Goal: Contribute content: Contribute content

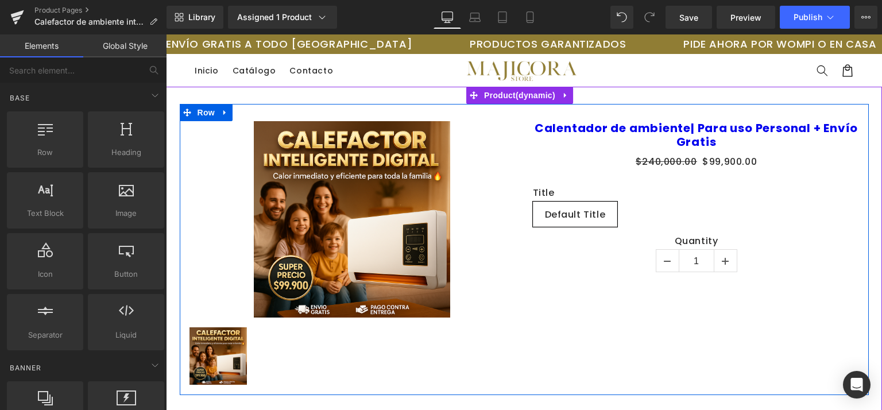
click at [631, 298] on div "Sale Off (P) Image (P) Image List Calentador de ambiente| Para uso Personal + E…" at bounding box center [524, 249] width 689 height 291
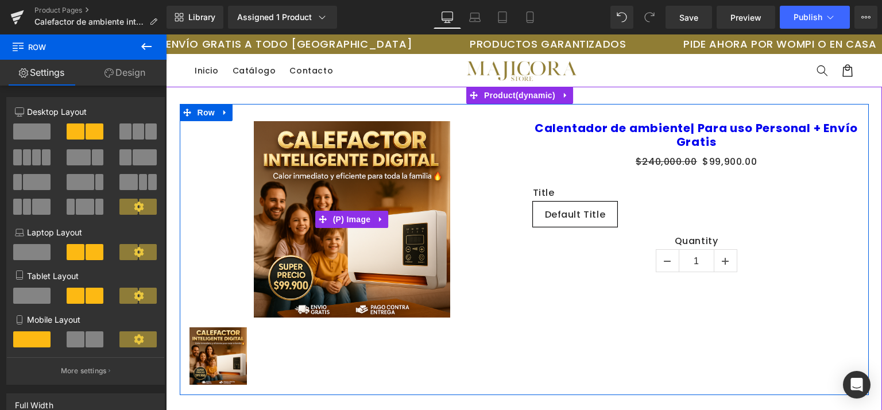
click at [211, 136] on div "Sale Off" at bounding box center [351, 219] width 327 height 196
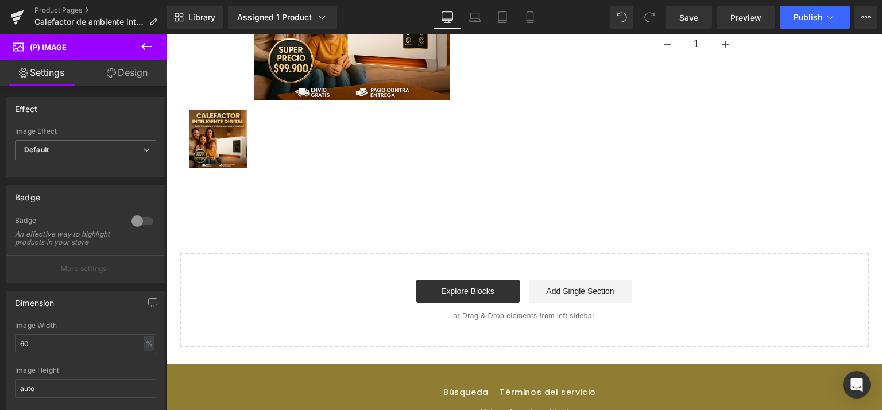
scroll to position [218, 0]
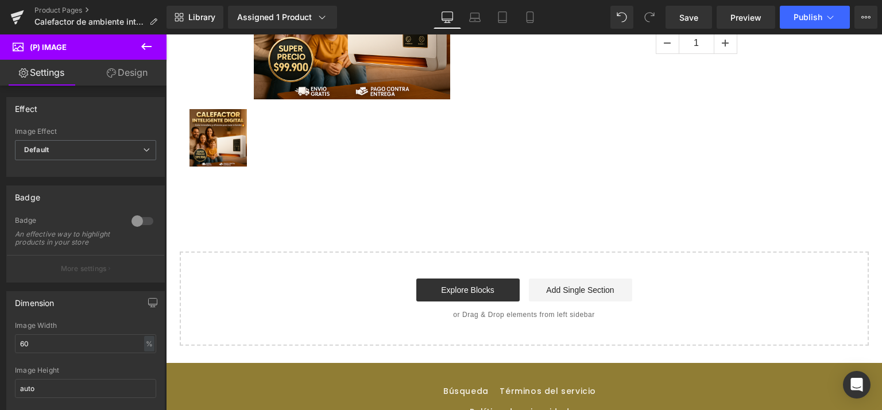
click at [144, 47] on icon at bounding box center [146, 46] width 10 height 7
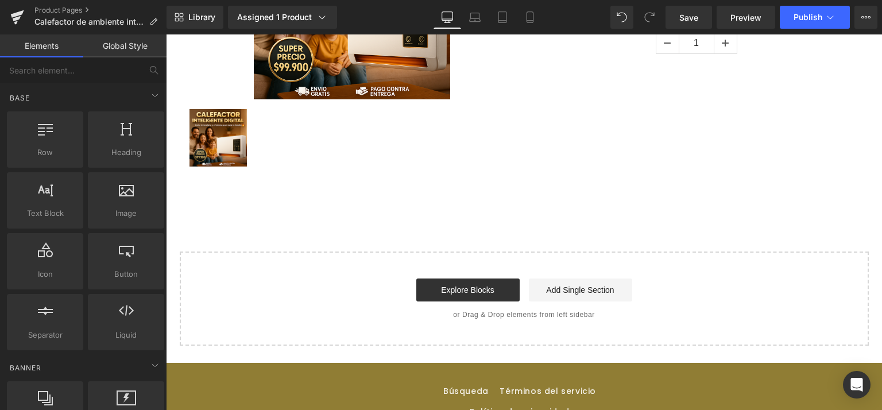
drag, startPoint x: 163, startPoint y: 134, endPoint x: 160, endPoint y: 164, distance: 29.5
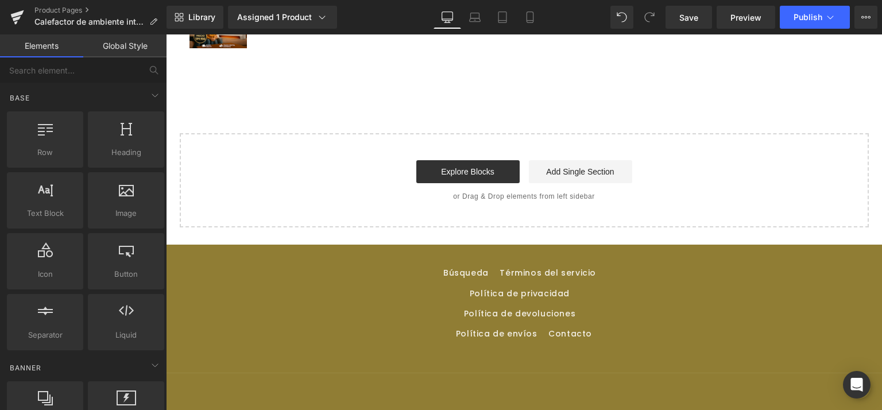
scroll to position [337, 0]
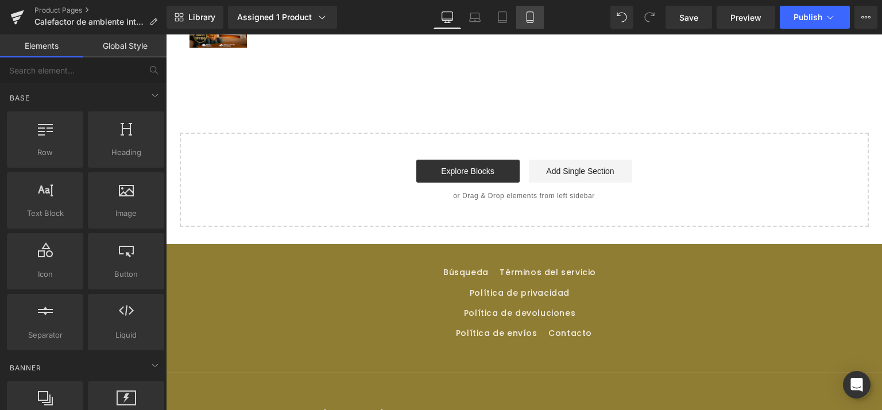
click at [531, 14] on icon at bounding box center [529, 16] width 11 height 11
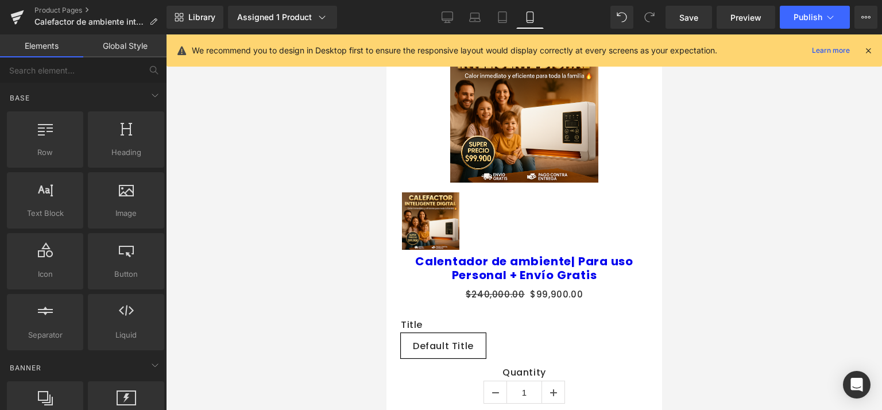
scroll to position [0, 0]
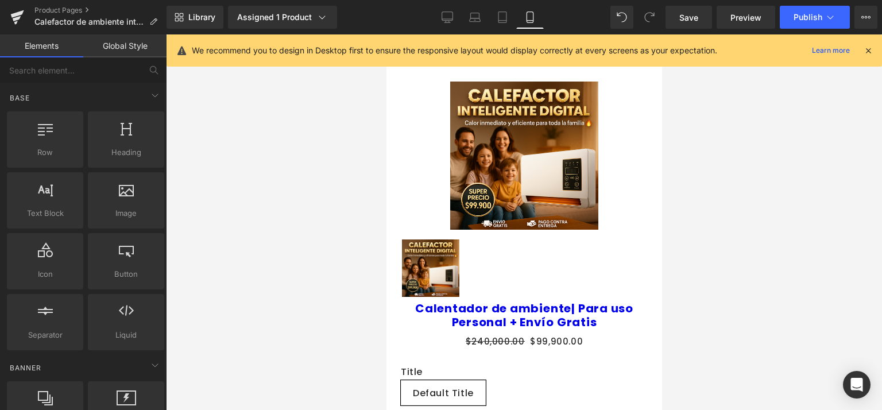
click at [871, 52] on icon at bounding box center [868, 50] width 10 height 10
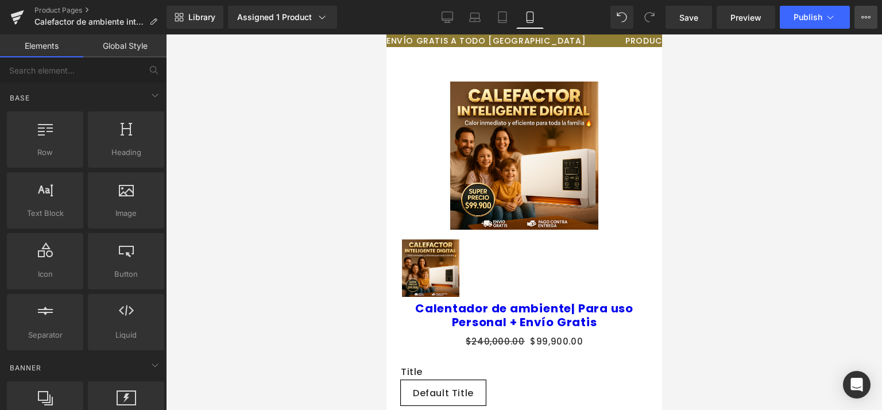
click at [869, 17] on icon at bounding box center [870, 17] width 3 height 2
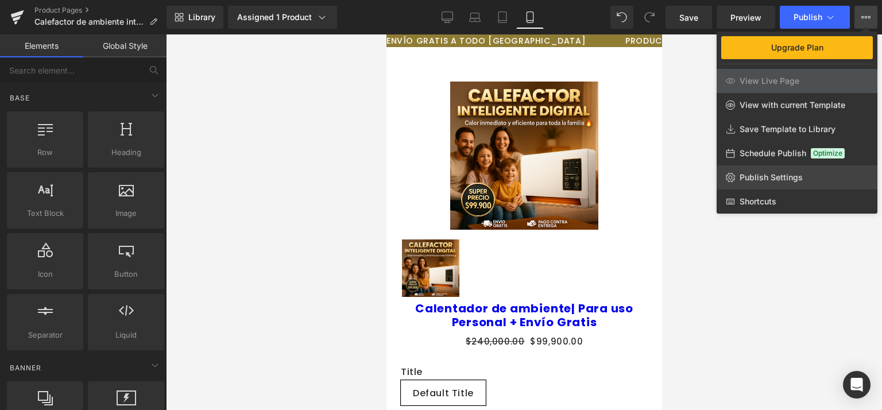
click at [731, 176] on icon at bounding box center [730, 177] width 9 height 9
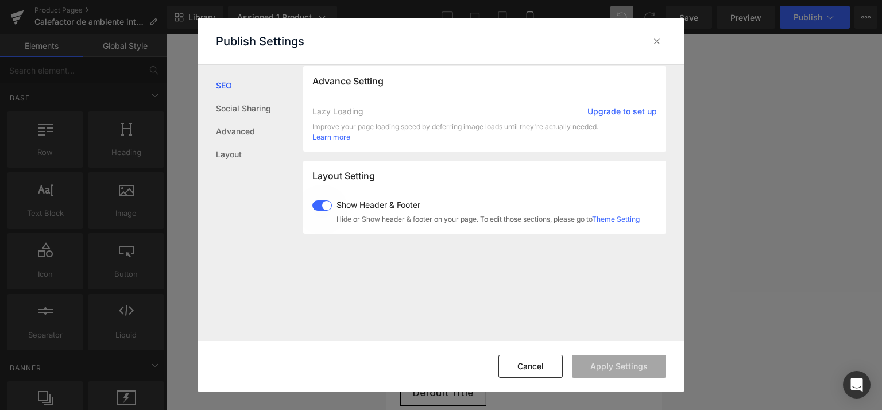
scroll to position [200, 0]
click at [326, 204] on span at bounding box center [322, 205] width 20 height 10
click at [626, 362] on button "Apply Settings" at bounding box center [619, 366] width 94 height 23
click at [657, 43] on icon at bounding box center [656, 41] width 11 height 11
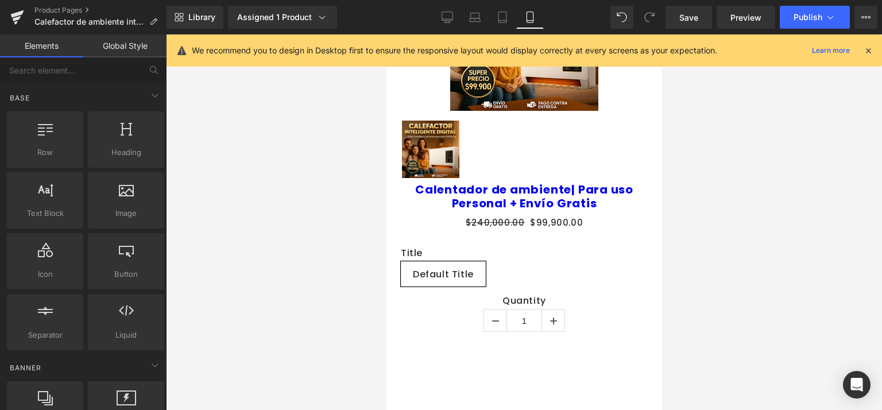
scroll to position [0, 0]
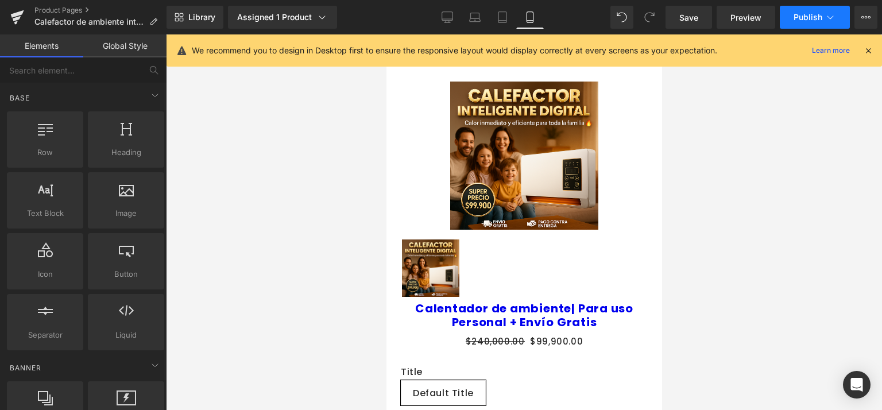
click at [813, 18] on span "Publish" at bounding box center [808, 17] width 29 height 9
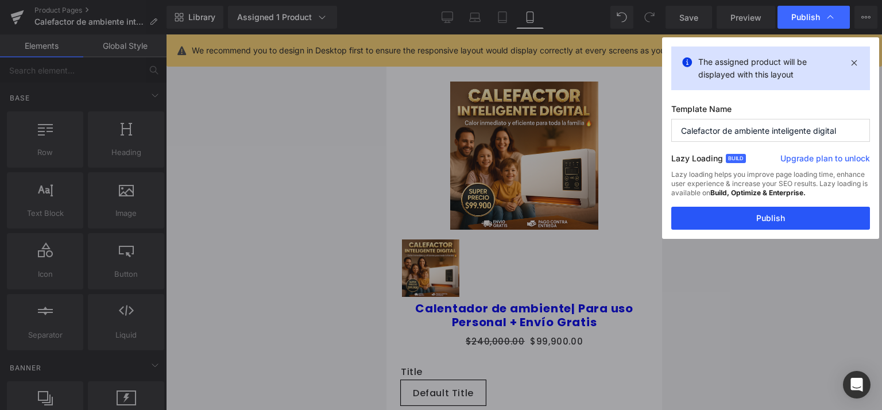
click at [757, 217] on button "Publish" at bounding box center [771, 218] width 199 height 23
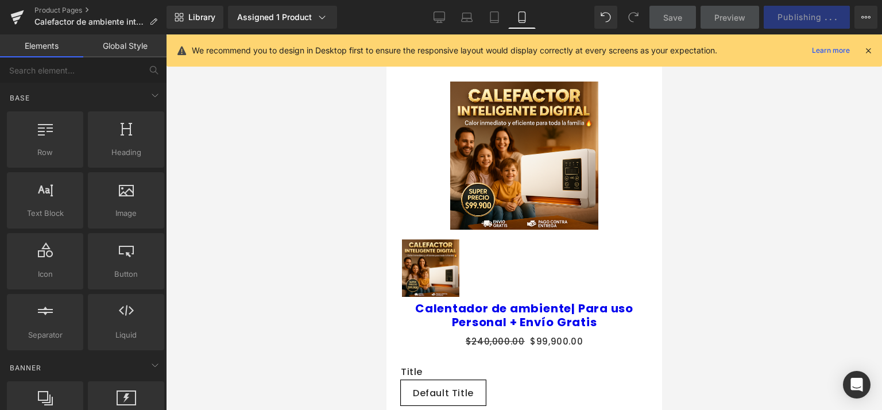
click at [867, 52] on icon at bounding box center [868, 50] width 10 height 10
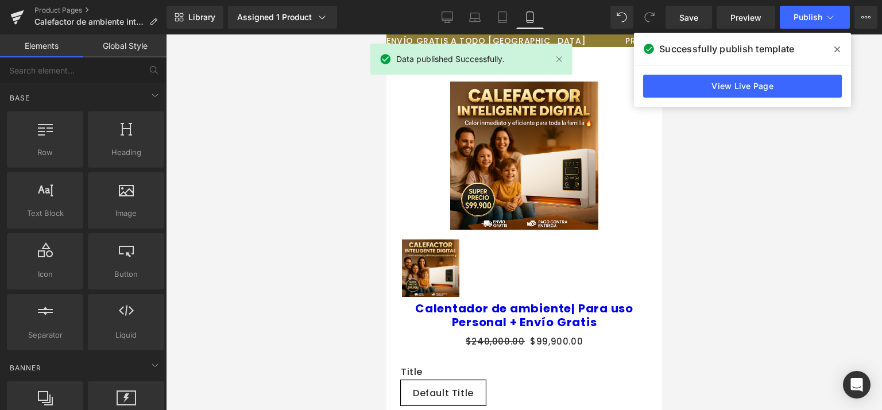
click at [840, 52] on span at bounding box center [837, 49] width 18 height 18
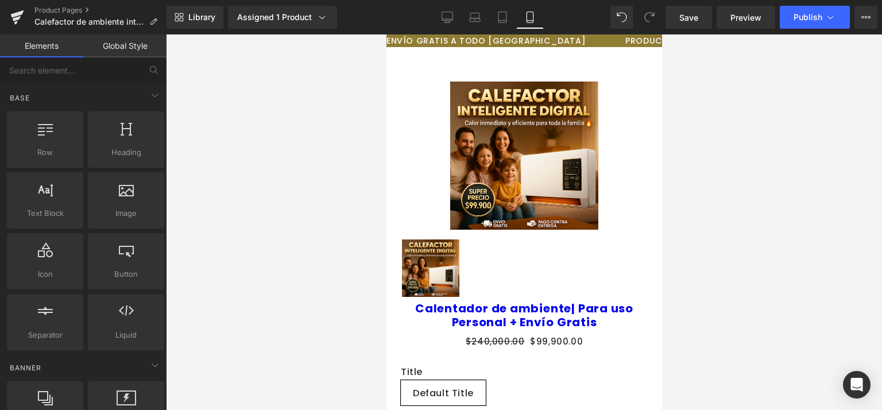
drag, startPoint x: 658, startPoint y: 102, endPoint x: 1061, endPoint y: 110, distance: 403.3
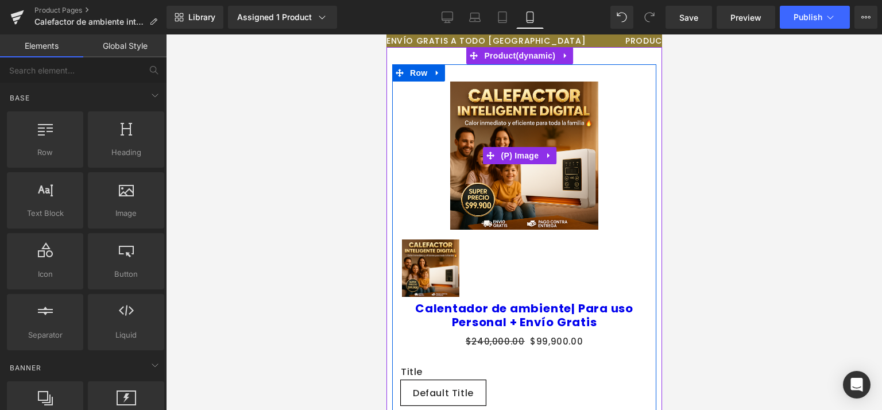
click at [412, 129] on div "Sale Off" at bounding box center [523, 156] width 247 height 148
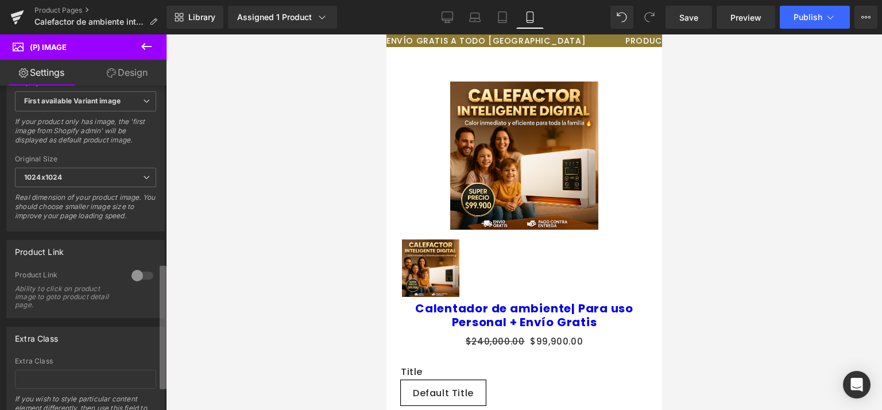
scroll to position [467, 0]
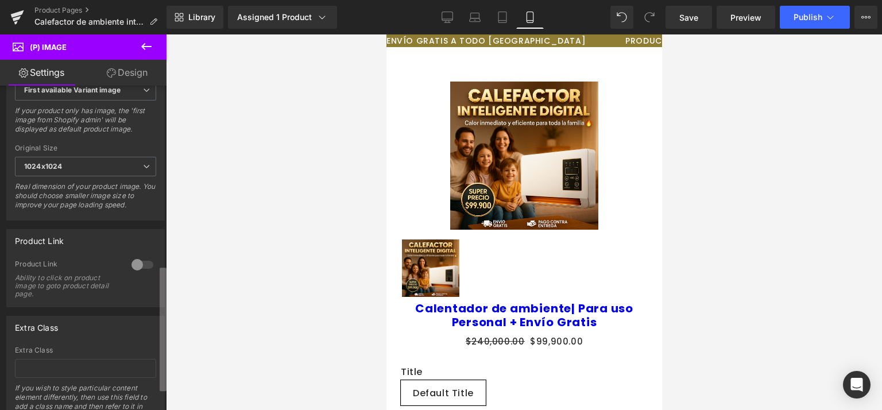
click at [146, 315] on div "Effect Default Zoom Hover Image Effect Default Default Zoom Hover last Image Ho…" at bounding box center [83, 251] width 167 height 330
click at [137, 271] on div at bounding box center [143, 265] width 28 height 18
click at [144, 268] on div at bounding box center [143, 265] width 28 height 18
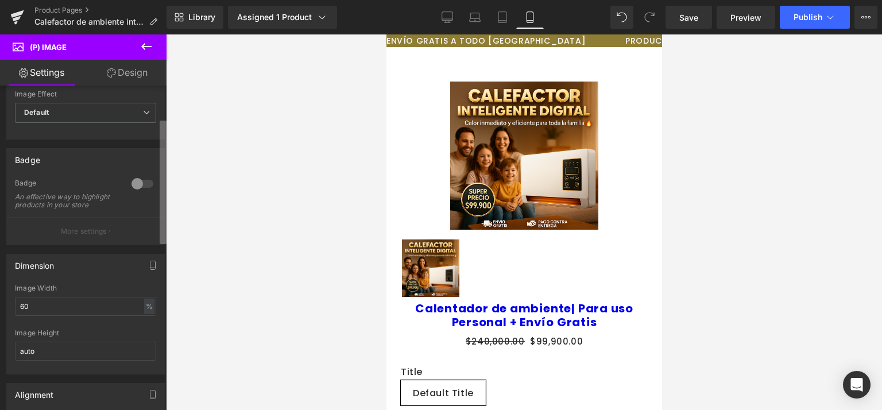
scroll to position [0, 0]
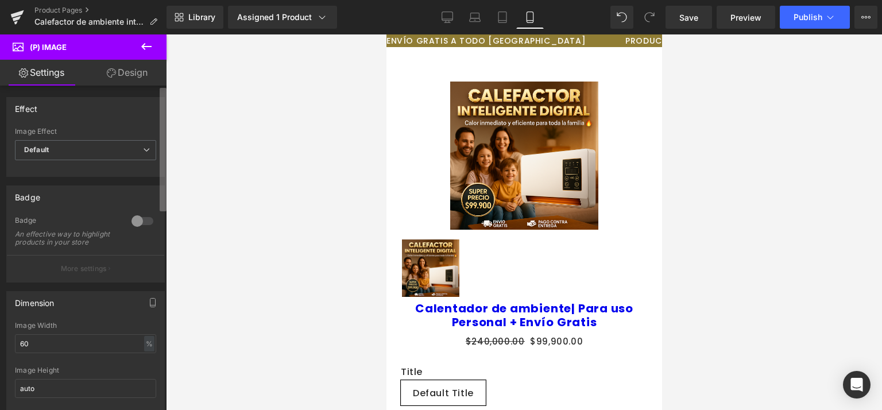
click at [172, 80] on div "You are previewing how the will restyle your page. You can not edit Elements in…" at bounding box center [441, 215] width 882 height 430
click at [125, 73] on link "Design" at bounding box center [127, 73] width 83 height 26
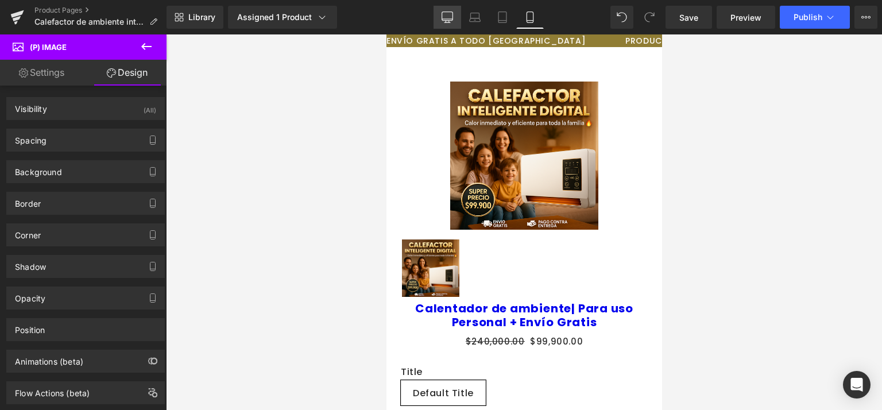
click at [447, 18] on icon at bounding box center [447, 16] width 11 height 11
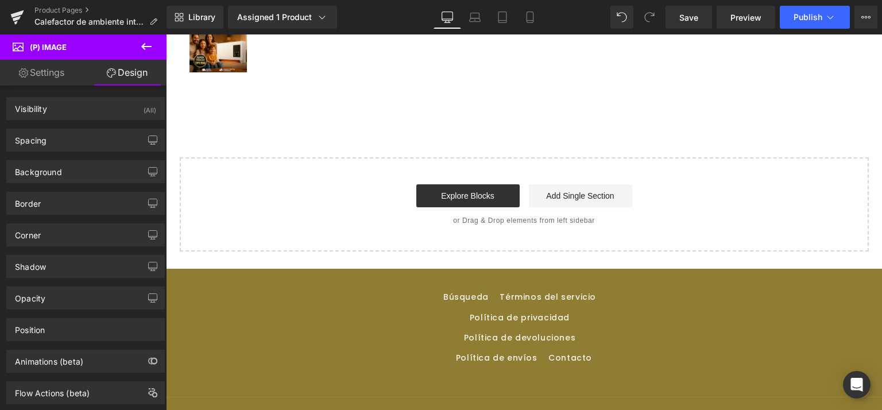
scroll to position [337, 0]
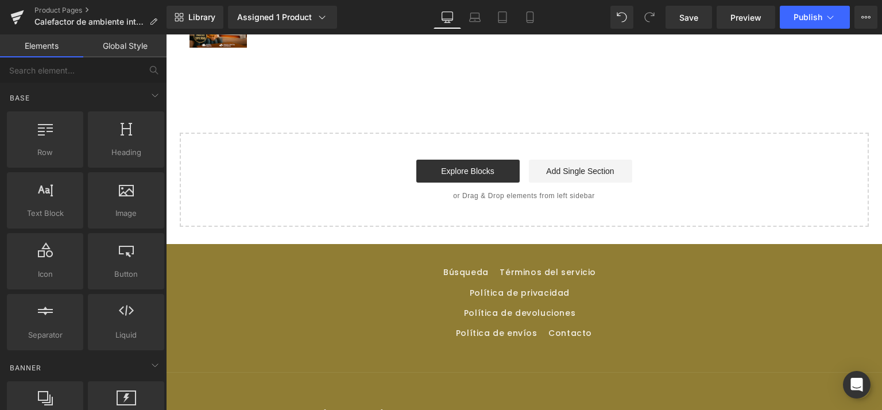
click at [670, 307] on div "Búsqueda Términos del servicio Política de privacidad Política de devoluciones …" at bounding box center [524, 303] width 682 height 81
click at [693, 13] on span "Save" at bounding box center [689, 17] width 19 height 12
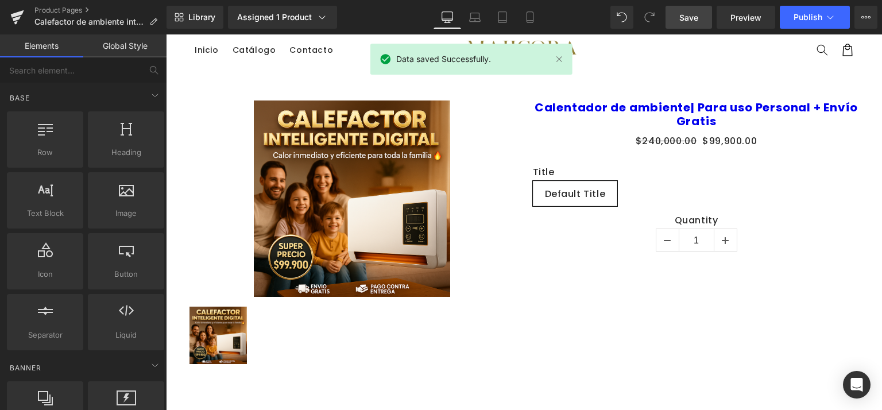
scroll to position [0, 0]
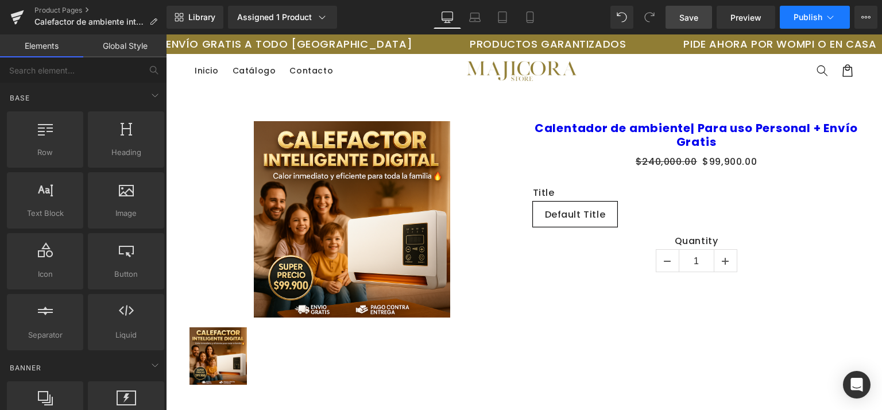
click at [813, 14] on span "Publish" at bounding box center [808, 17] width 29 height 9
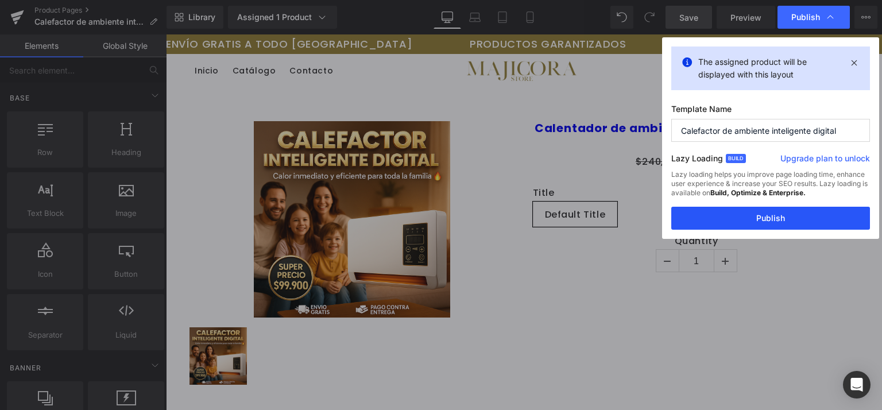
click at [765, 219] on button "Publish" at bounding box center [771, 218] width 199 height 23
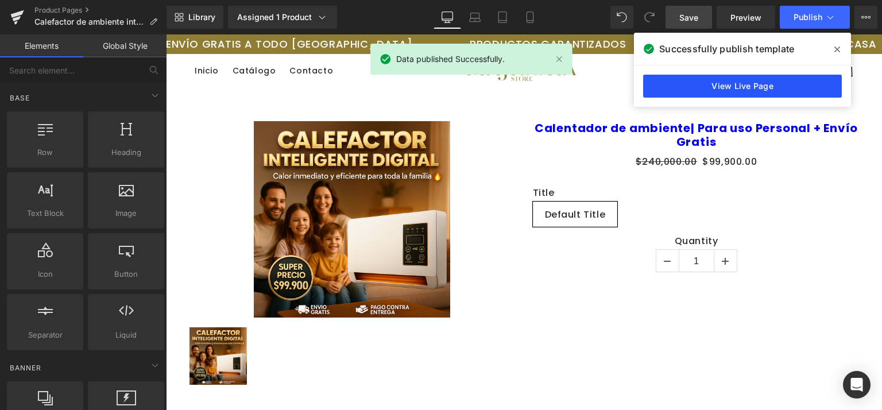
click at [790, 83] on link "View Live Page" at bounding box center [742, 86] width 199 height 23
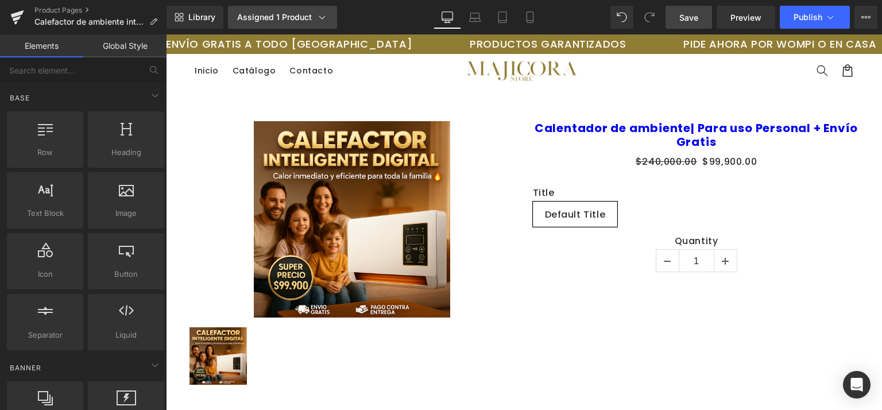
click at [321, 11] on icon at bounding box center [322, 16] width 11 height 11
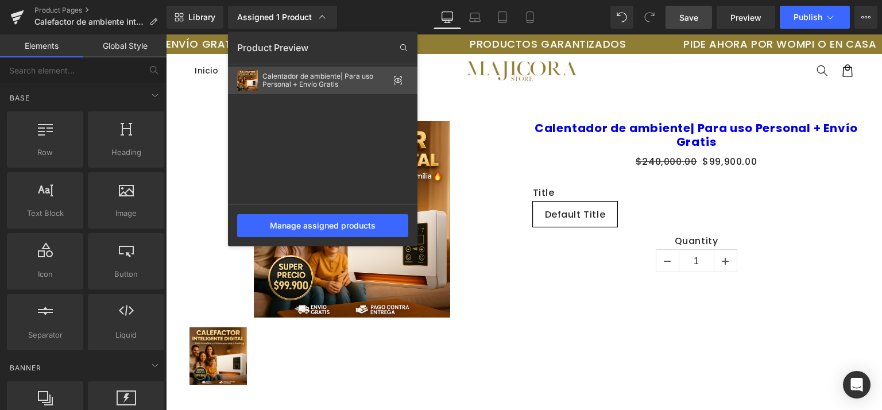
click at [397, 79] on icon at bounding box center [397, 80] width 9 height 9
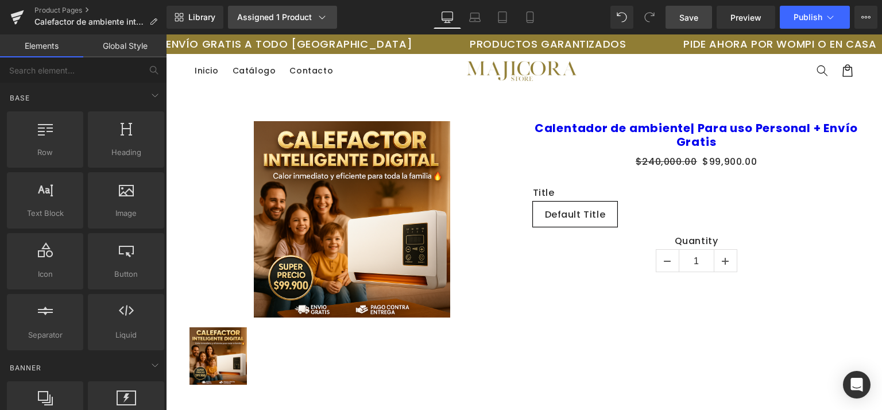
click at [324, 13] on icon at bounding box center [322, 16] width 11 height 11
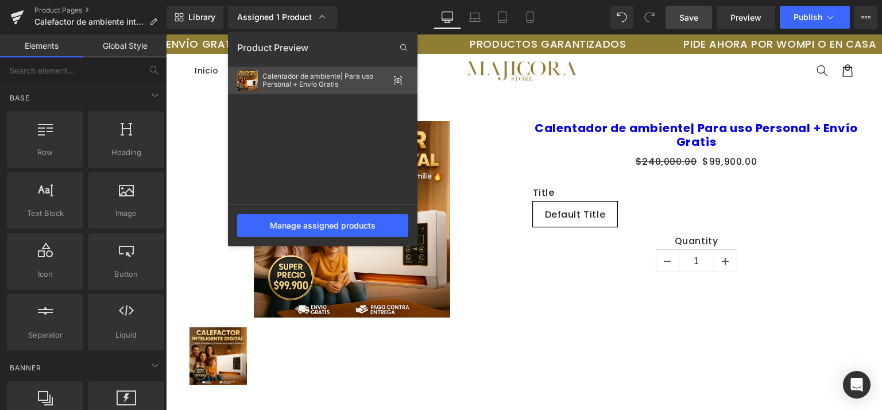
drag, startPoint x: 393, startPoint y: 80, endPoint x: 228, endPoint y: 45, distance: 169.0
click at [394, 80] on icon at bounding box center [397, 80] width 9 height 9
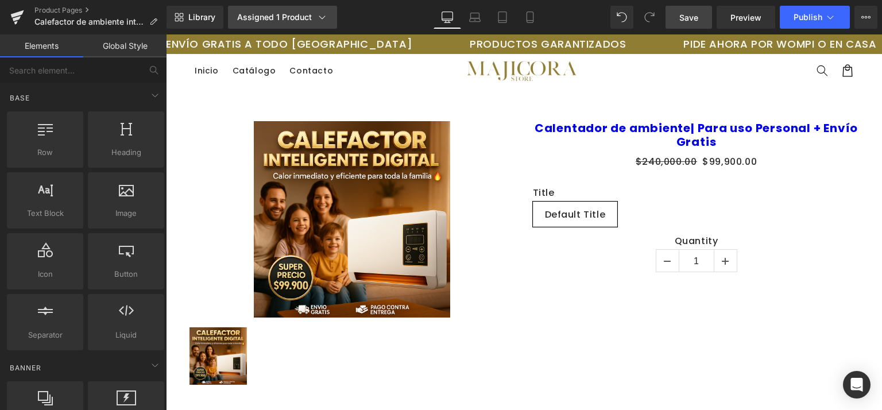
click at [313, 12] on div "Assigned 1 Product" at bounding box center [282, 16] width 91 height 11
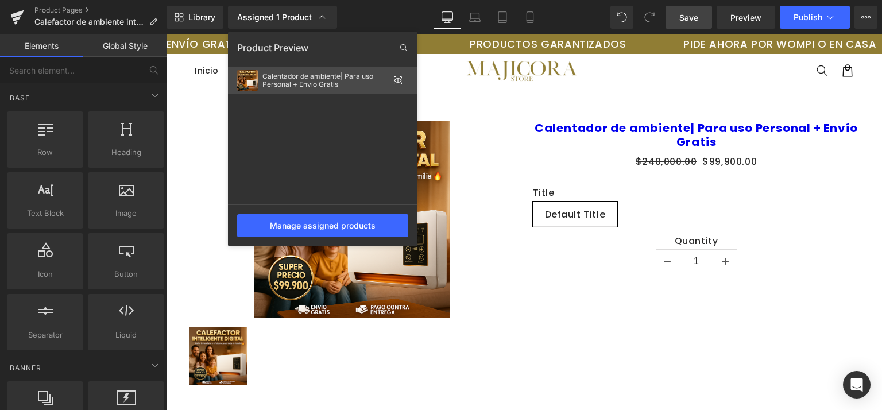
click at [335, 78] on div "Calentador de ambiente| Para uso Personal + Envío Gratis" at bounding box center [326, 80] width 126 height 16
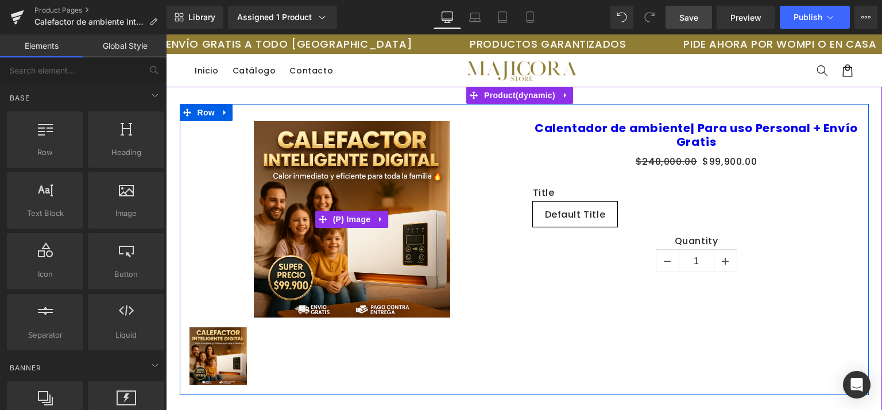
click at [494, 176] on div "Sale Off" at bounding box center [351, 219] width 327 height 196
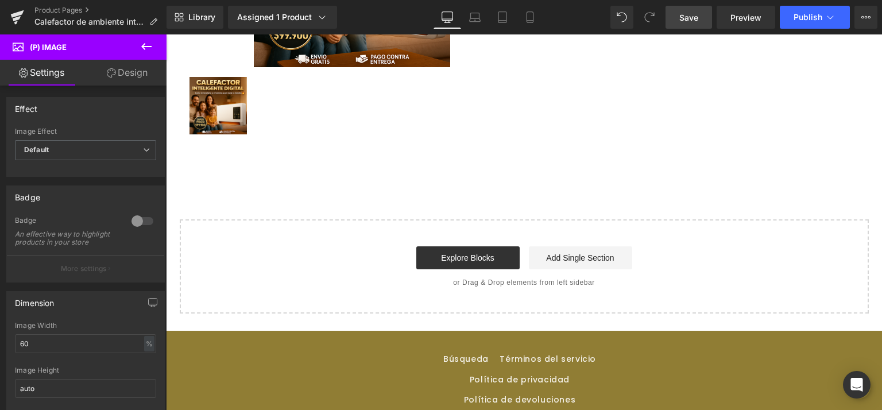
scroll to position [269, 0]
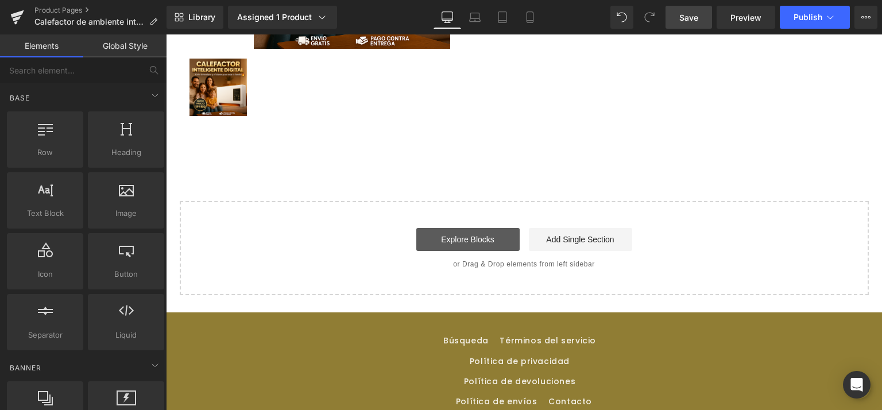
click at [453, 238] on link "Explore Blocks" at bounding box center [467, 239] width 103 height 23
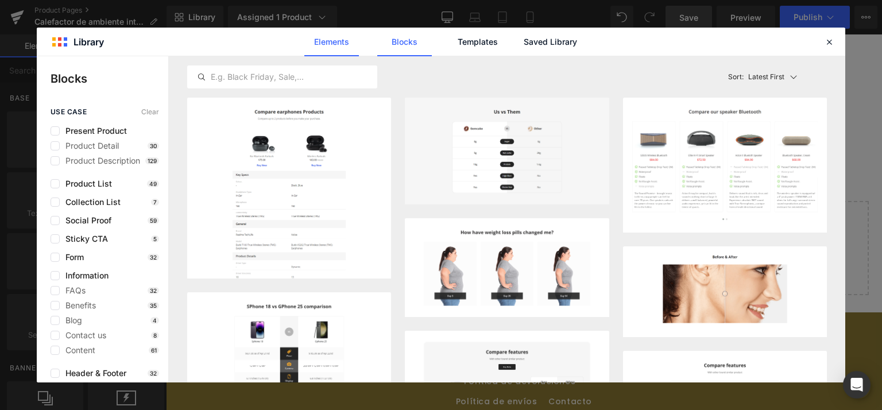
click at [337, 44] on link "Elements" at bounding box center [331, 42] width 55 height 29
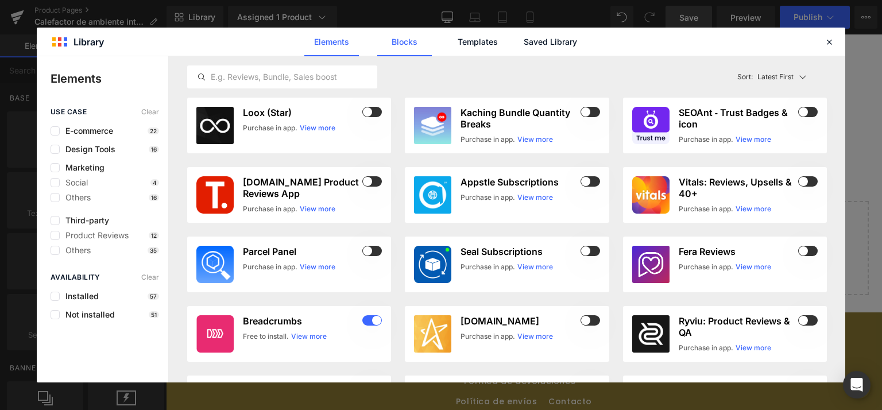
click at [398, 47] on link "Blocks" at bounding box center [404, 42] width 55 height 29
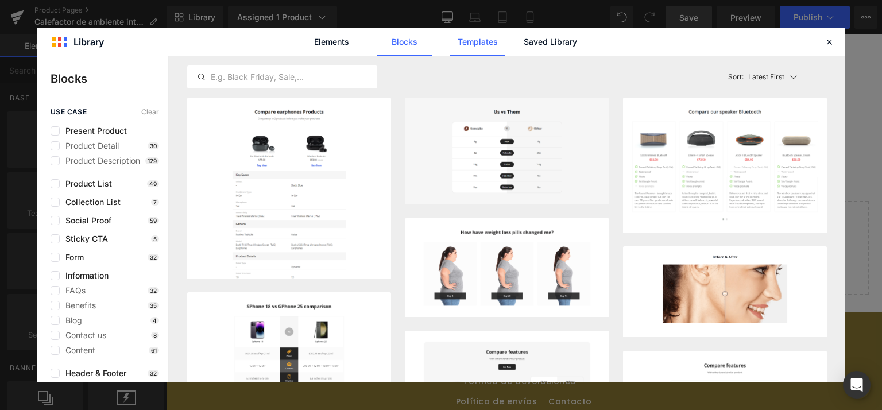
click at [466, 47] on link "Templates" at bounding box center [477, 42] width 55 height 29
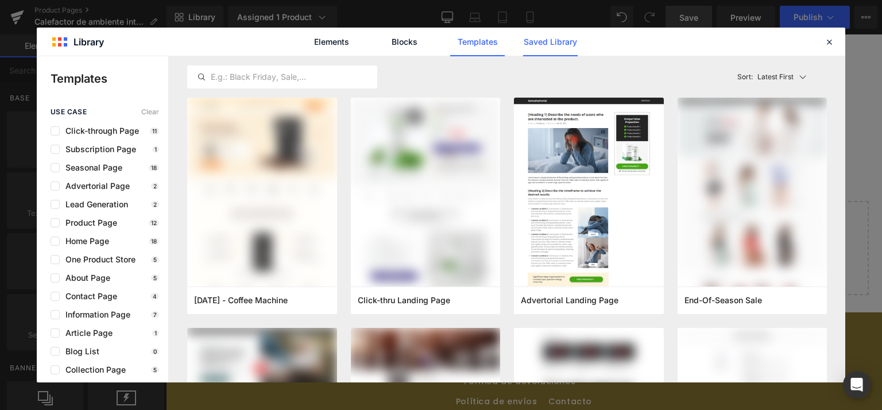
click at [551, 43] on link "Saved Library" at bounding box center [550, 42] width 55 height 29
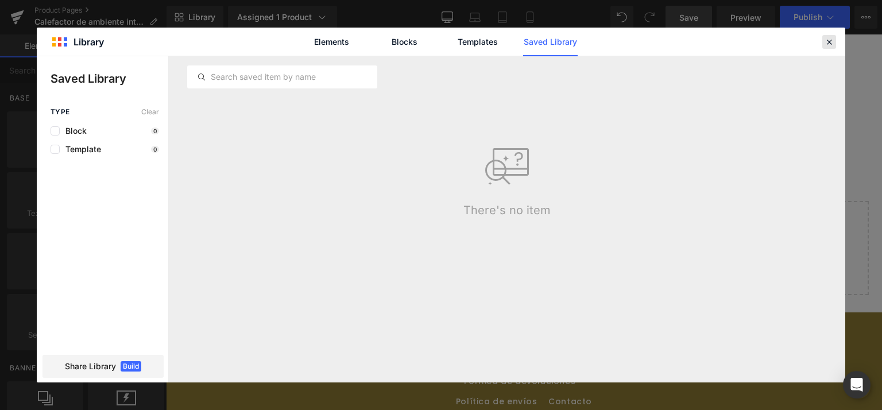
click at [829, 44] on icon at bounding box center [829, 42] width 10 height 10
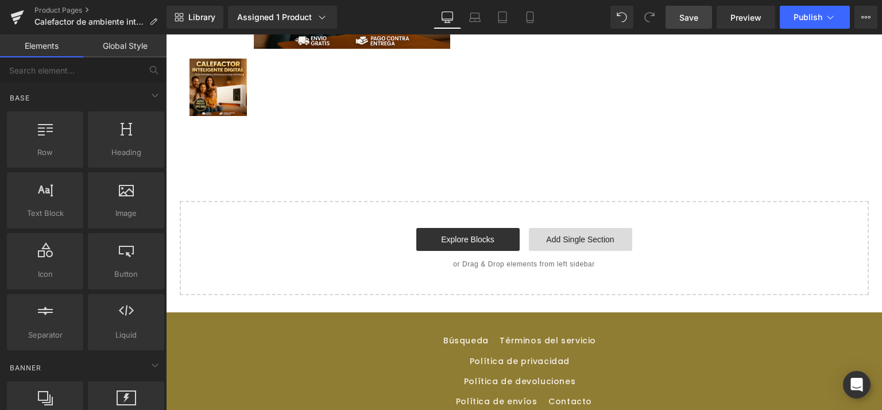
click at [582, 240] on link "Add Single Section" at bounding box center [580, 239] width 103 height 23
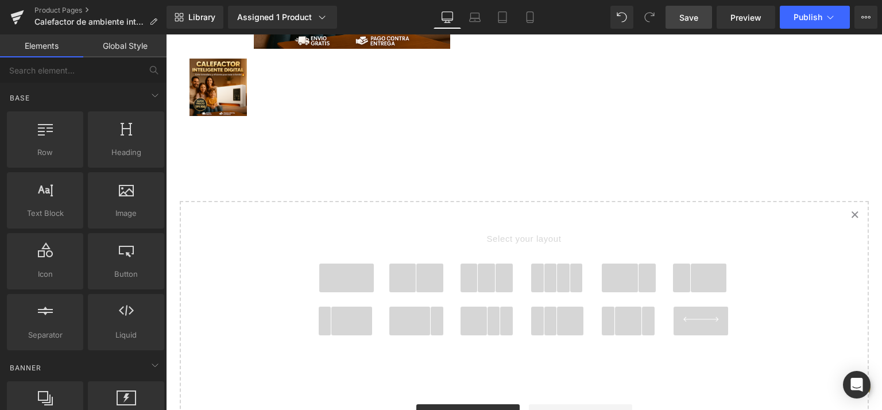
click at [342, 280] on span at bounding box center [346, 278] width 55 height 29
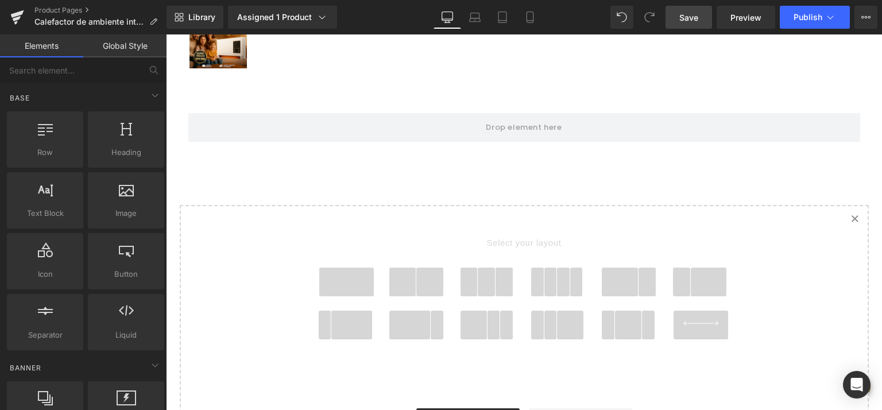
scroll to position [332, 0]
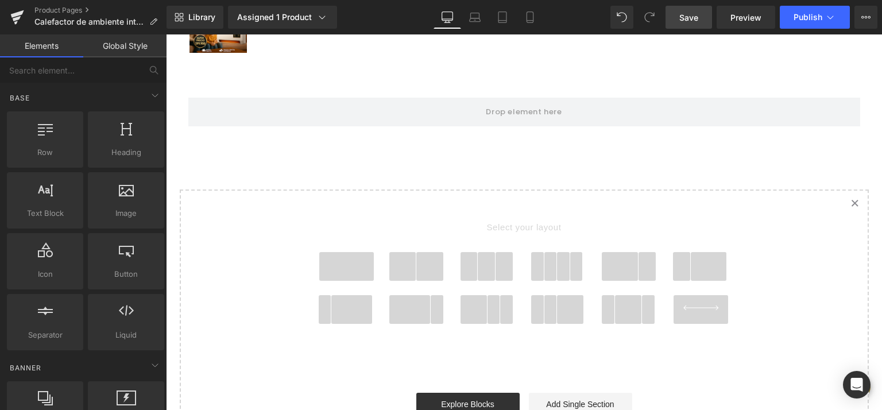
click at [338, 265] on span at bounding box center [346, 266] width 55 height 29
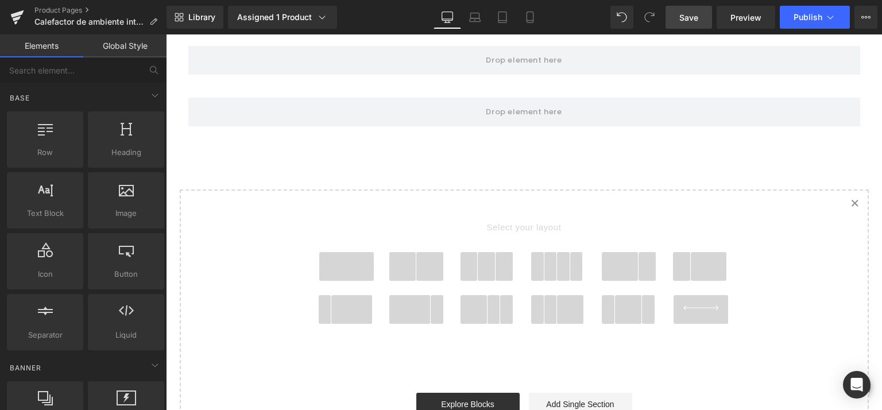
scroll to position [290, 0]
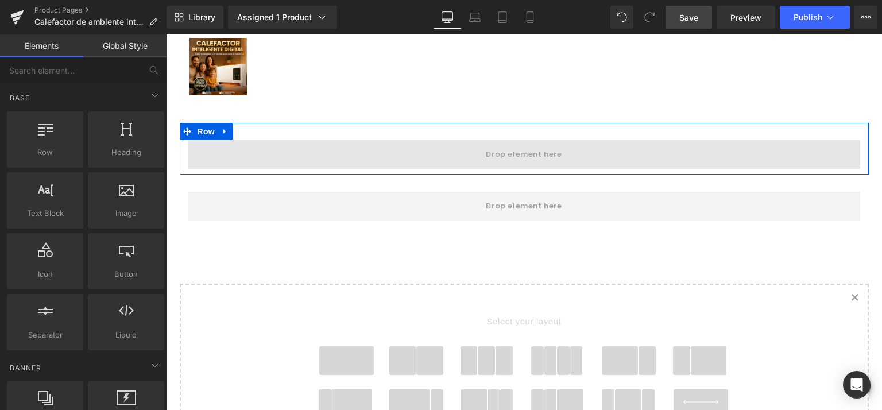
click at [541, 164] on span at bounding box center [524, 154] width 84 height 19
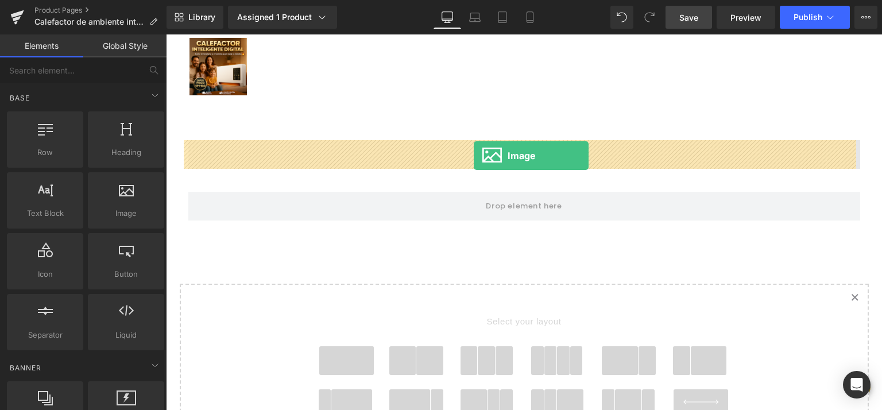
drag, startPoint x: 288, startPoint y: 228, endPoint x: 474, endPoint y: 156, distance: 199.2
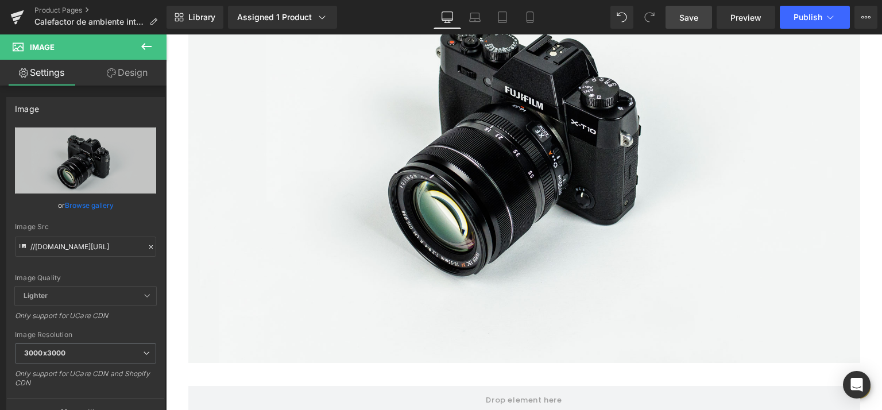
scroll to position [584, 0]
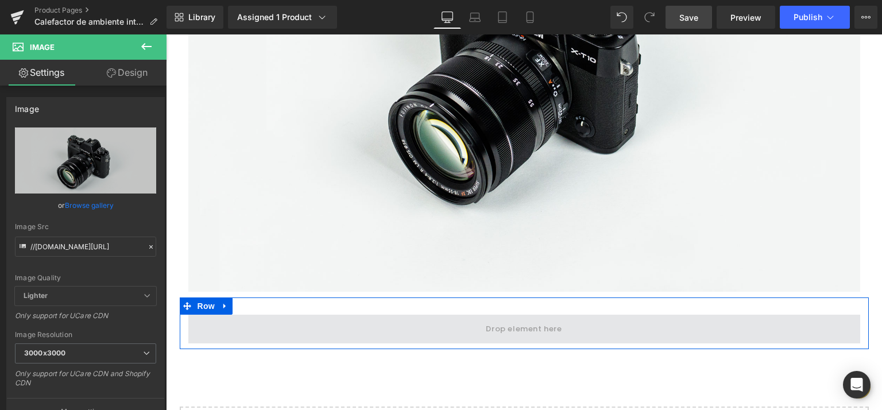
click at [466, 330] on span at bounding box center [524, 329] width 672 height 29
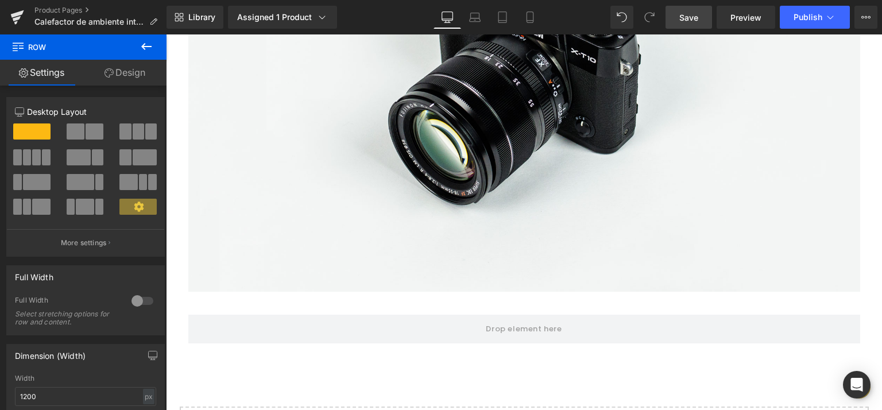
click at [142, 43] on icon at bounding box center [147, 47] width 14 height 14
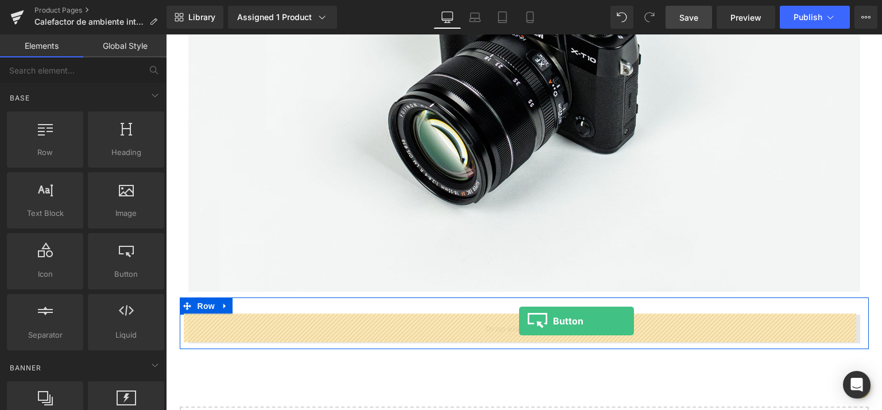
drag, startPoint x: 286, startPoint y: 286, endPoint x: 519, endPoint y: 321, distance: 235.8
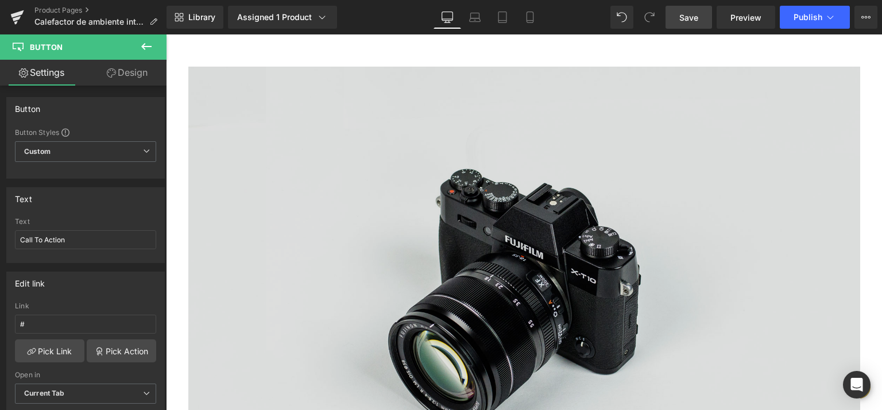
scroll to position [367, 0]
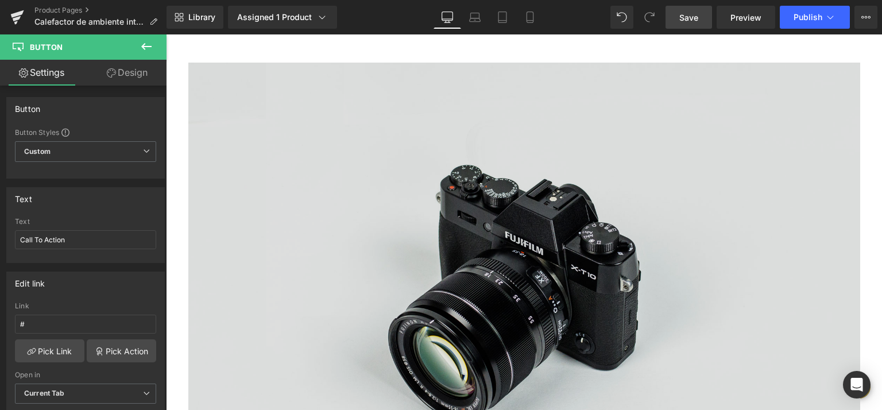
click at [464, 225] on img at bounding box center [524, 285] width 672 height 445
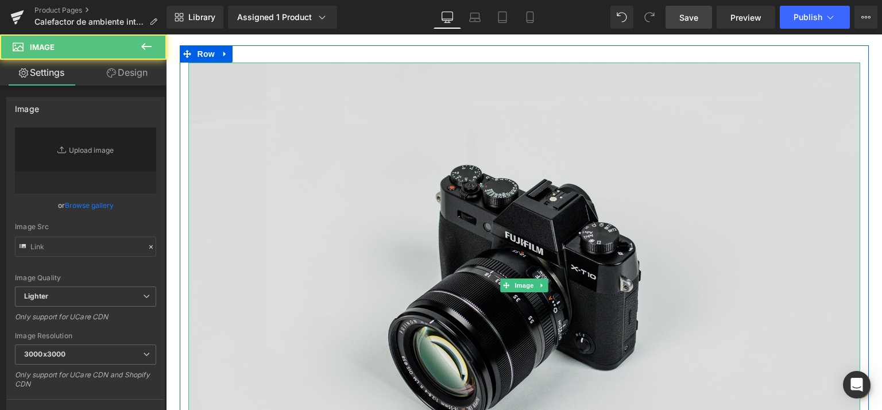
type input "//[DOMAIN_NAME][URL]"
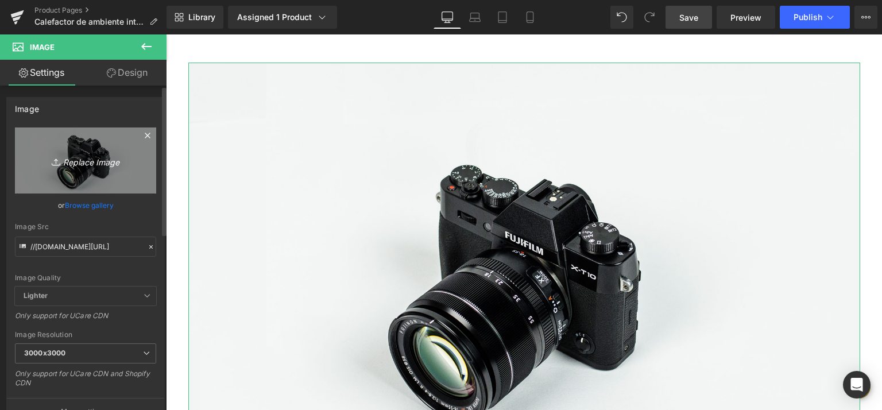
click at [71, 160] on icon "Replace Image" at bounding box center [86, 160] width 92 height 14
type input "C:\fakepath\ChatGPT Image 10 oct 2025, 20_15_48.png"
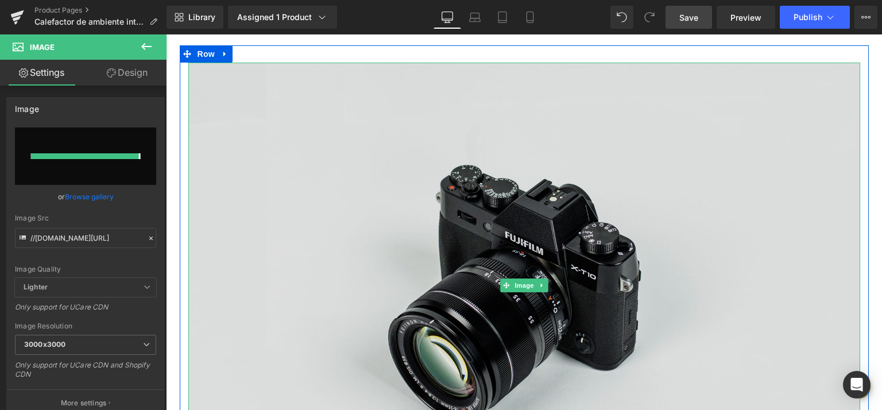
type input "https://ucarecdn.com/1f0a324b-f11b-4686-9845-c814ff26238a/-/format/auto/-/previ…"
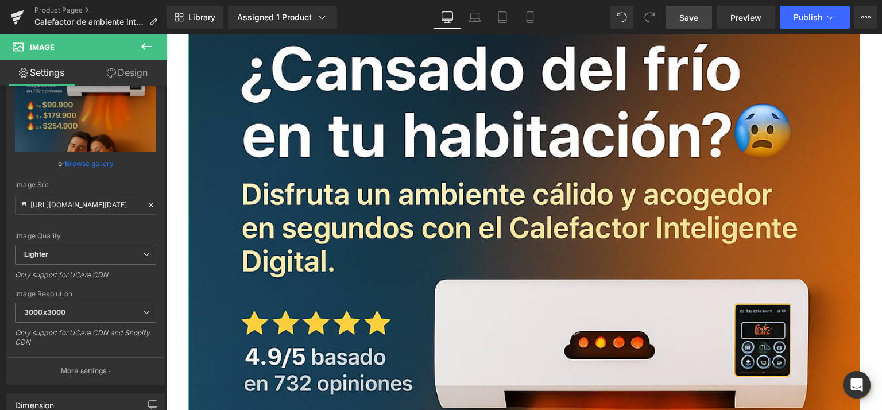
scroll to position [0, 0]
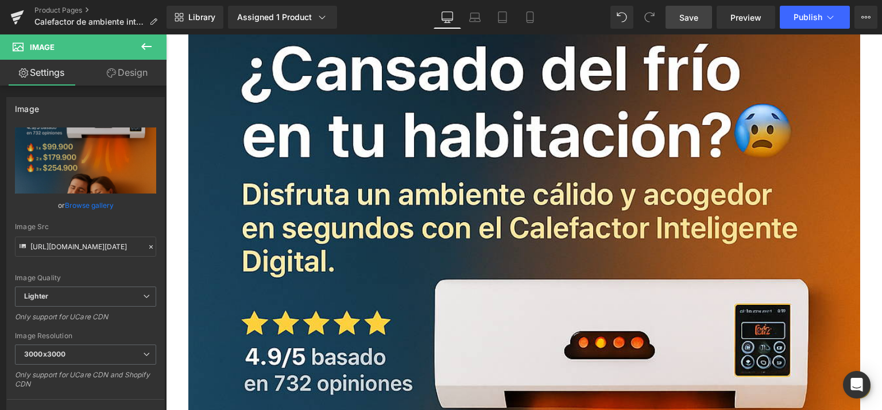
click at [142, 40] on icon at bounding box center [147, 47] width 14 height 14
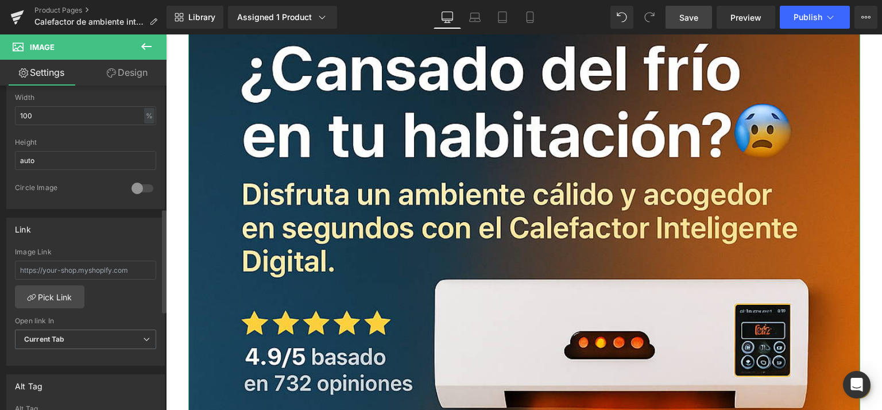
scroll to position [382, 0]
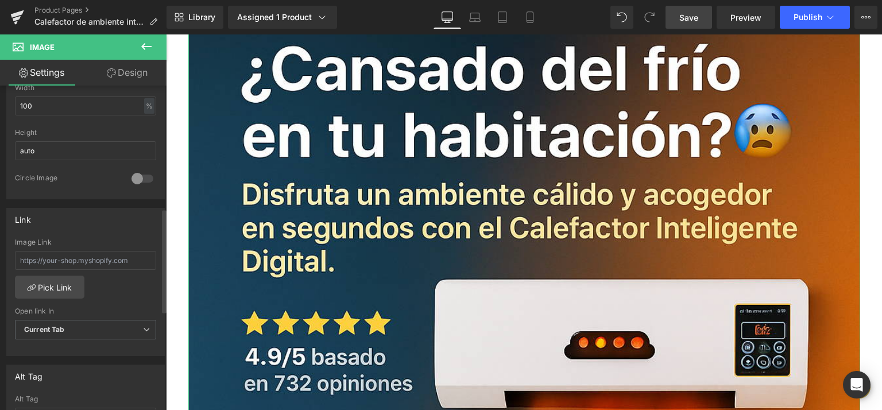
click at [129, 273] on div "Image Link" at bounding box center [85, 256] width 141 height 37
drag, startPoint x: 133, startPoint y: 258, endPoint x: 35, endPoint y: 260, distance: 98.2
click at [35, 260] on input "text" at bounding box center [85, 260] width 141 height 19
click at [114, 292] on div "Image Link Pick Link Current Tab New Tab Open link In Current Tab Current Tab N…" at bounding box center [85, 297] width 157 height 118
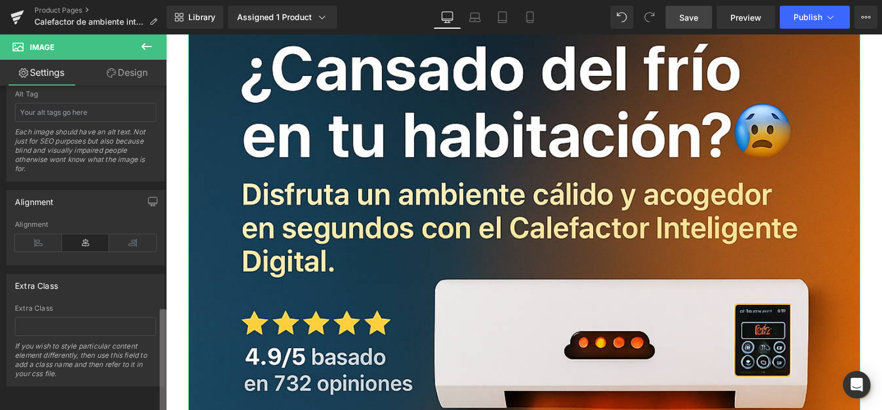
scroll to position [693, 0]
click at [164, 349] on b at bounding box center [163, 361] width 7 height 103
click at [527, 15] on icon at bounding box center [529, 16] width 11 height 11
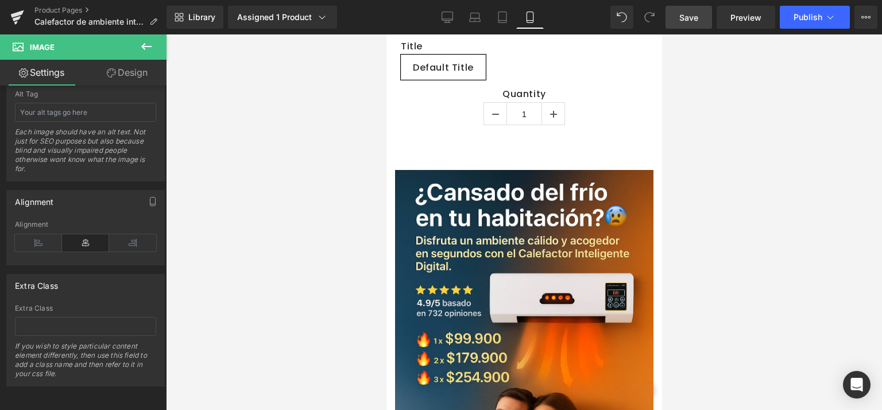
scroll to position [324, 0]
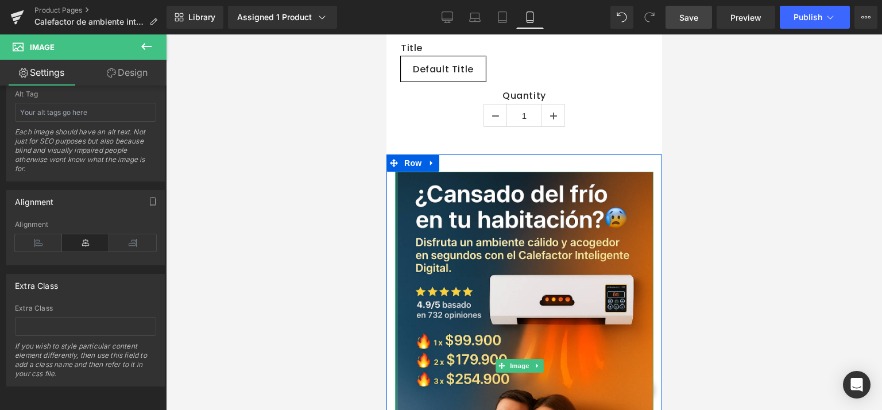
drag, startPoint x: 394, startPoint y: 177, endPoint x: 388, endPoint y: 176, distance: 5.9
click at [388, 176] on div "Image Row" at bounding box center [524, 360] width 276 height 411
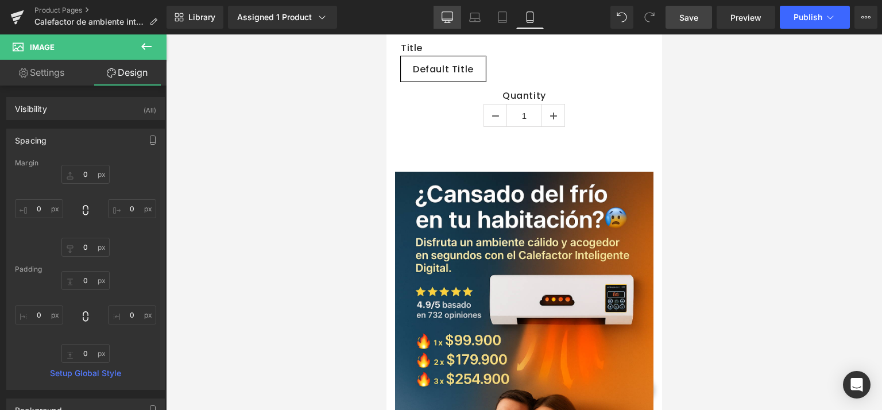
click at [447, 19] on icon at bounding box center [447, 19] width 11 height 0
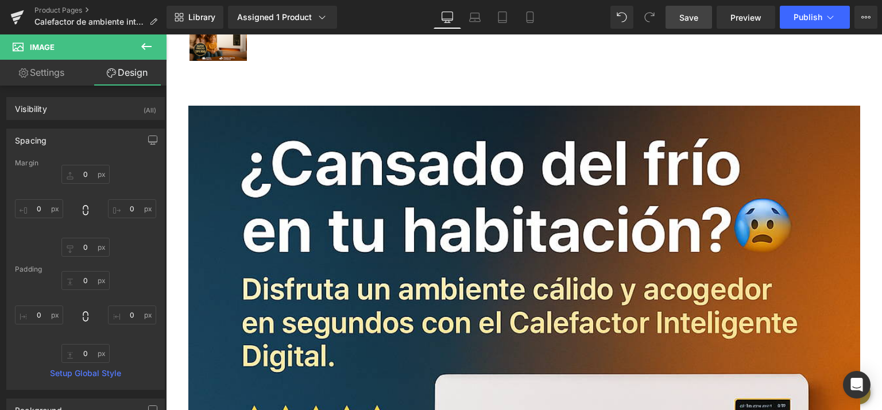
type input "0"
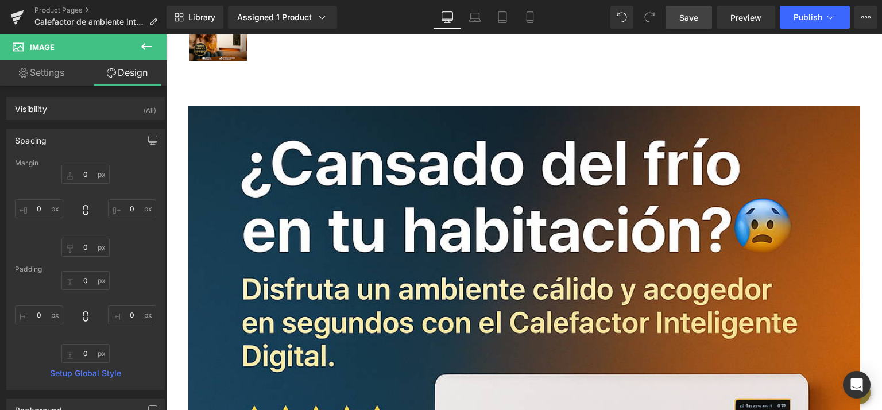
type input "0"
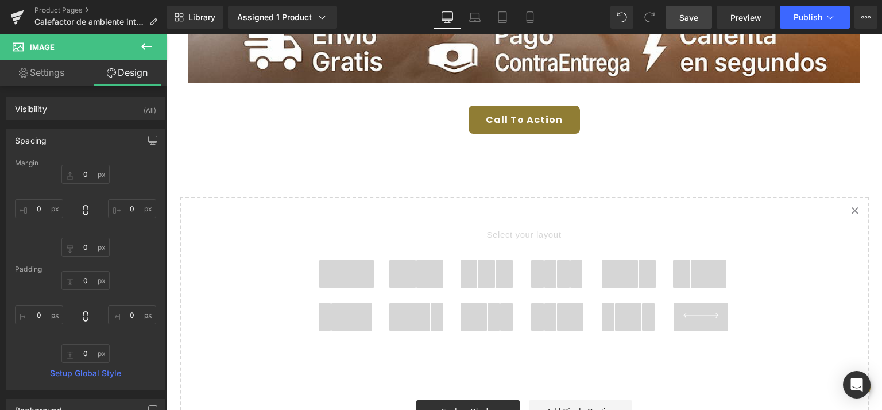
scroll to position [1393, 0]
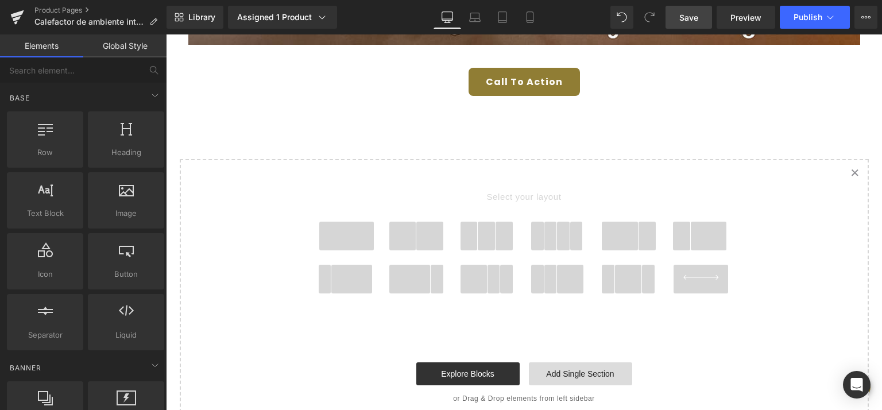
click at [580, 372] on link "Add Single Section" at bounding box center [580, 373] width 103 height 23
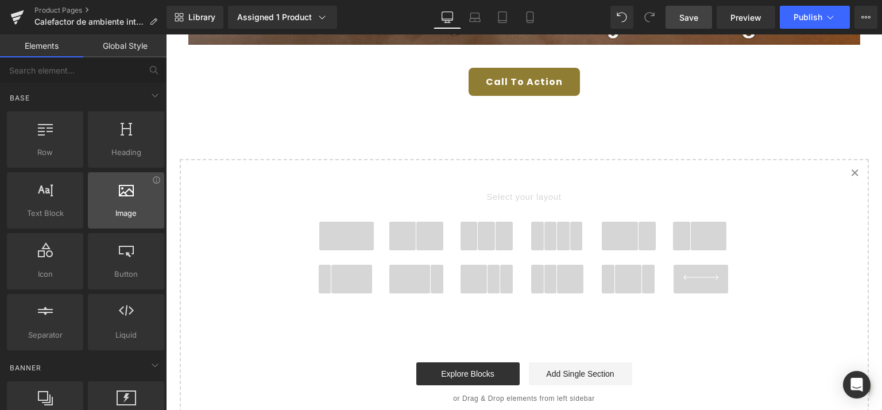
click at [136, 188] on div at bounding box center [126, 195] width 70 height 26
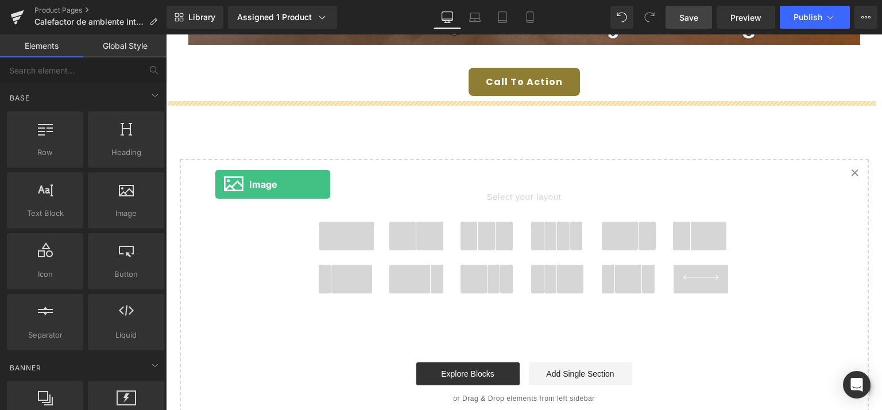
drag, startPoint x: 295, startPoint y: 229, endPoint x: 215, endPoint y: 184, distance: 91.1
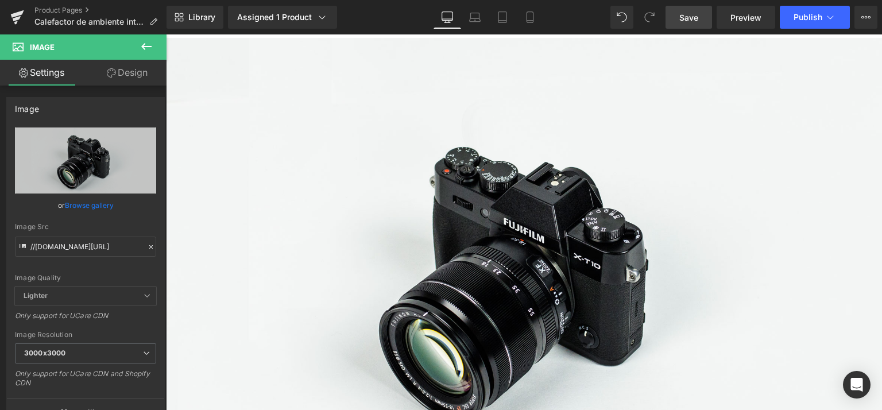
scroll to position [1340, 0]
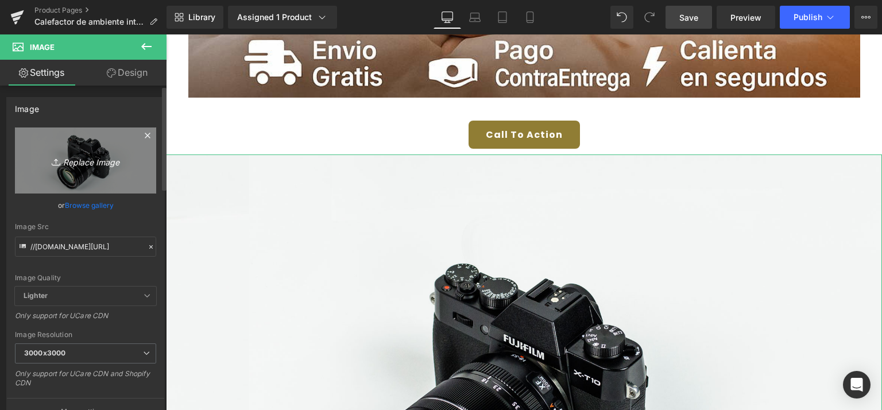
click at [64, 160] on icon "Replace Image" at bounding box center [86, 160] width 92 height 14
type input "C:\fakepath\ChatGPT Image 10 oct 2025, 20_15_48.png"
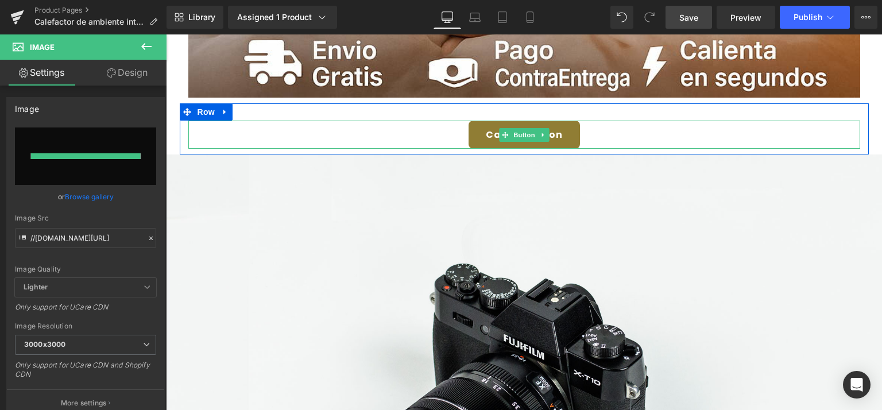
type input "[URL][DOMAIN_NAME][DATE]"
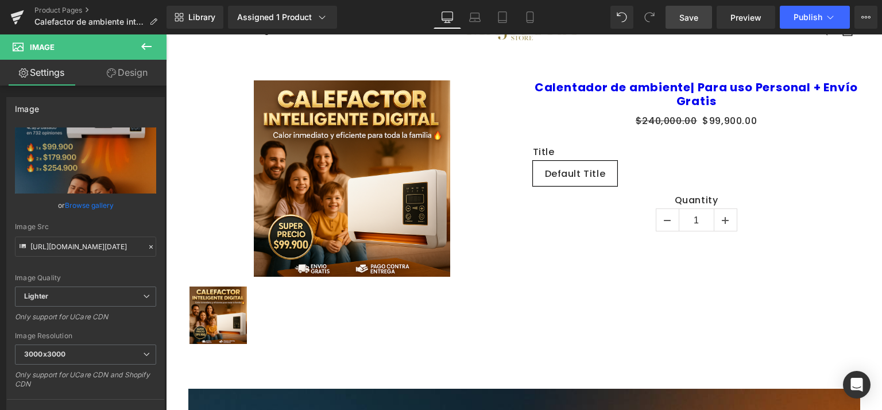
scroll to position [0, 0]
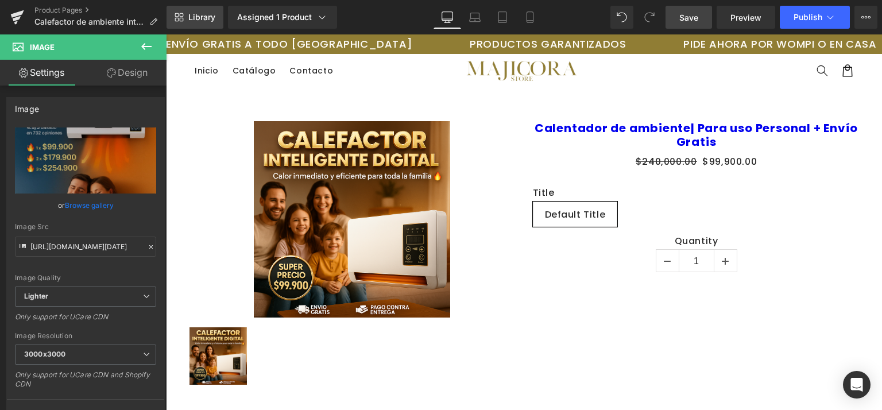
click at [182, 20] on icon at bounding box center [179, 17] width 9 height 9
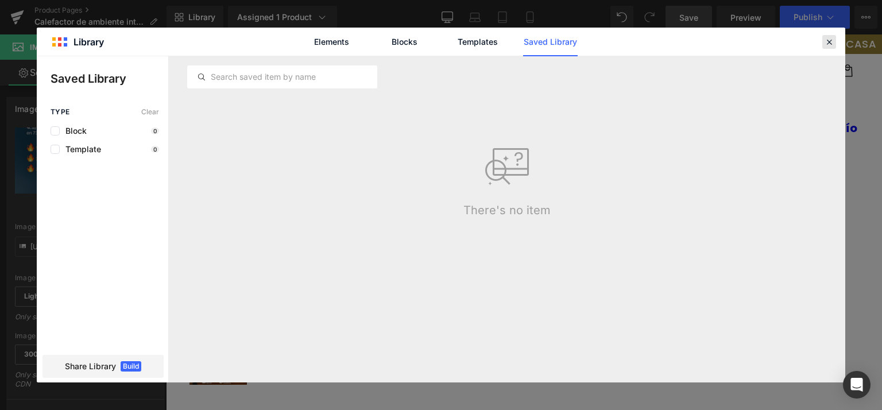
click at [829, 43] on icon at bounding box center [829, 42] width 10 height 10
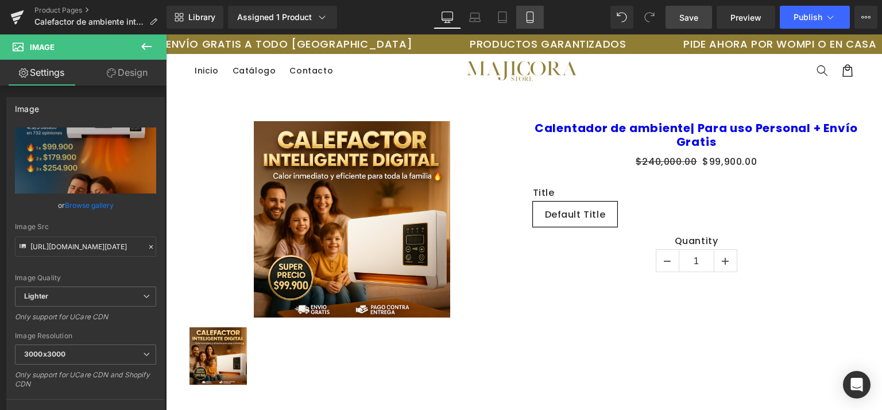
click at [531, 21] on icon at bounding box center [530, 21] width 6 height 0
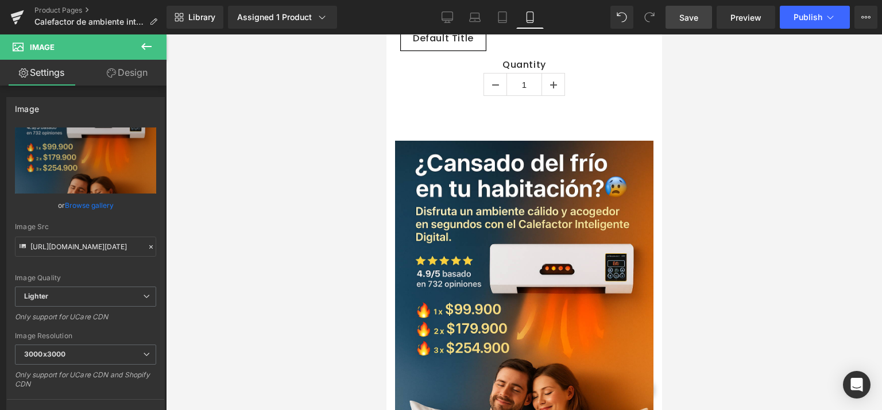
scroll to position [307, 0]
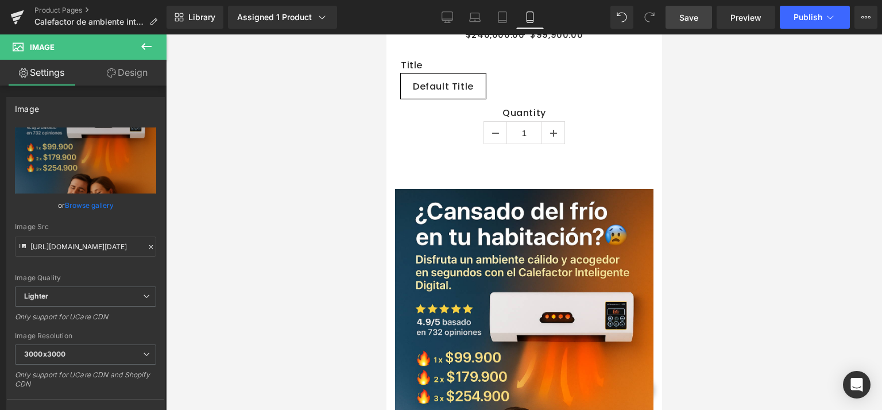
drag, startPoint x: 659, startPoint y: 179, endPoint x: 1055, endPoint y: 156, distance: 397.0
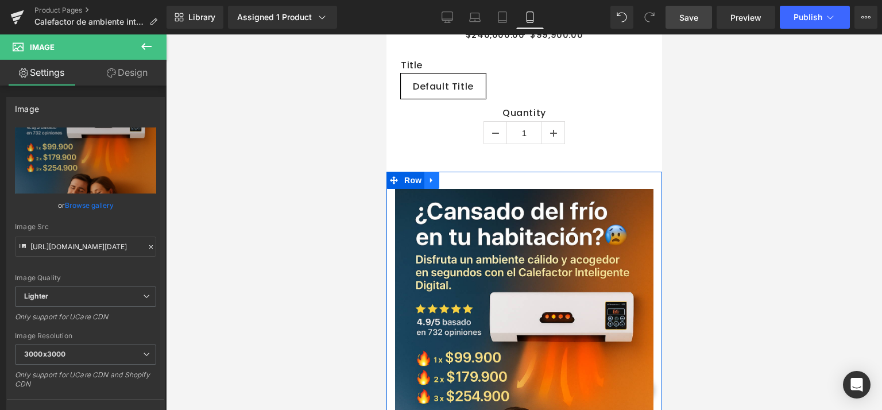
click at [432, 178] on icon at bounding box center [431, 180] width 2 height 5
click at [459, 176] on icon at bounding box center [461, 180] width 8 height 8
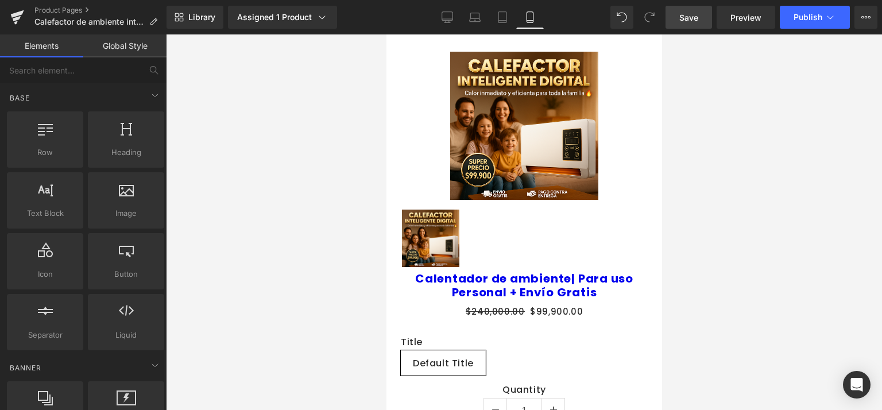
scroll to position [0, 0]
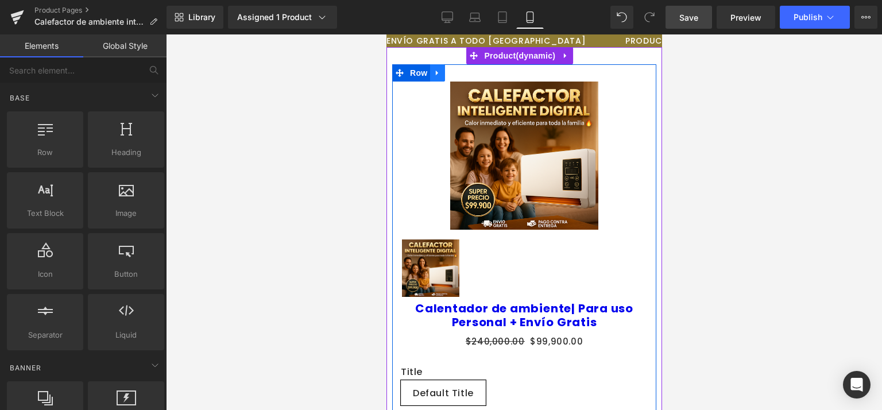
click at [434, 72] on icon at bounding box center [437, 73] width 8 height 9
click at [467, 72] on icon at bounding box center [467, 73] width 8 height 9
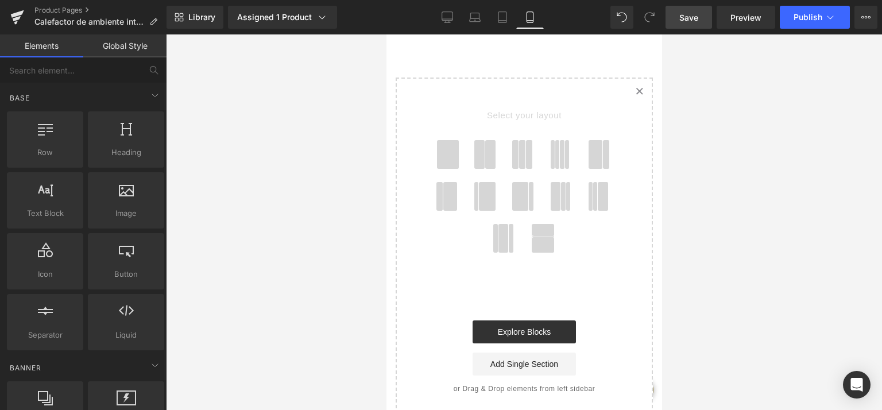
scroll to position [580, 0]
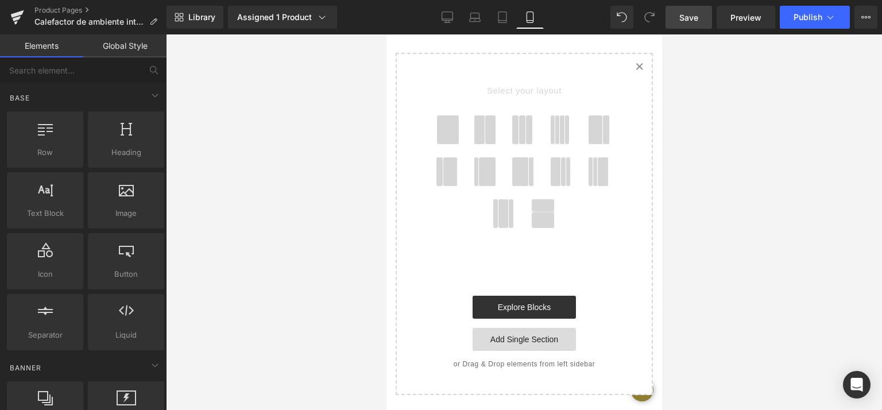
click at [521, 328] on link "Add Single Section" at bounding box center [523, 339] width 103 height 23
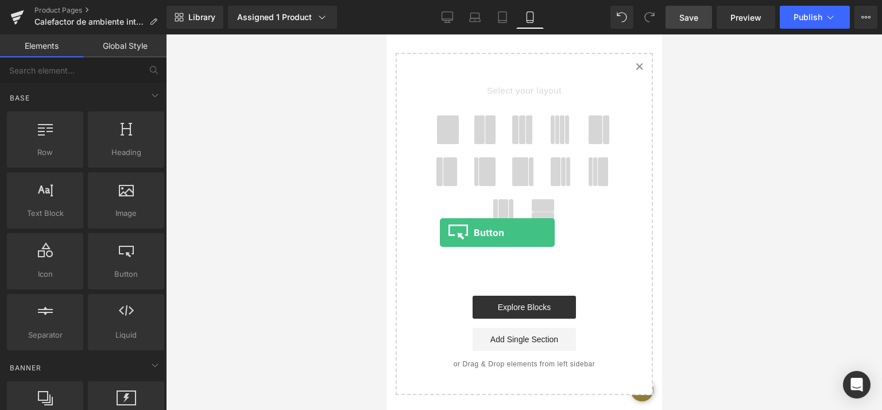
drag, startPoint x: 508, startPoint y: 287, endPoint x: 439, endPoint y: 233, distance: 87.1
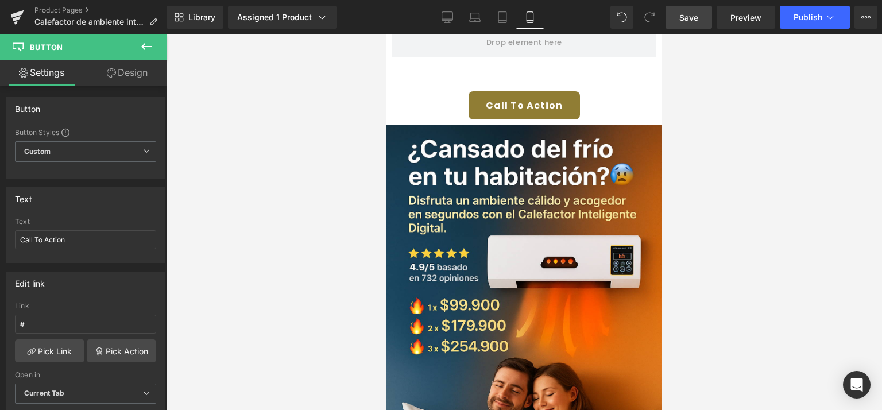
scroll to position [0, 0]
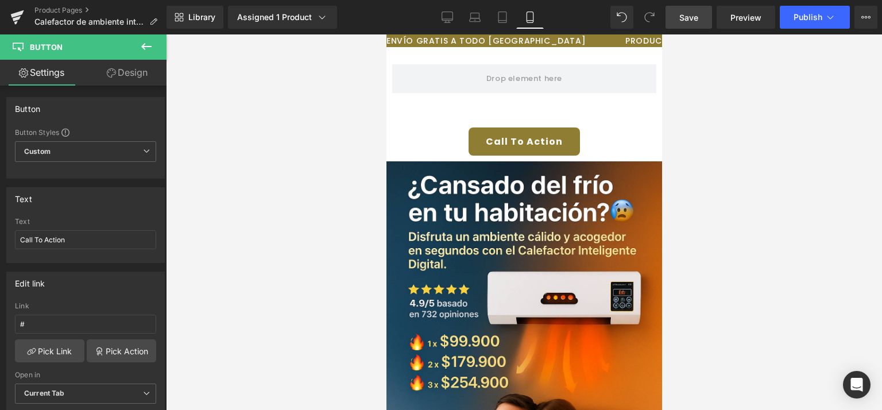
drag, startPoint x: 658, startPoint y: 184, endPoint x: 1054, endPoint y: 117, distance: 401.5
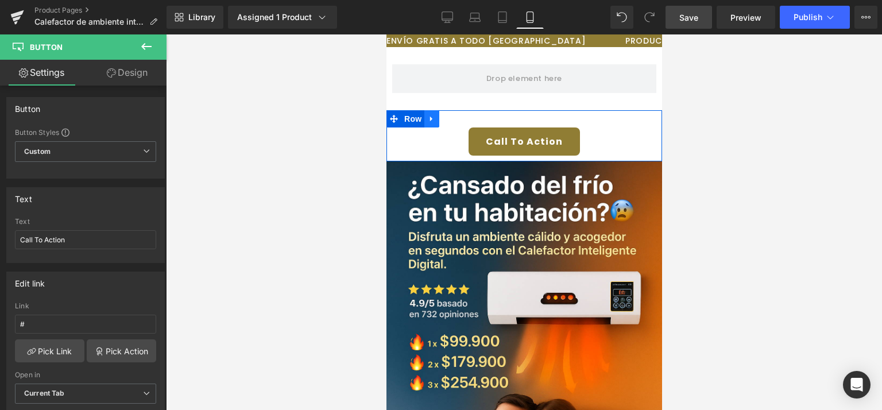
click at [429, 121] on icon at bounding box center [431, 119] width 8 height 9
click at [462, 116] on icon at bounding box center [461, 119] width 8 height 8
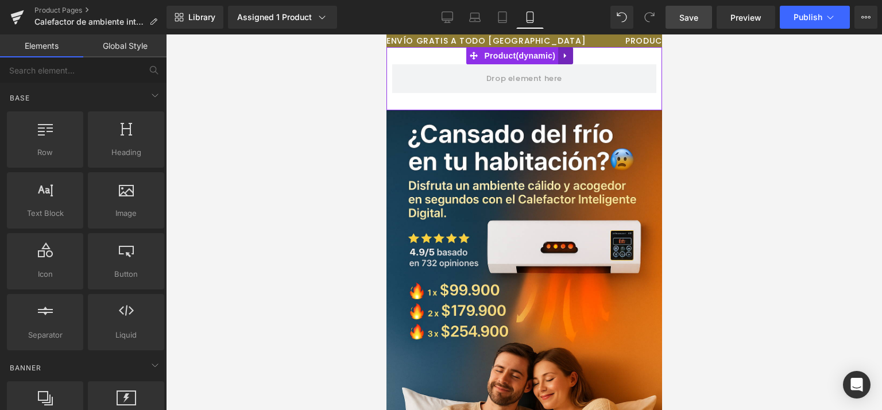
click at [568, 55] on icon at bounding box center [565, 56] width 8 height 9
click at [573, 55] on icon at bounding box center [573, 56] width 8 height 9
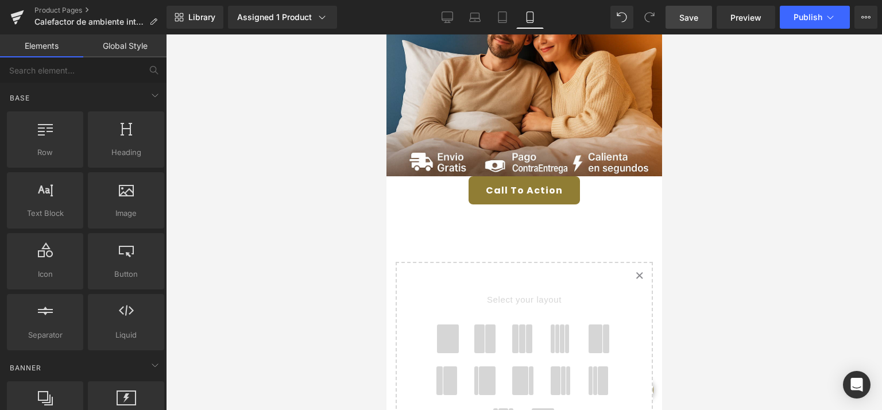
scroll to position [288, 0]
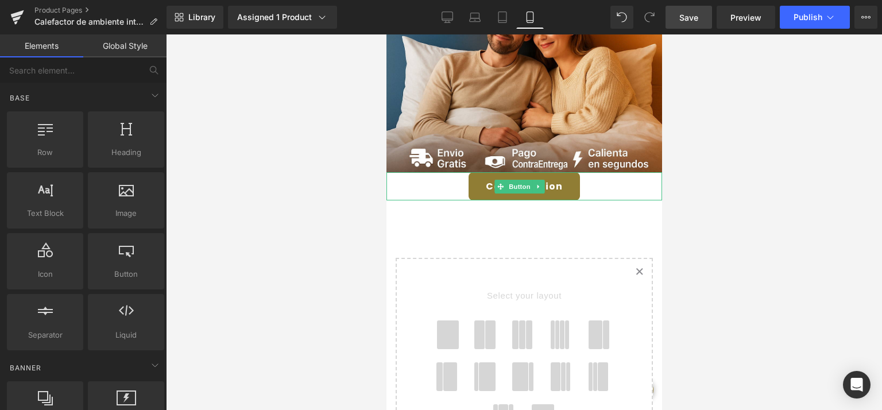
click at [435, 172] on div "Call To Action" at bounding box center [524, 186] width 276 height 28
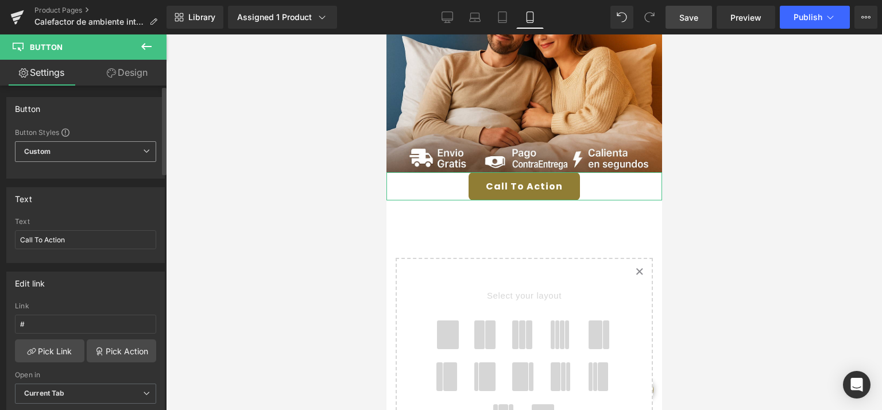
click at [143, 150] on icon at bounding box center [146, 151] width 7 height 7
click at [146, 105] on div "Button" at bounding box center [85, 109] width 157 height 22
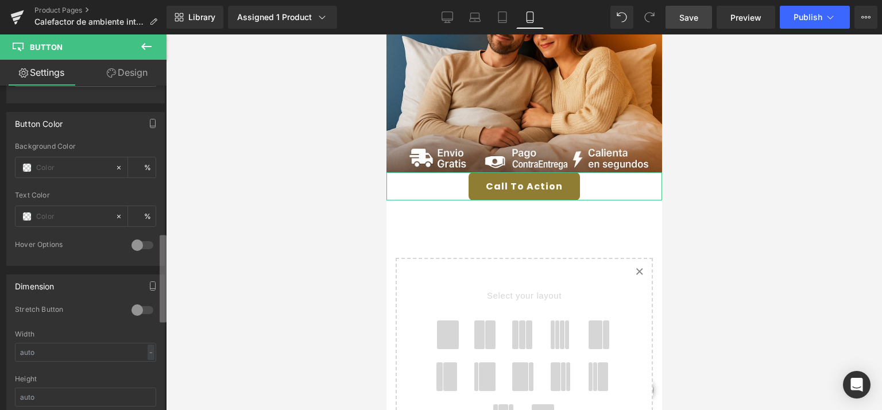
scroll to position [547, 0]
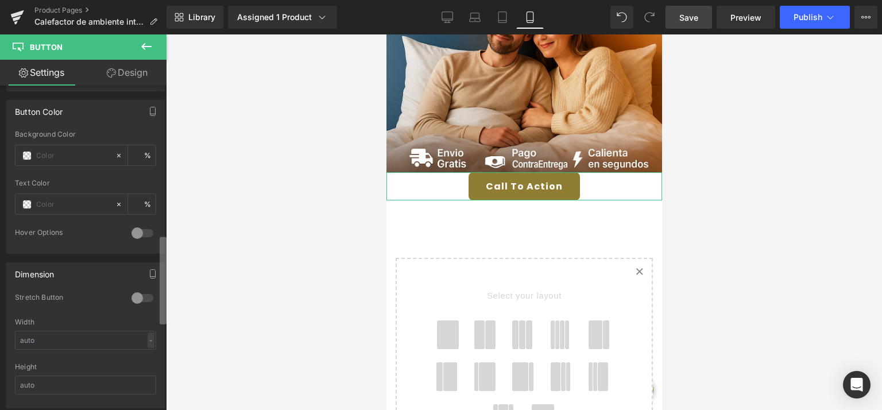
click at [158, 302] on div "Button Button Styles Custom Custom Setup Global Style Custom Setup Global Style…" at bounding box center [83, 251] width 167 height 330
click at [133, 296] on div at bounding box center [143, 298] width 28 height 18
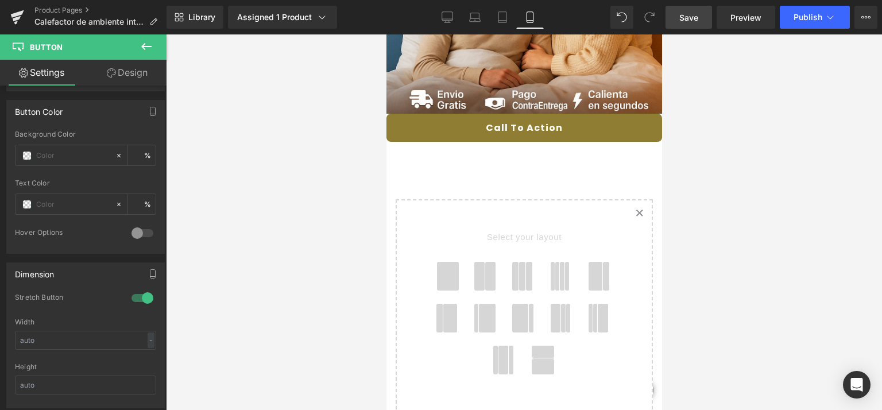
scroll to position [349, 0]
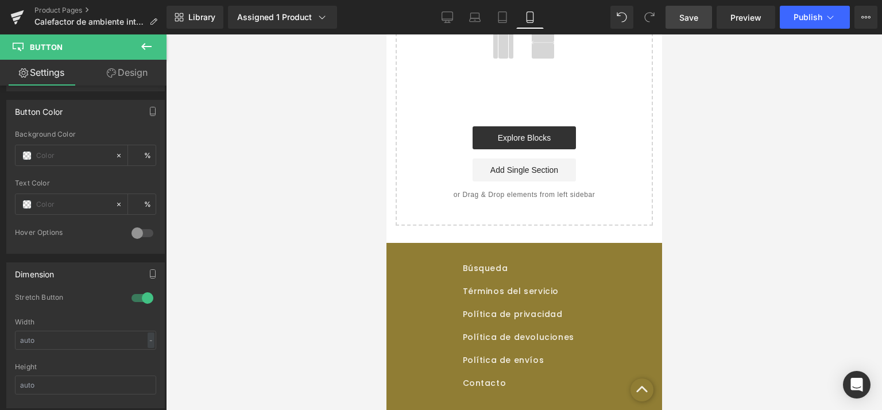
drag, startPoint x: 658, startPoint y: 177, endPoint x: 1072, endPoint y: 303, distance: 433.4
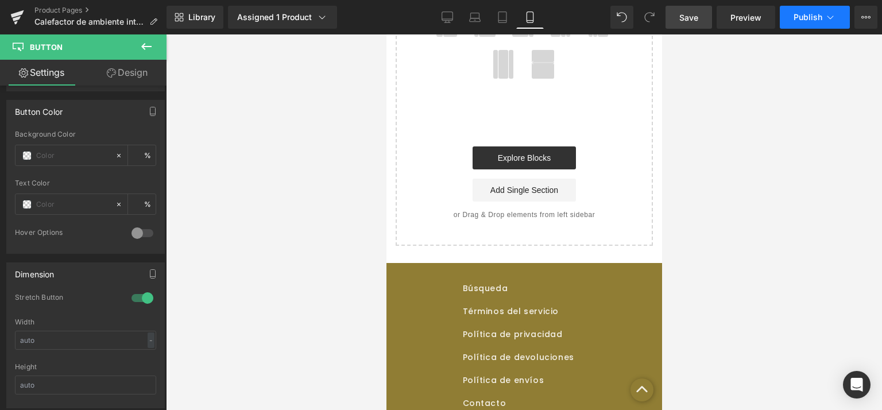
click at [806, 16] on span "Publish" at bounding box center [808, 17] width 29 height 9
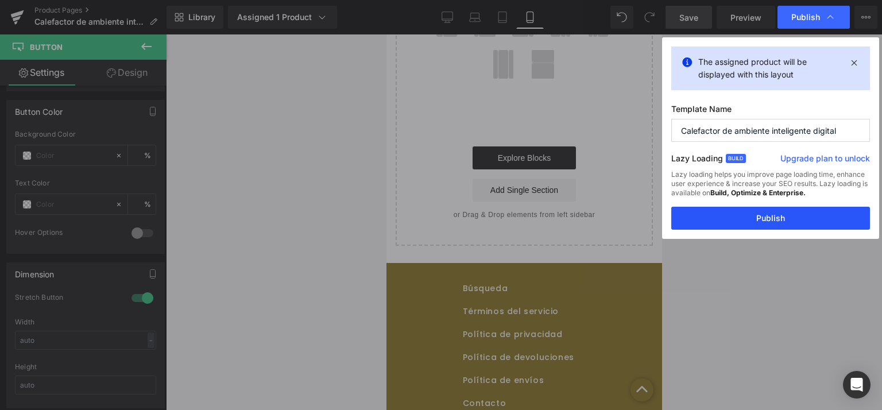
click at [756, 211] on button "Publish" at bounding box center [771, 218] width 199 height 23
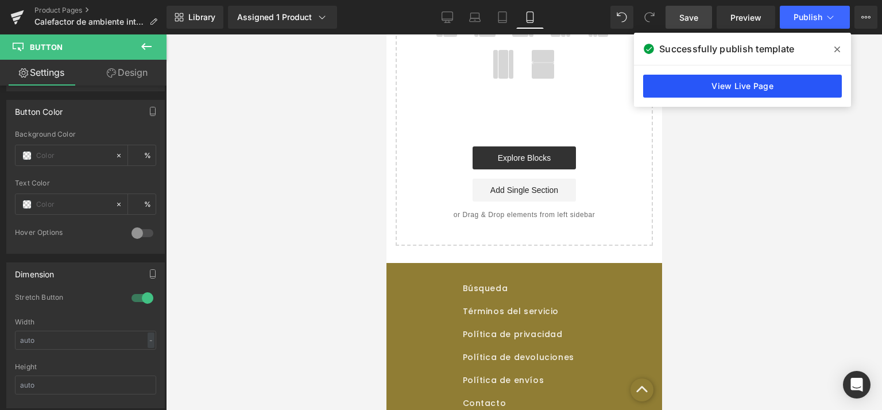
click at [724, 80] on link "View Live Page" at bounding box center [742, 86] width 199 height 23
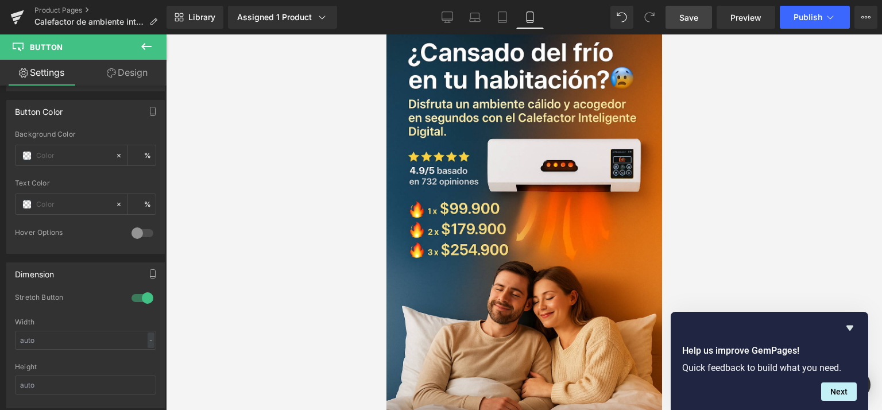
scroll to position [0, 0]
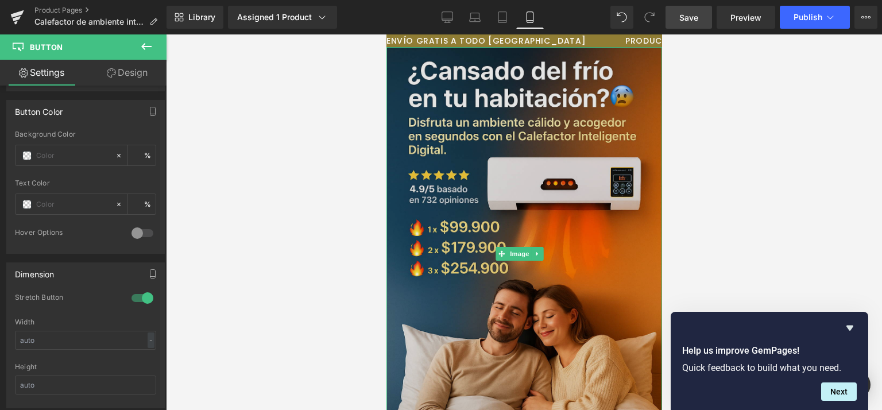
click at [453, 57] on img at bounding box center [524, 254] width 276 height 414
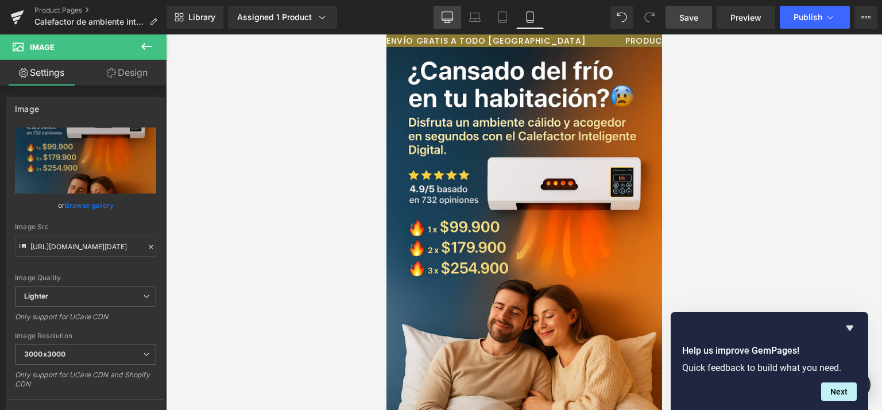
click at [450, 17] on icon at bounding box center [447, 16] width 11 height 11
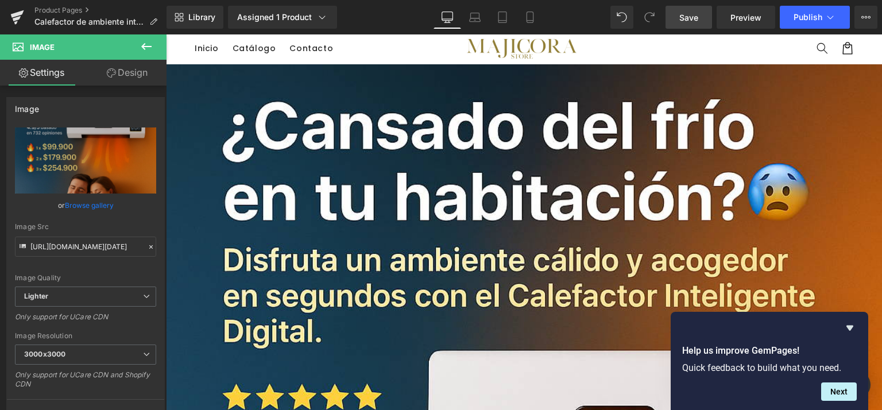
scroll to position [40, 0]
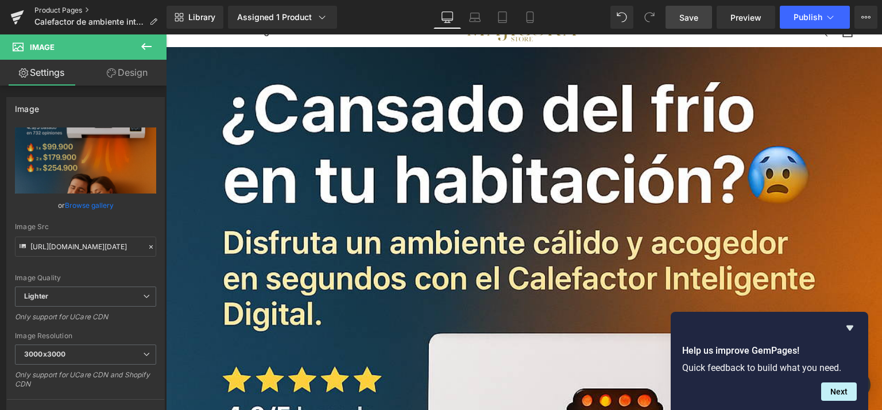
click at [84, 6] on link "Product Pages" at bounding box center [100, 10] width 132 height 9
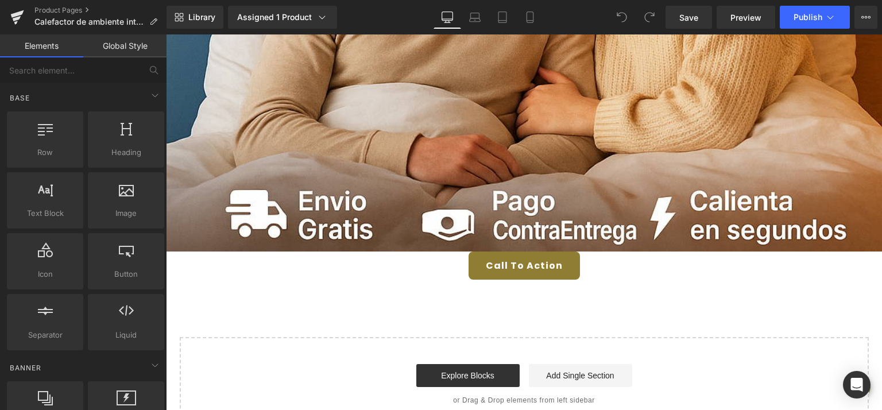
scroll to position [912, 0]
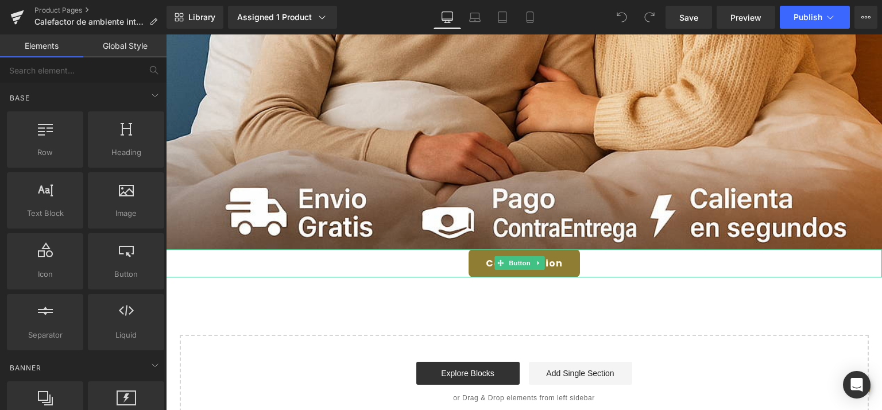
click at [486, 258] on span "Call To Action" at bounding box center [524, 263] width 77 height 11
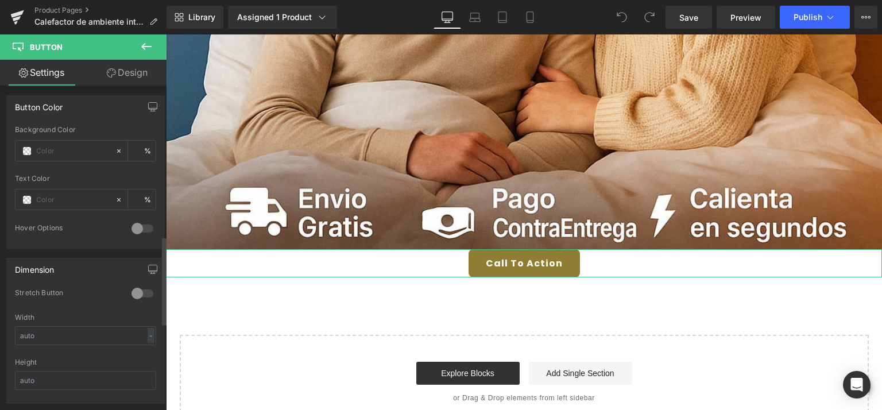
scroll to position [547, 0]
click at [134, 296] on div at bounding box center [143, 299] width 28 height 18
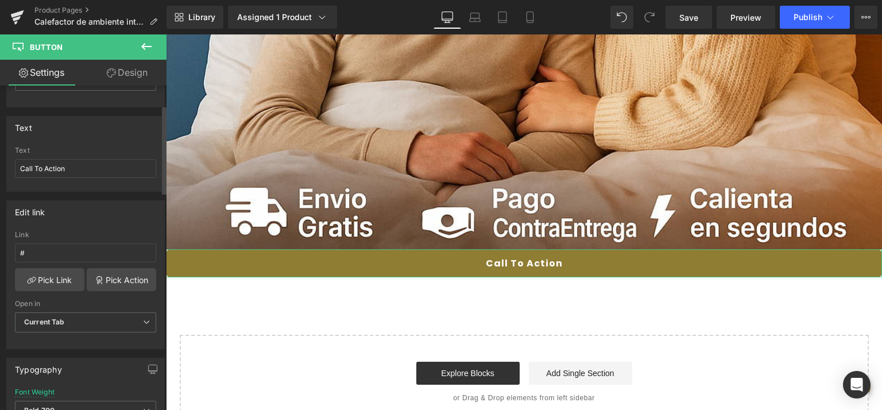
scroll to position [75, 0]
click at [138, 126] on div "Text" at bounding box center [85, 124] width 157 height 22
click at [102, 159] on input "Call To Action" at bounding box center [85, 165] width 141 height 19
type input "C"
click at [22, 162] on input "Ordena Ahora¡" at bounding box center [85, 165] width 141 height 19
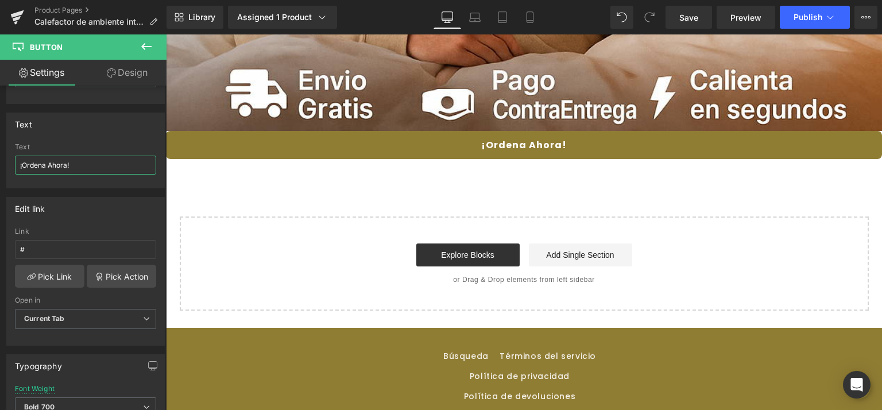
scroll to position [1101, 0]
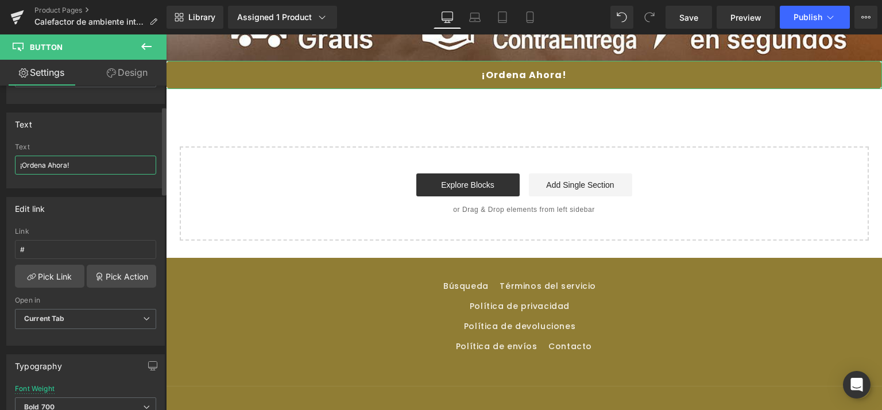
type input "¡Ordena Ahora!"
click at [133, 117] on div "Text" at bounding box center [85, 124] width 157 height 22
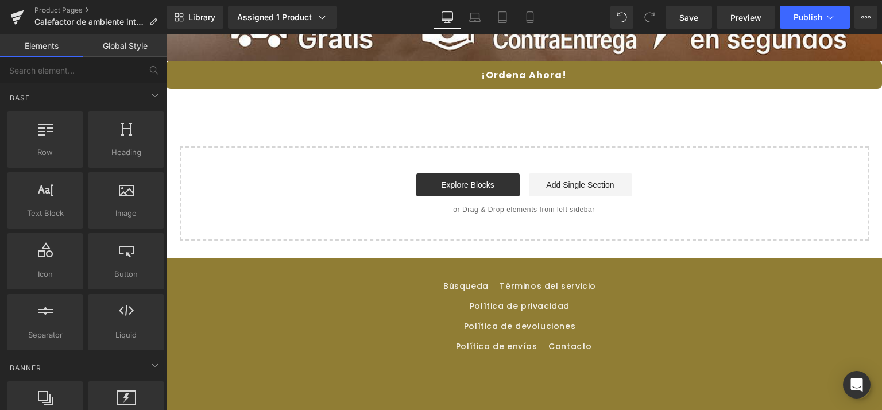
click at [106, 45] on link "Global Style" at bounding box center [124, 45] width 83 height 23
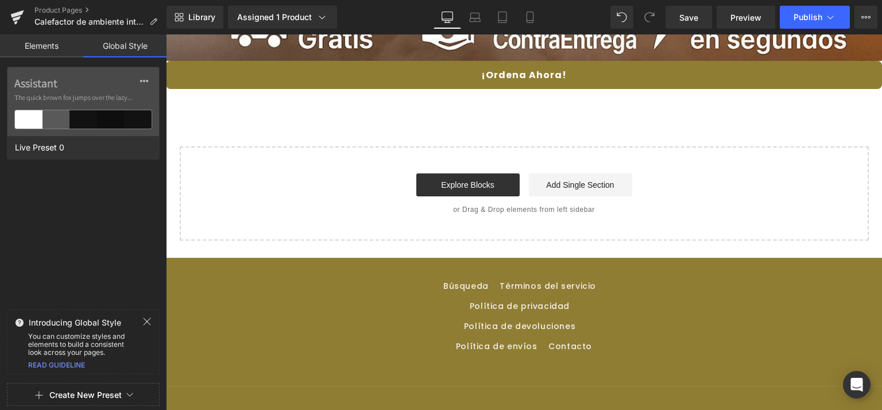
click at [48, 51] on link "Elements" at bounding box center [41, 45] width 83 height 23
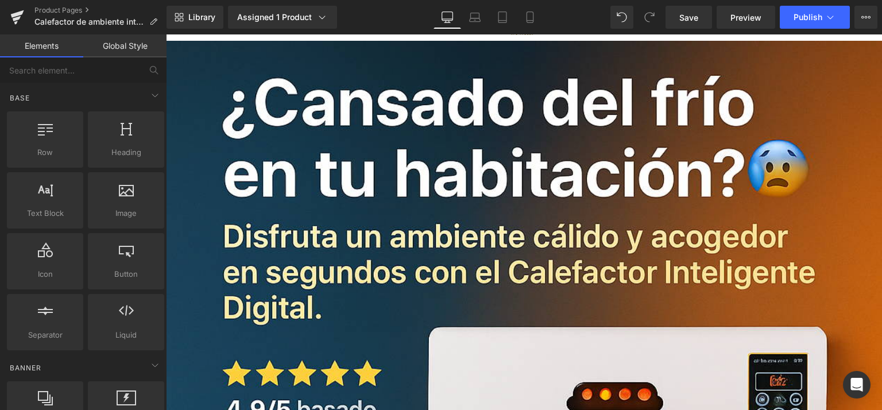
scroll to position [0, 0]
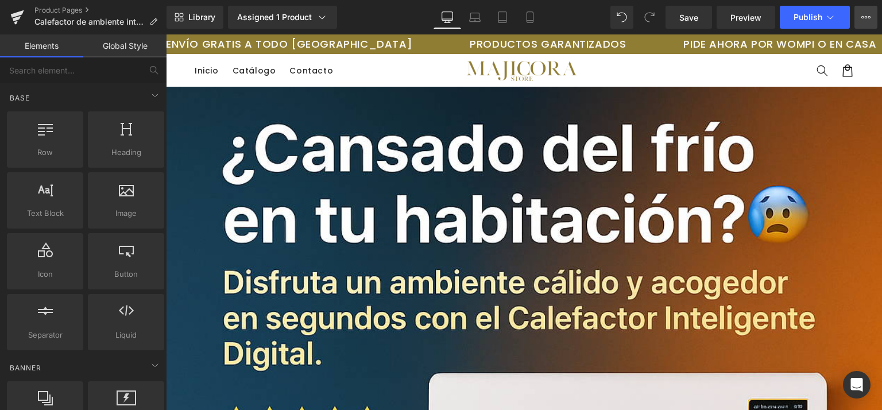
click at [862, 14] on icon at bounding box center [866, 17] width 9 height 9
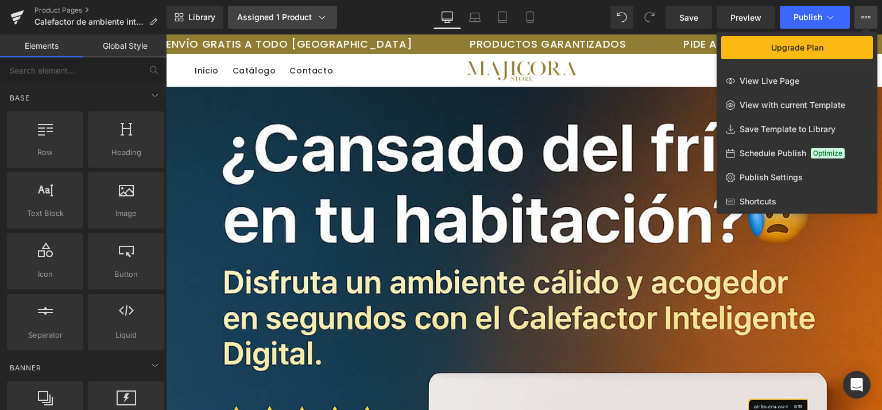
click at [326, 15] on icon at bounding box center [322, 16] width 11 height 11
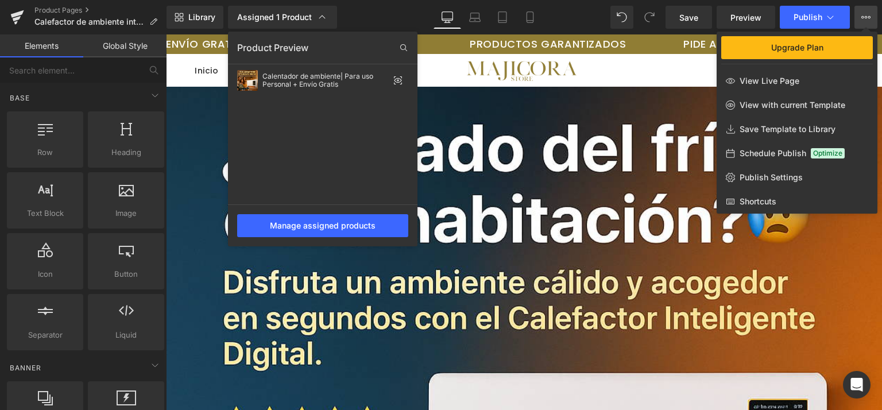
click at [371, 11] on div "Library Assigned 1 Product Product Preview Calentador de ambiente| Para uso Per…" at bounding box center [525, 17] width 716 height 23
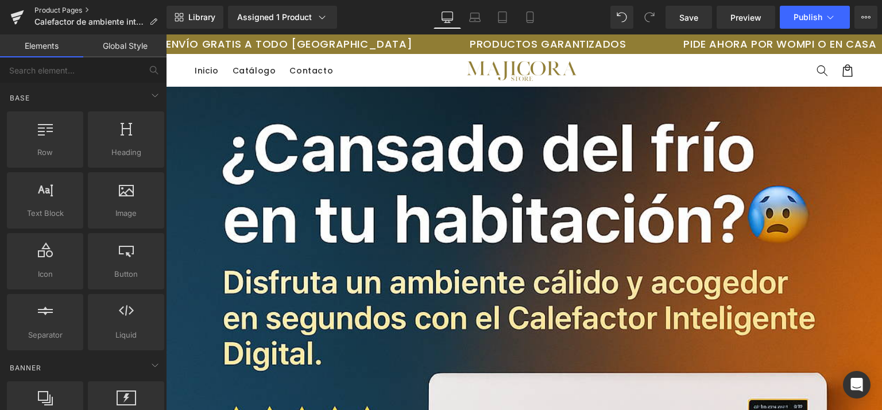
click at [73, 8] on link "Product Pages" at bounding box center [100, 10] width 132 height 9
click at [687, 19] on span "Save" at bounding box center [689, 17] width 19 height 12
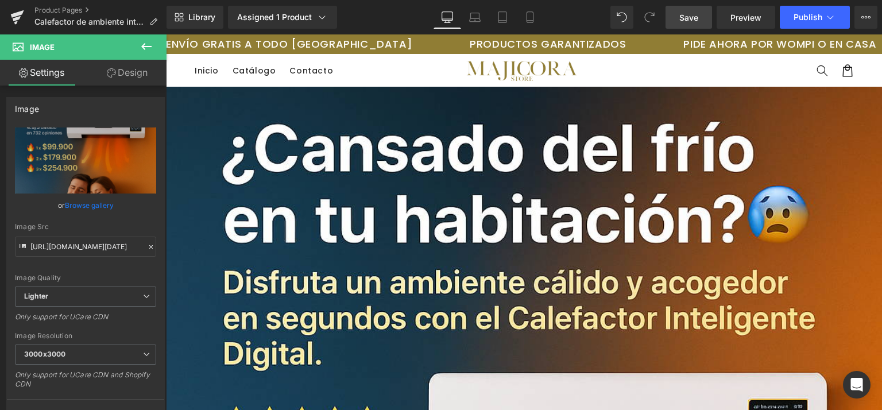
click at [145, 51] on icon at bounding box center [147, 47] width 14 height 14
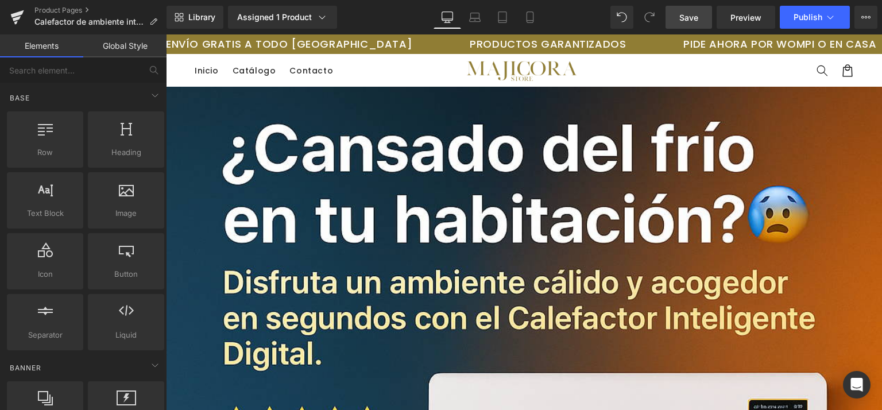
drag, startPoint x: 163, startPoint y: 119, endPoint x: 162, endPoint y: 168, distance: 49.4
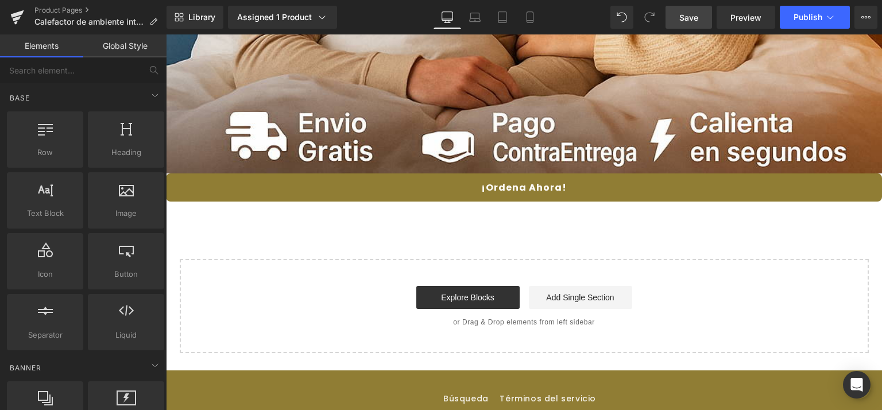
scroll to position [975, 0]
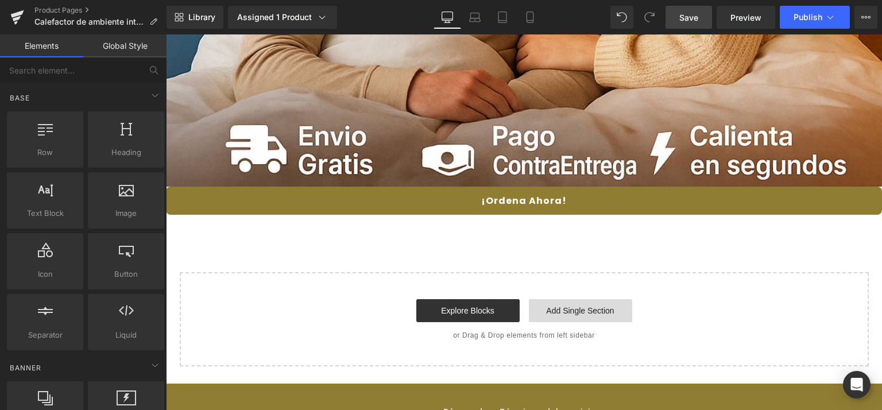
click at [568, 299] on link "Add Single Section" at bounding box center [580, 310] width 103 height 23
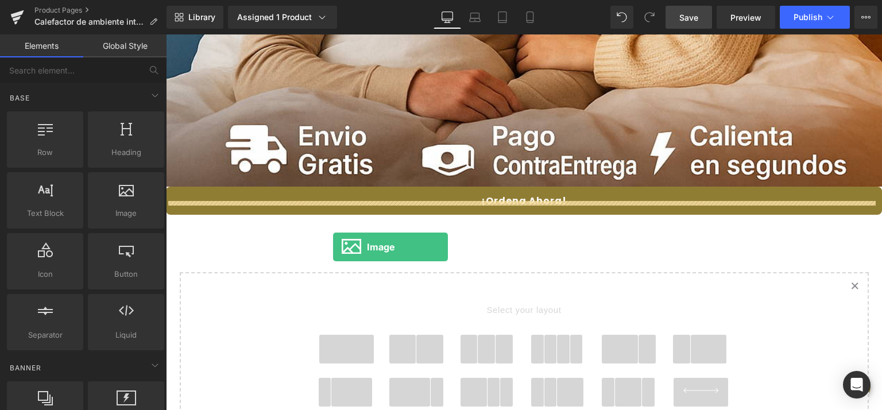
drag, startPoint x: 291, startPoint y: 234, endPoint x: 333, endPoint y: 248, distance: 44.7
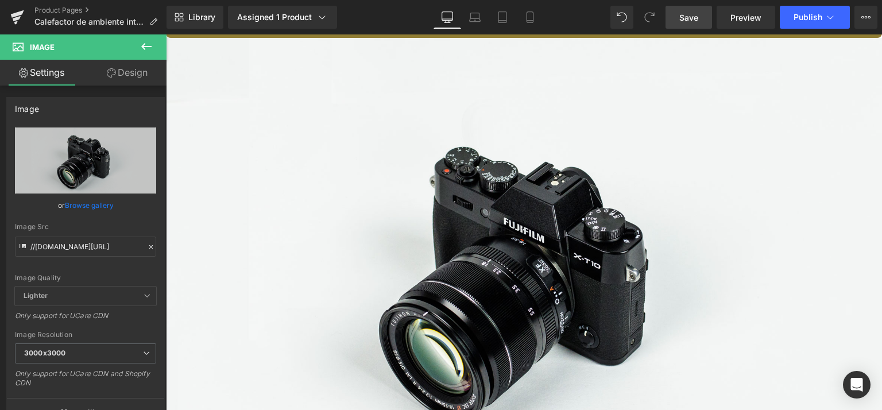
scroll to position [1144, 0]
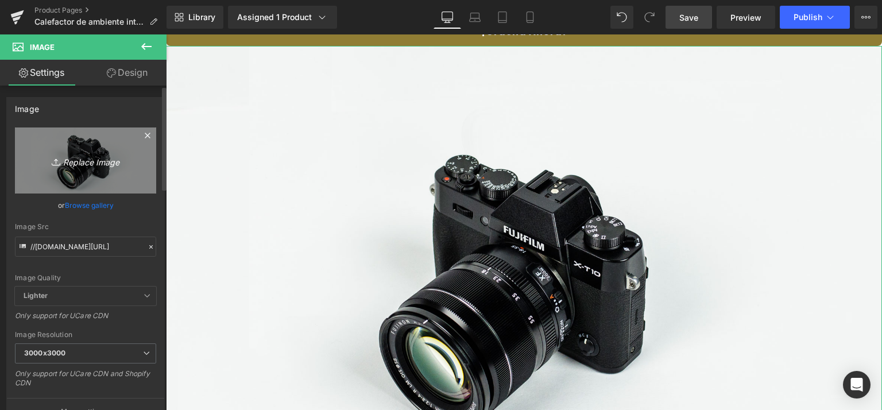
click at [95, 167] on icon "Replace Image" at bounding box center [86, 160] width 92 height 14
type input "C:\fakepath\ChatGPT Image [DATE], 21_04_27.png"
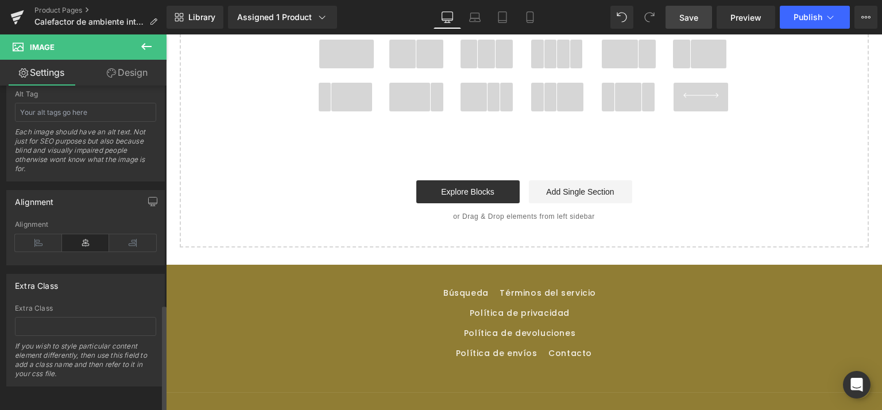
scroll to position [684, 0]
click at [131, 403] on div "Image //[DOMAIN_NAME][URL] Replace Image Upload image or Browse gallery Image S…" at bounding box center [86, 251] width 172 height 330
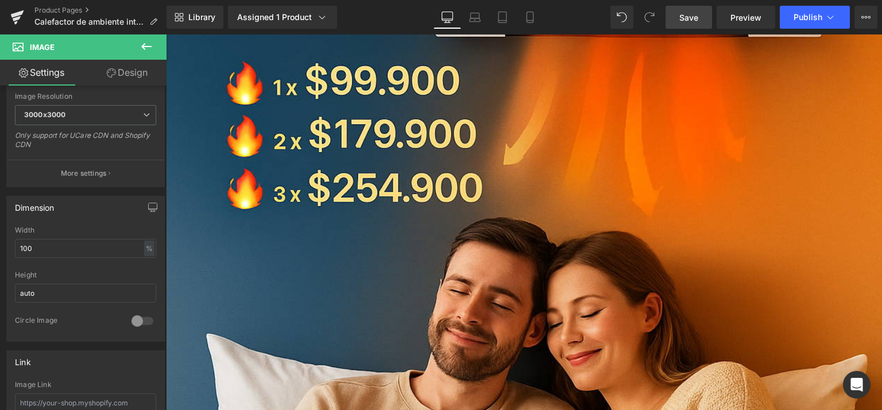
scroll to position [0, 0]
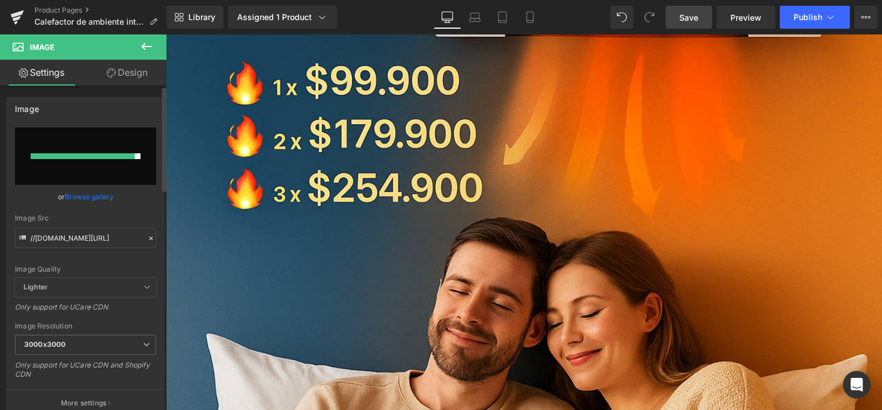
click at [145, 90] on div "Image //[DOMAIN_NAME][URL] Replace Image Upload image or Browse gallery Image S…" at bounding box center [86, 252] width 172 height 329
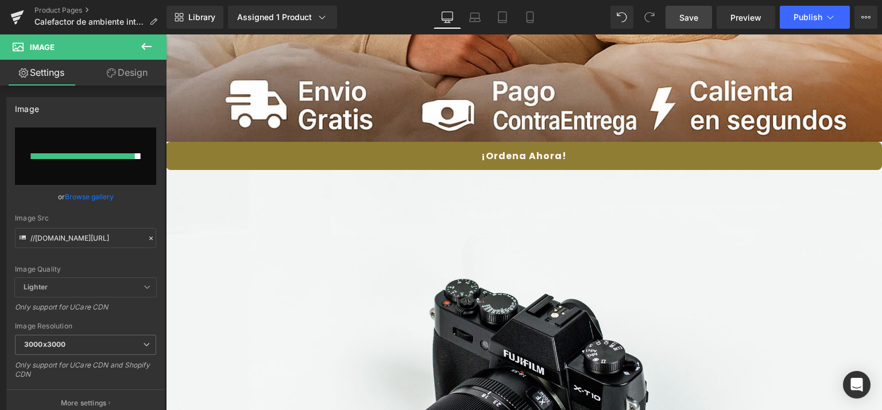
scroll to position [1011, 0]
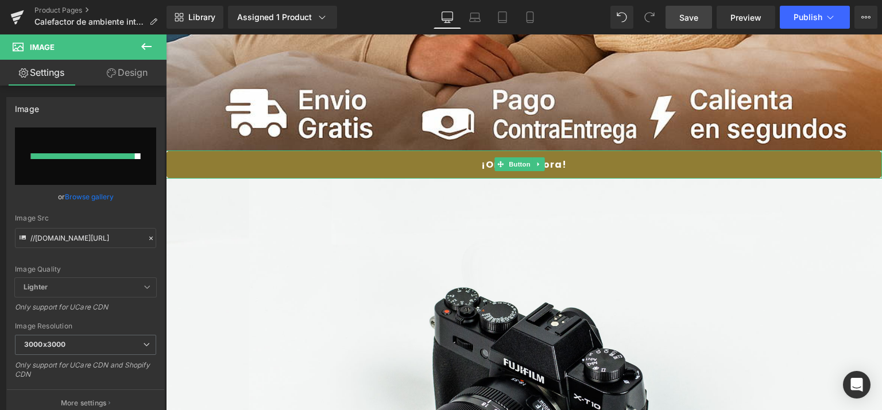
click at [288, 152] on link "¡Ordena Ahora!" at bounding box center [524, 164] width 716 height 28
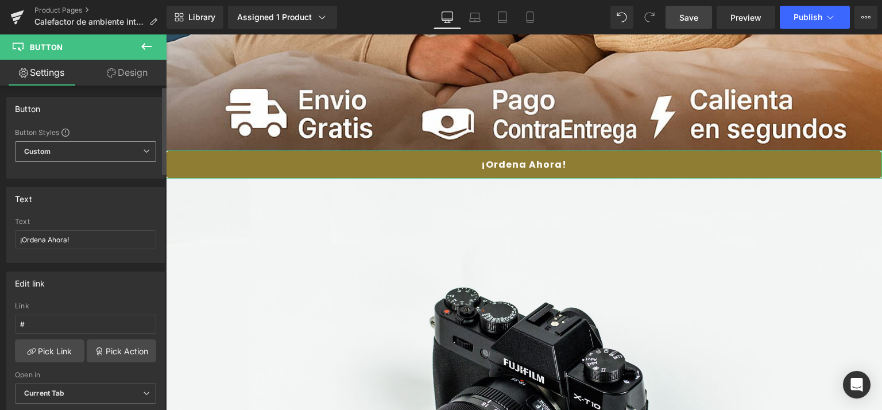
click at [137, 153] on span "Custom Setup Global Style" at bounding box center [85, 151] width 141 height 21
click at [134, 126] on div "Button Button Styles Custom Custom Setup Global Style Custom Setup Global Style…" at bounding box center [85, 138] width 159 height 82
click at [131, 79] on link "Design" at bounding box center [127, 73] width 83 height 26
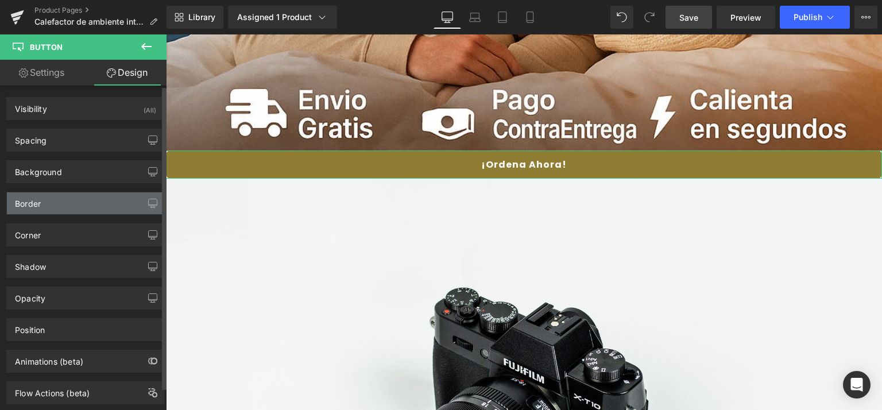
click at [116, 203] on div "Border" at bounding box center [85, 203] width 157 height 22
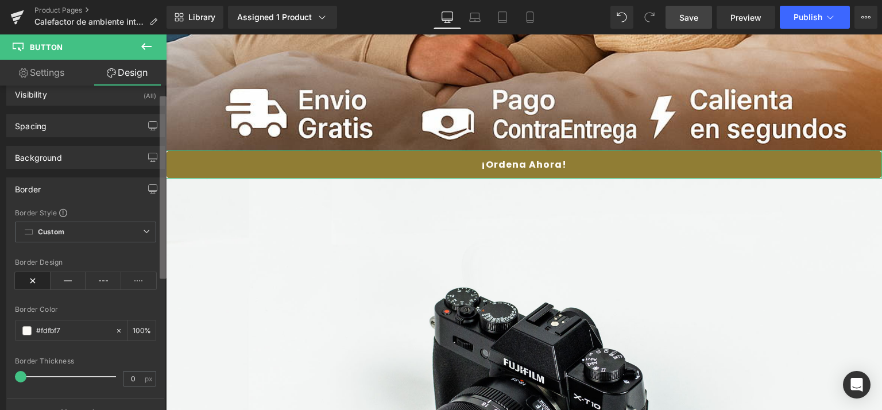
scroll to position [0, 0]
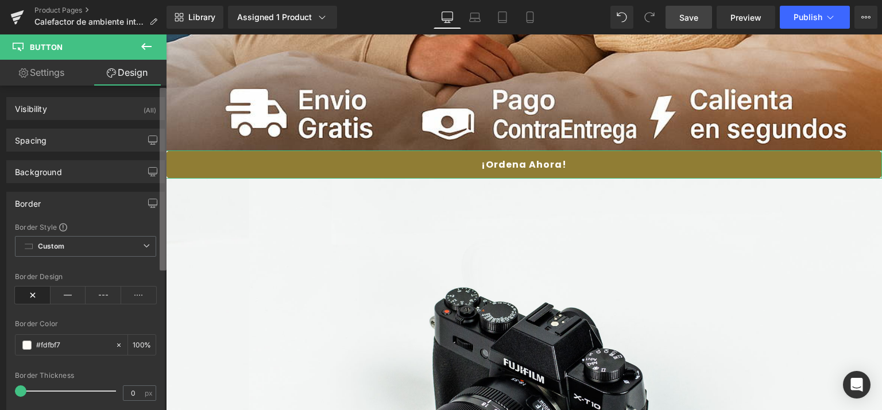
click at [166, 163] on b at bounding box center [163, 179] width 7 height 183
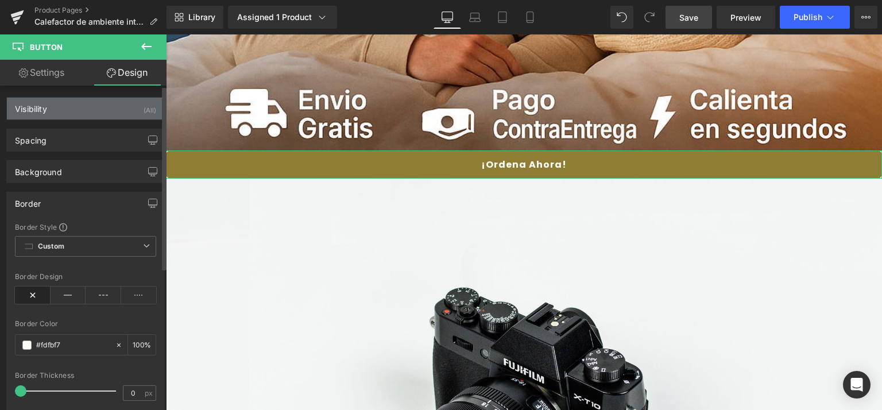
click at [112, 109] on div "Visibility (All)" at bounding box center [85, 109] width 157 height 22
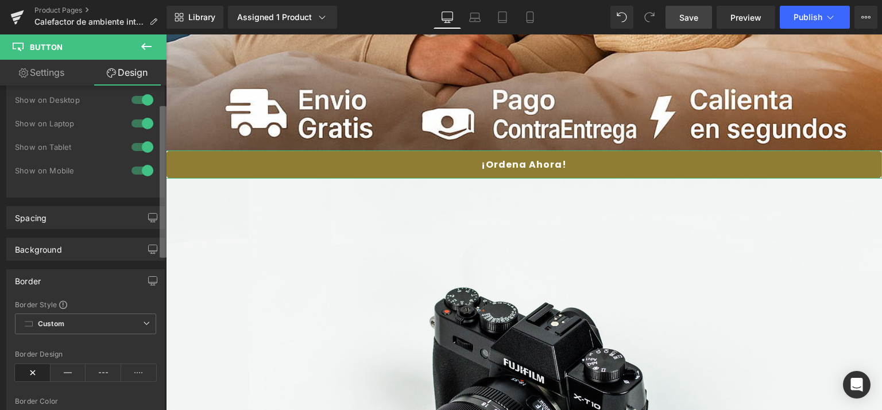
scroll to position [42, 0]
click at [162, 216] on b at bounding box center [163, 182] width 7 height 152
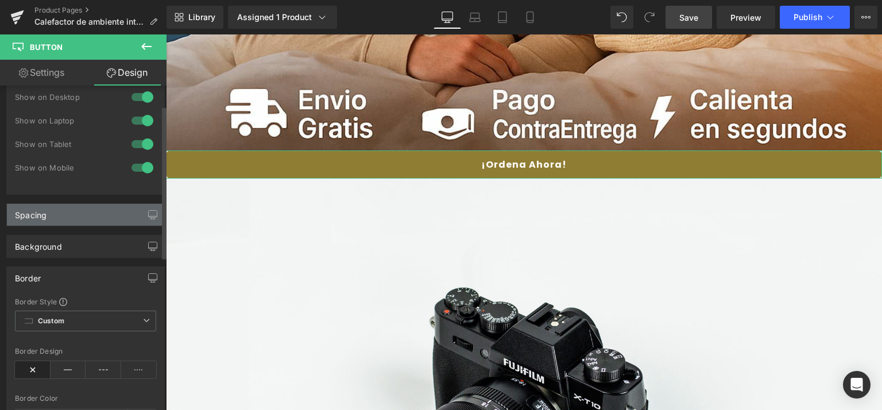
click at [120, 211] on div "Spacing" at bounding box center [85, 215] width 157 height 22
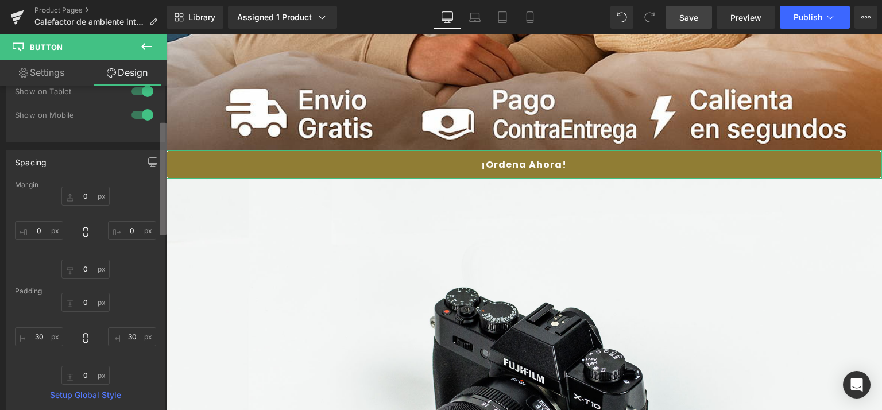
scroll to position [99, 0]
click at [165, 229] on b at bounding box center [163, 179] width 7 height 113
click at [133, 227] on input "0" at bounding box center [132, 226] width 48 height 19
type input "0"
click at [132, 332] on input "30" at bounding box center [132, 332] width 48 height 19
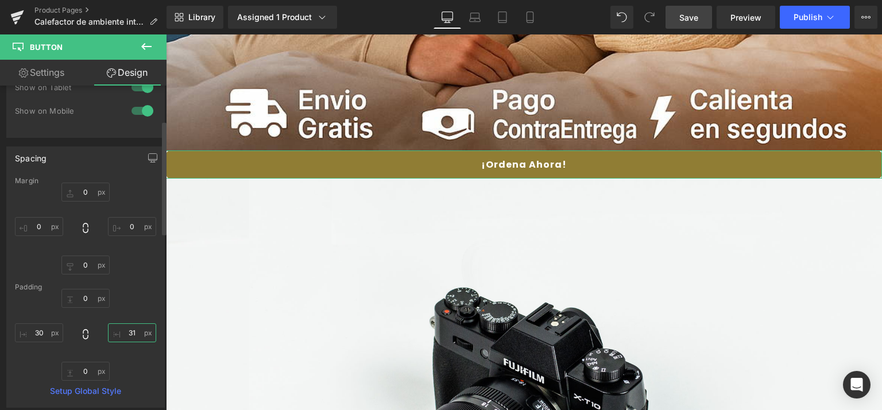
type input "30"
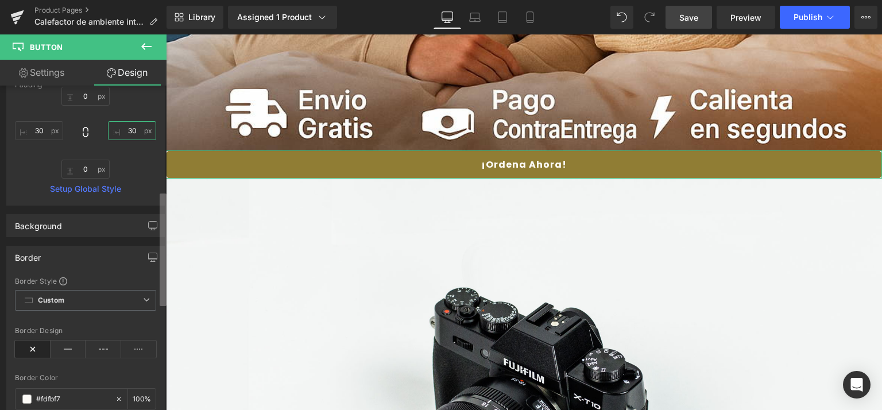
click at [158, 251] on div "Visibility (All) 0|0|0|0 1 Show on Desktop 1 Show on Laptop 1 Show on Tablet 1 …" at bounding box center [83, 251] width 167 height 330
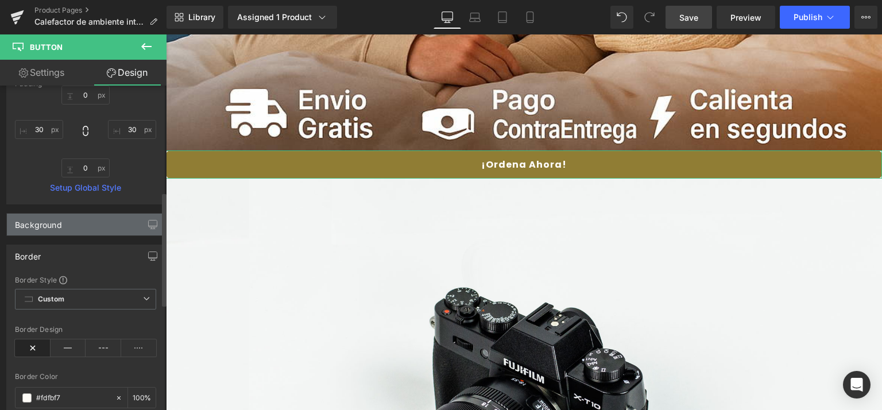
click at [98, 227] on div "Background" at bounding box center [85, 225] width 157 height 22
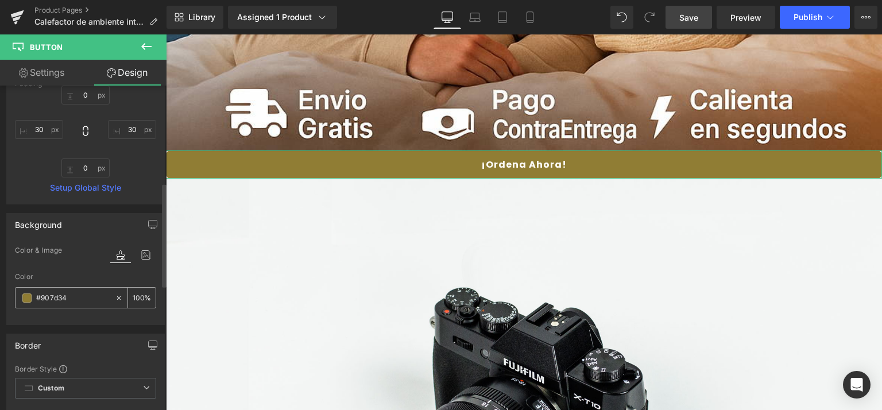
click at [87, 300] on input "#907d34" at bounding box center [73, 298] width 74 height 13
click at [117, 297] on icon at bounding box center [119, 298] width 8 height 8
type input "none"
type input "0"
click at [25, 294] on span at bounding box center [26, 298] width 9 height 9
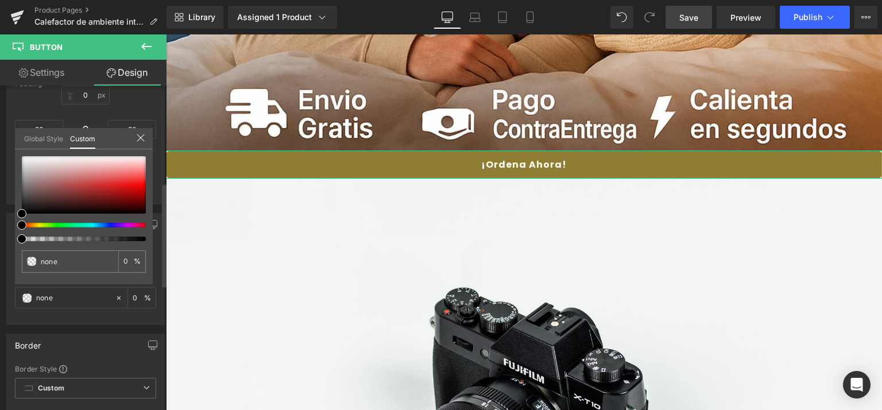
click at [60, 227] on div at bounding box center [84, 198] width 124 height 85
type input "#000000"
type input "100"
type input "#000000"
type input "100"
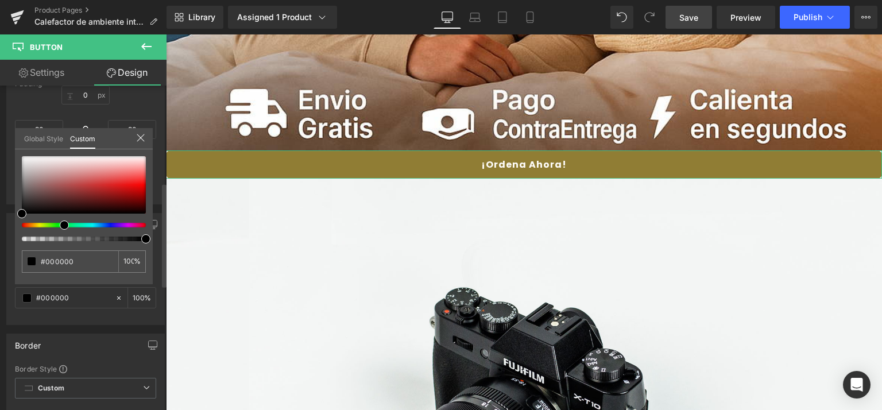
click at [60, 223] on div at bounding box center [79, 225] width 124 height 5
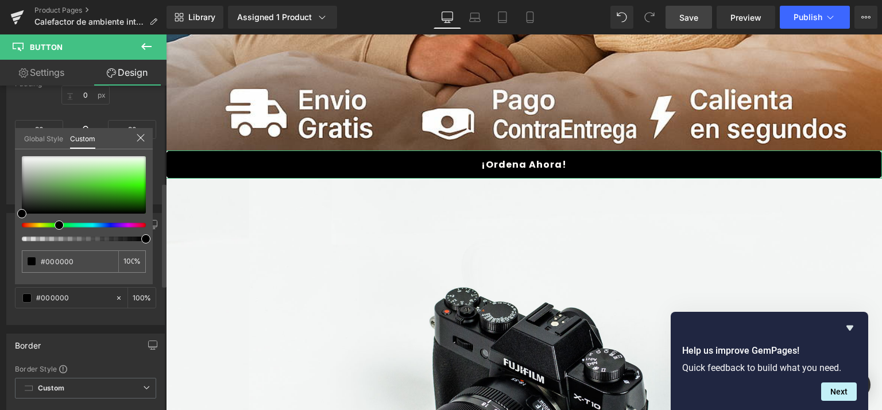
drag, startPoint x: 60, startPoint y: 222, endPoint x: 51, endPoint y: 222, distance: 9.2
click at [51, 223] on div at bounding box center [79, 225] width 124 height 5
type input "#020202"
type input "#070707"
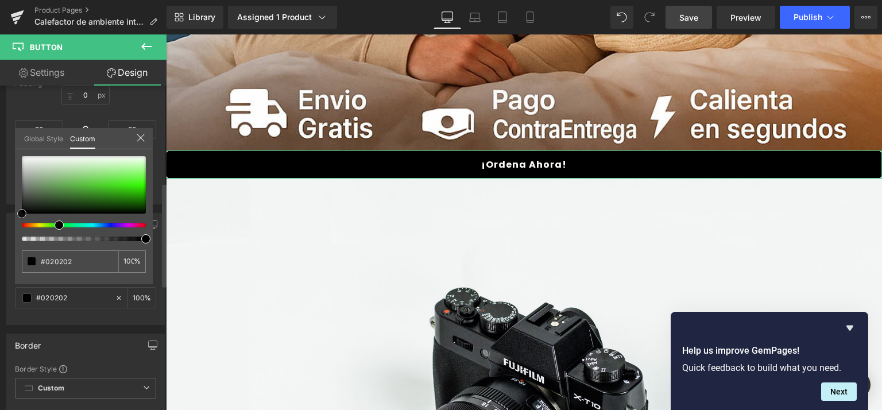
type input "#070707"
type input "#171b17"
type input "#283828"
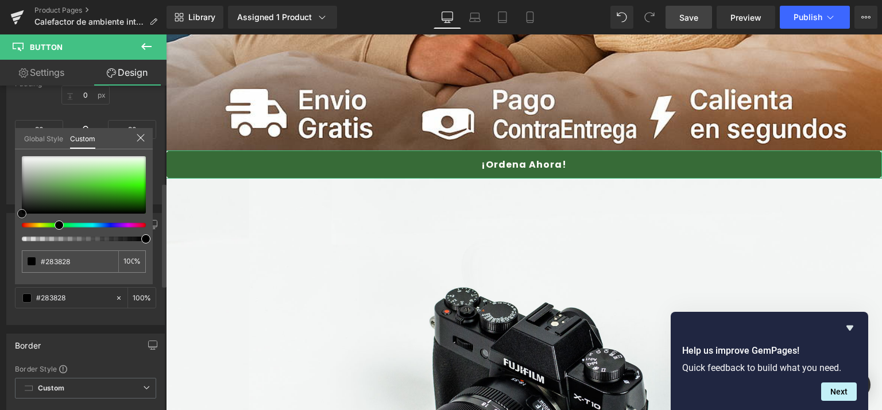
type input "#376b37"
type input "#36a936"
type input "#38d638"
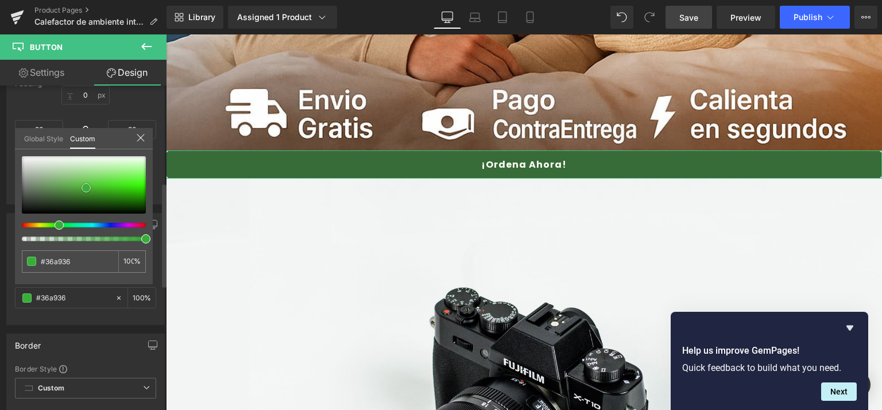
type input "#38d638"
type input "#4aec4a"
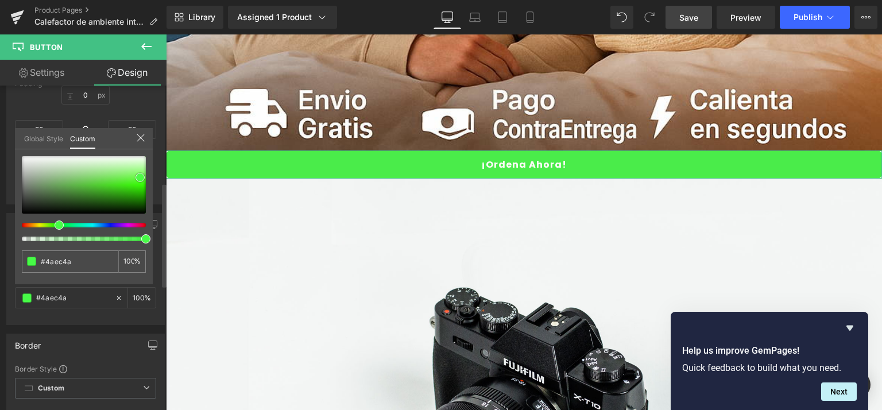
type input "#47fa47"
type input "#46fb46"
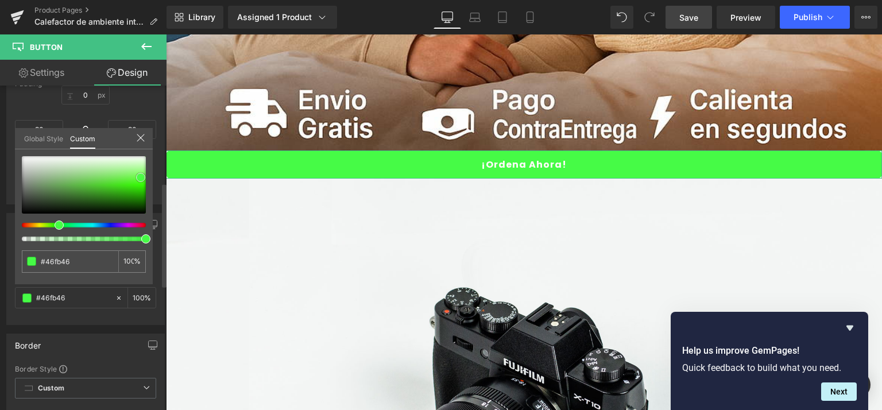
type input "#45fc45"
type input "#3ffd3f"
type input "#3efe3e"
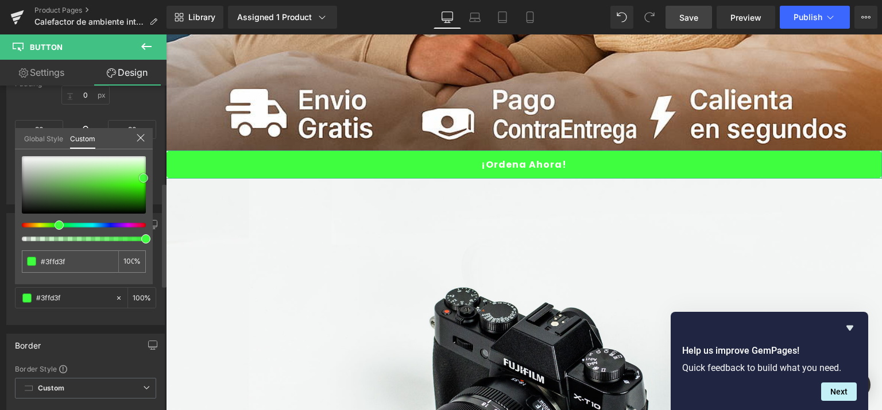
type input "#3efe3e"
type input "#39fe39"
type input "#34fd34"
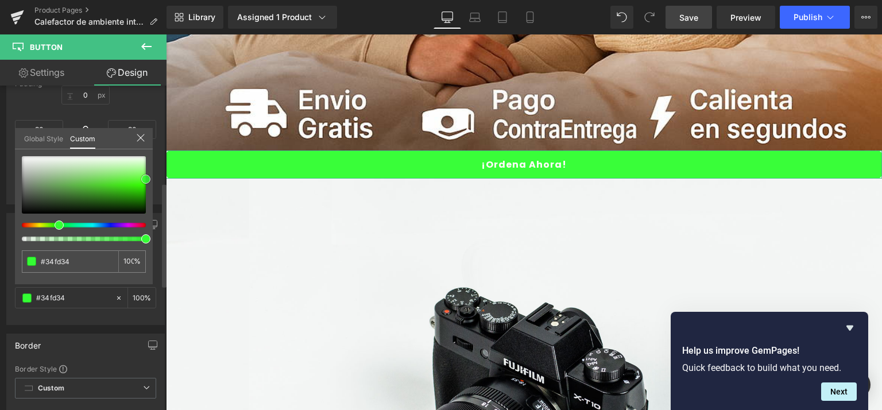
type input "#19ff19"
type input "#00ff00"
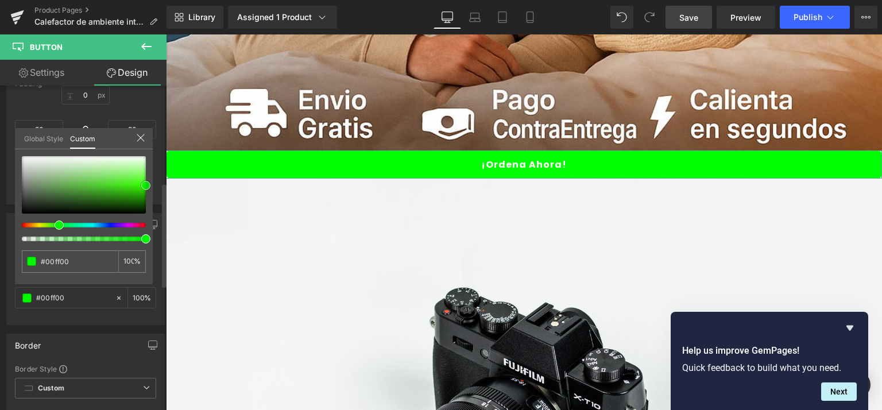
type input "#00f900"
type input "#00ea00"
type input "#00e000"
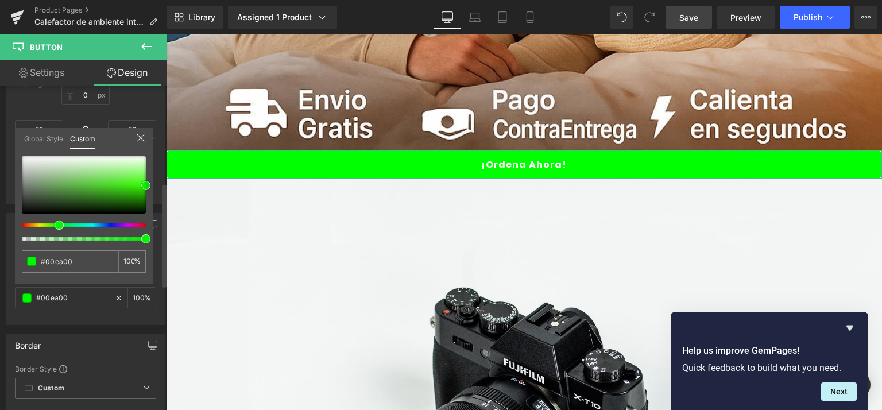
type input "#00e000"
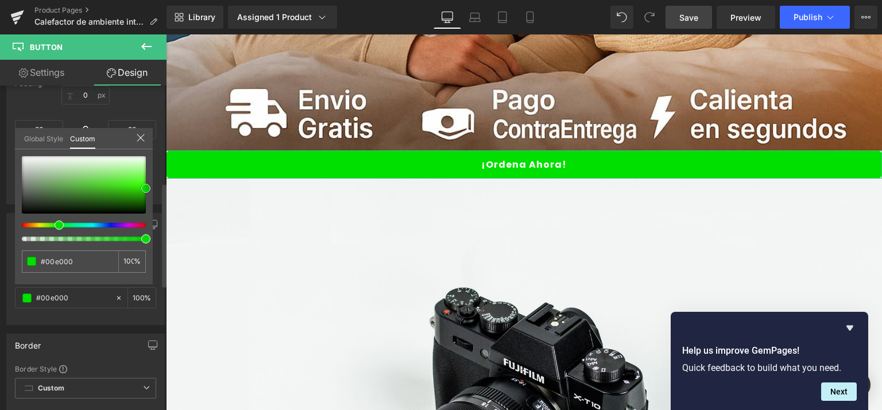
type input "#00db00"
type input "#00d100"
type input "#00c600"
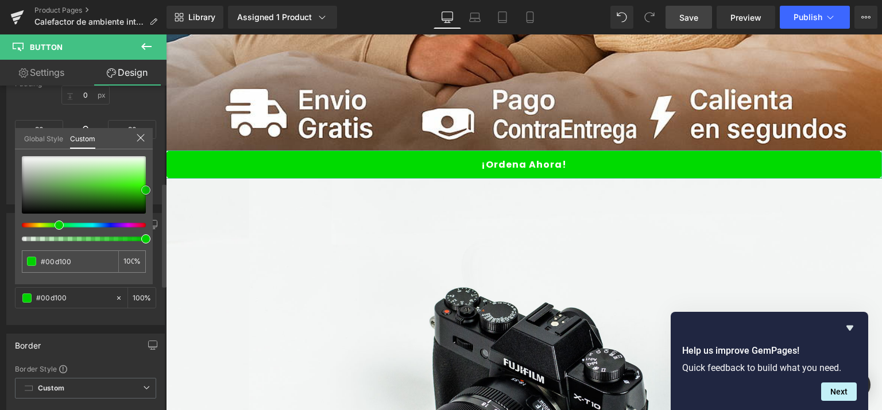
type input "#00c600"
type input "#00bc00"
type input "#00b700"
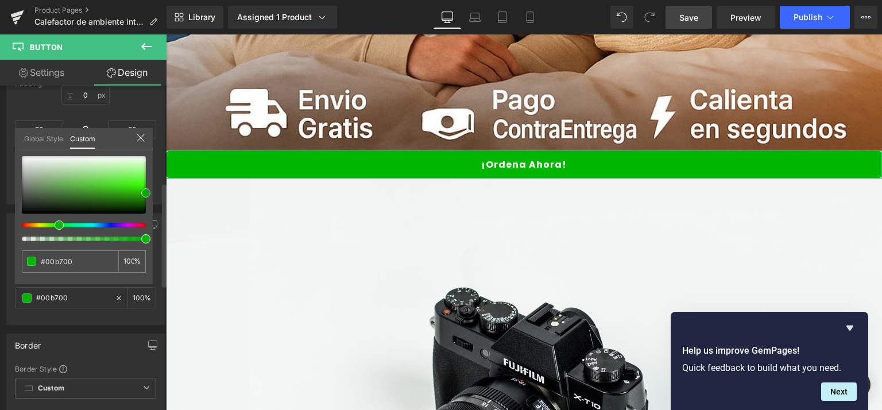
type input "#00bc00"
type input "#00e000"
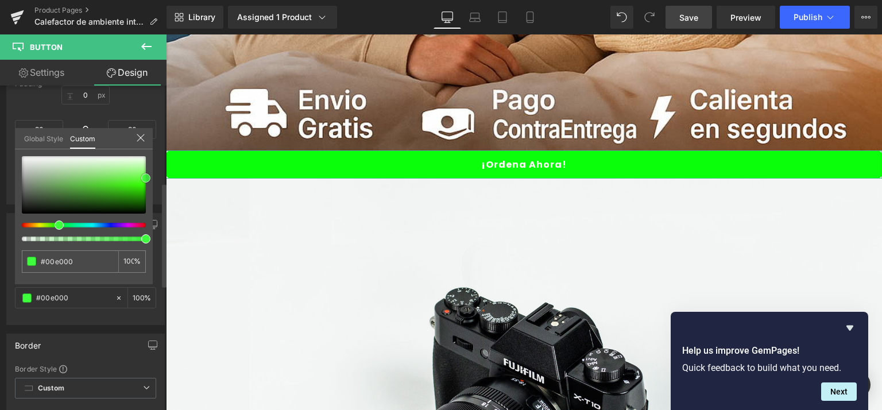
type input "#0aff0a"
type input "#32ff33"
type input "#4cfe4c"
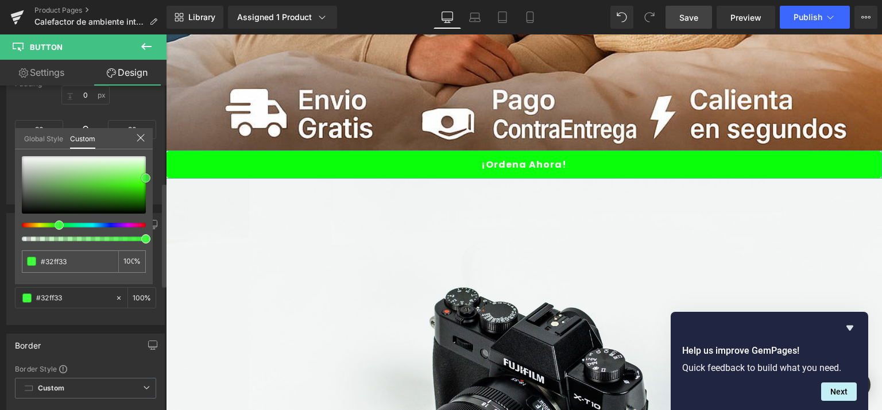
type input "#4cfe4c"
type input "#57fe57"
type input "#5cfe5c"
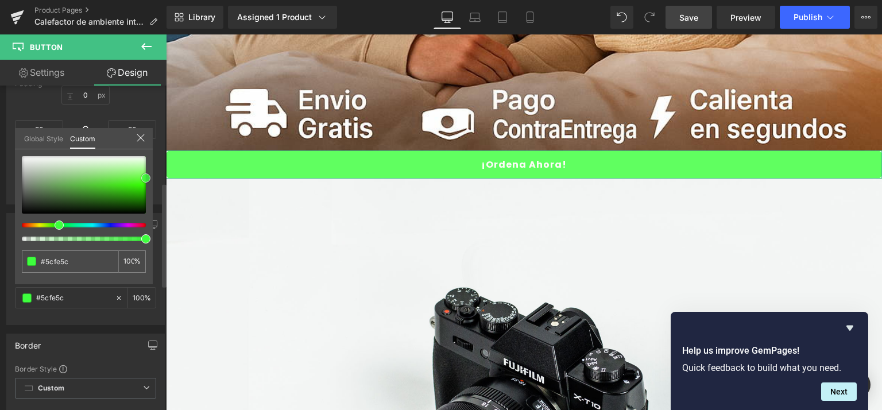
type input "#60ff60"
type input "#65ff66"
type input "#70ff70"
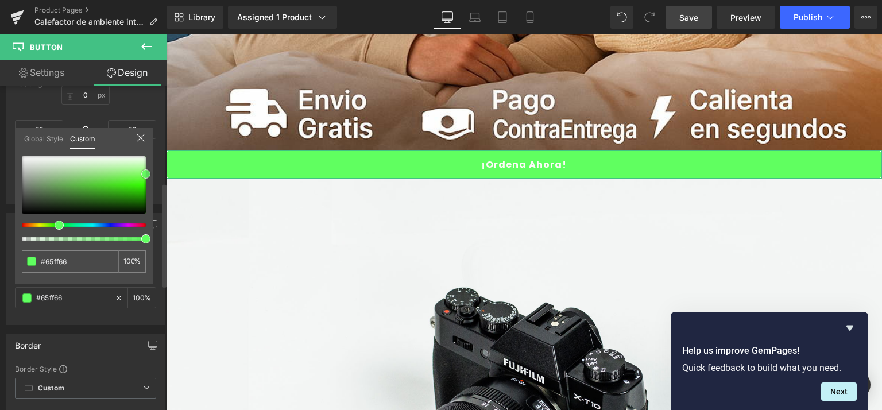
type input "#70ff70"
type input "#7aff7a"
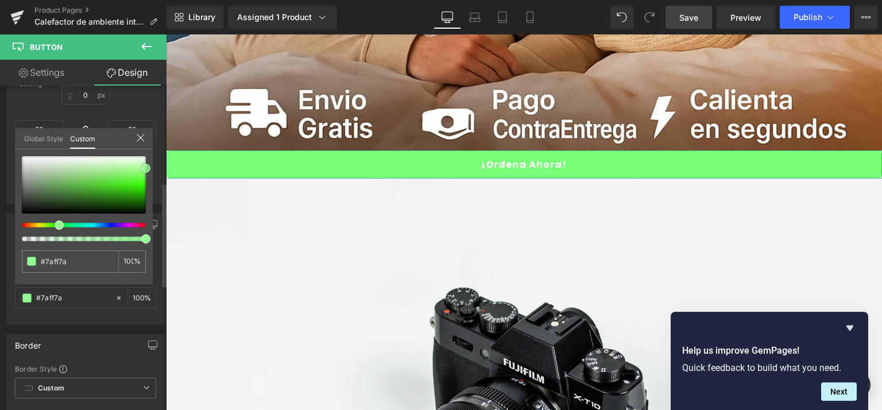
type input "#84ff84"
type input "#8eff8e"
type input "#9eff9e"
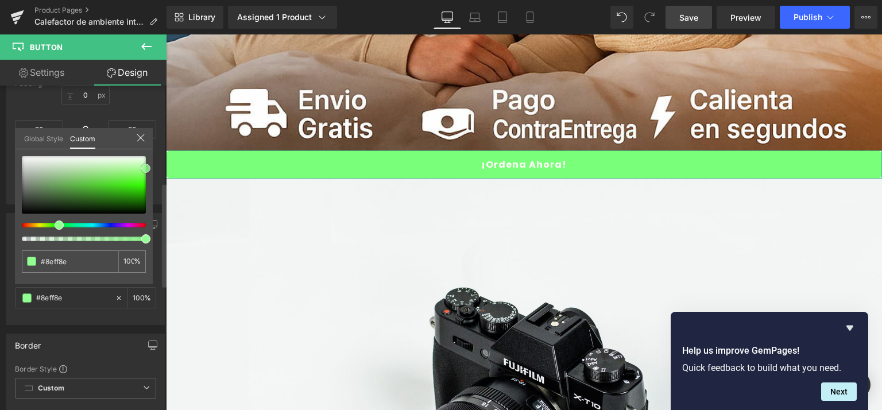
type input "#9eff9e"
type input "#a4fea4"
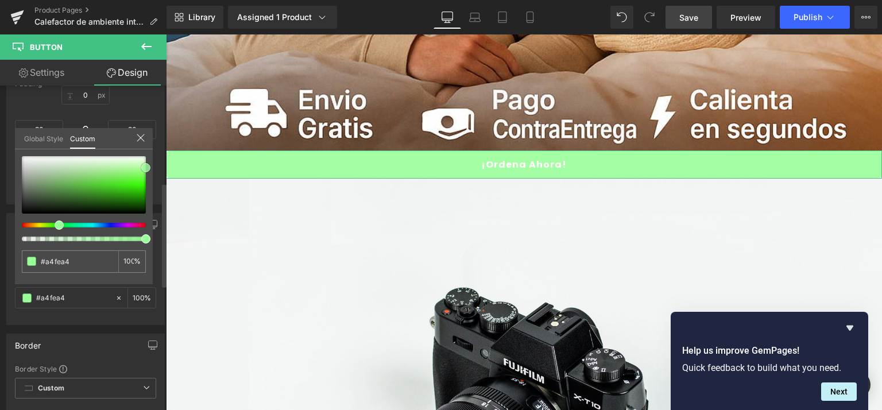
type input "#9ffe9f"
type input "#7aff7a"
type input "#5bff5b"
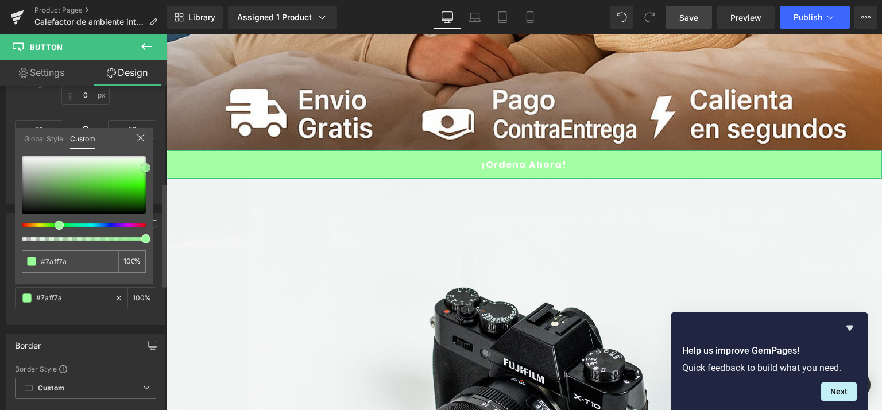
type input "#5bff5b"
type input "#32ff33"
type input "#19ff19"
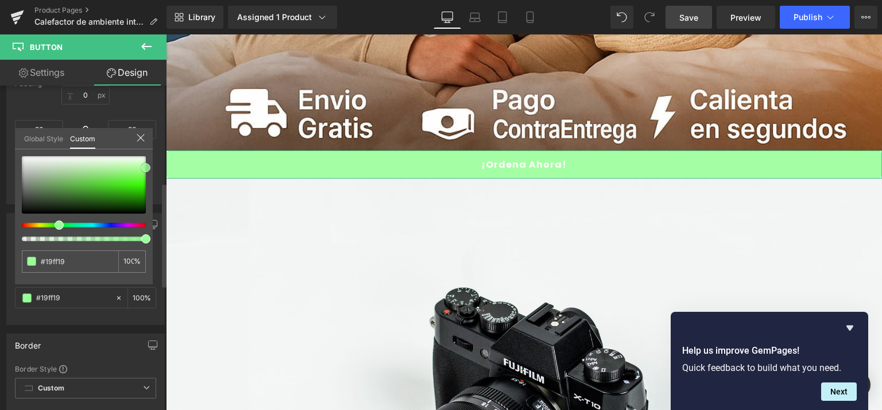
type input "#05ff05"
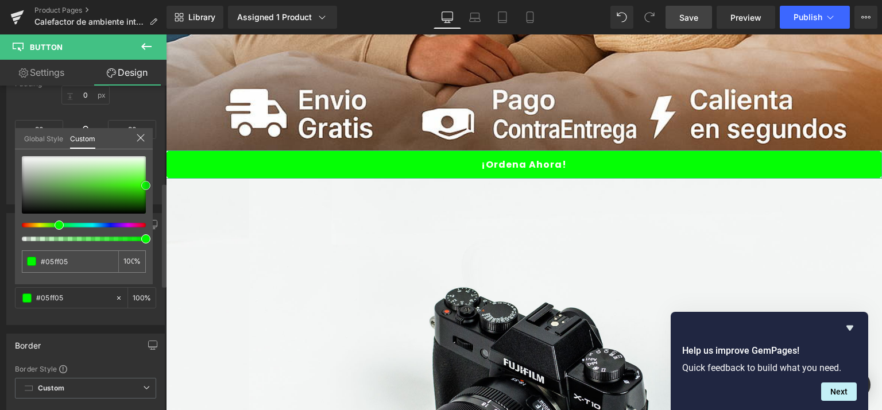
type input "#00f900"
type input "#00f400"
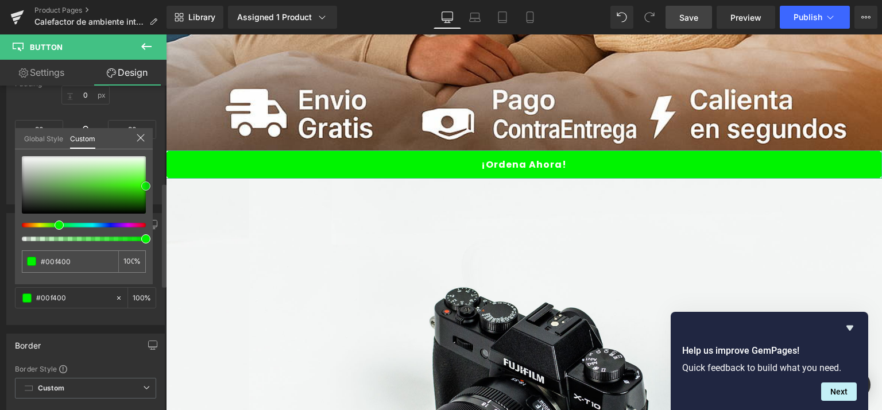
type input "#00ef00"
type input "#00ea00"
type input "#00e000"
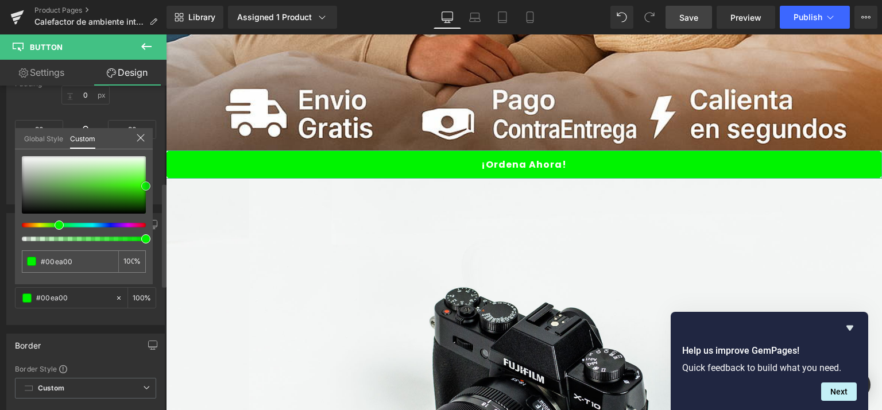
type input "#00e000"
type input "#00db00"
type input "#00d100"
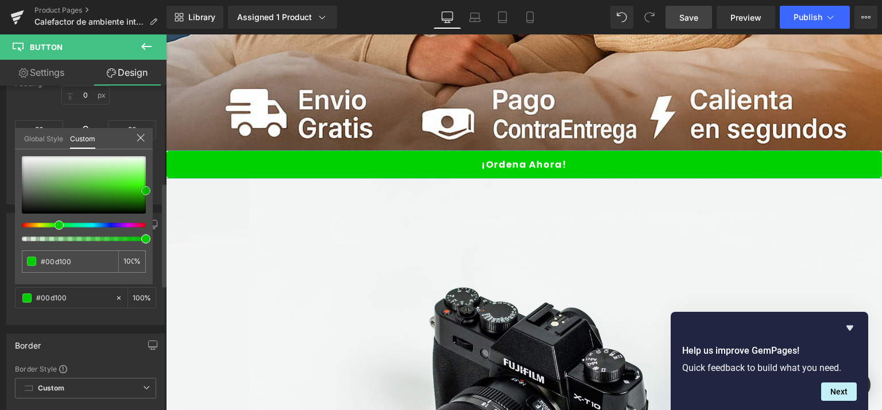
type input "#00c600"
type input "#00bc00"
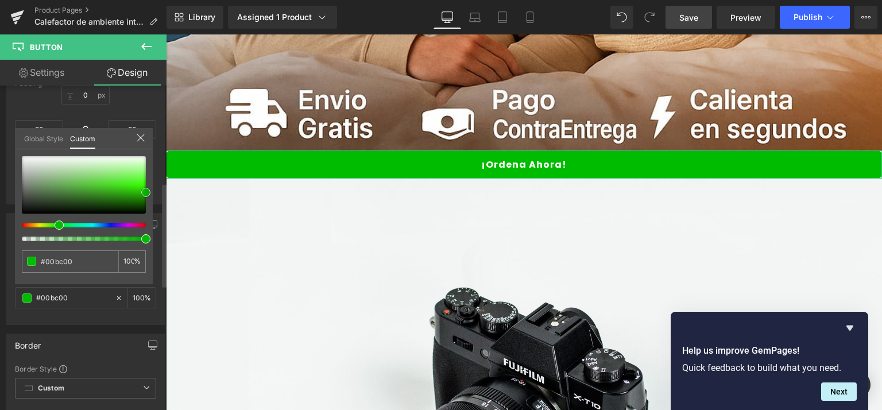
type input "#00c100"
type input "#00cc00"
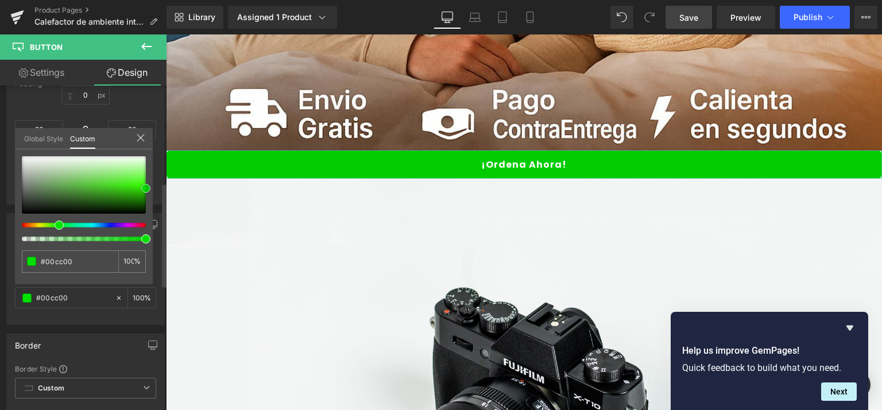
type input "#00d600"
type input "#00e000"
type input "#00e500"
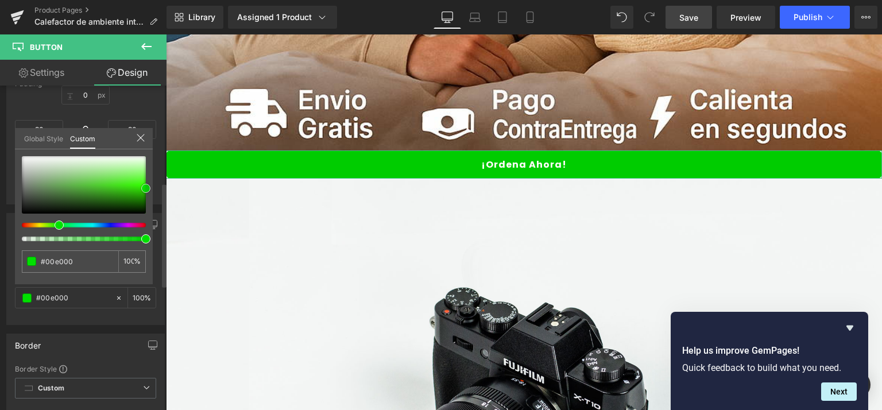
type input "#00e500"
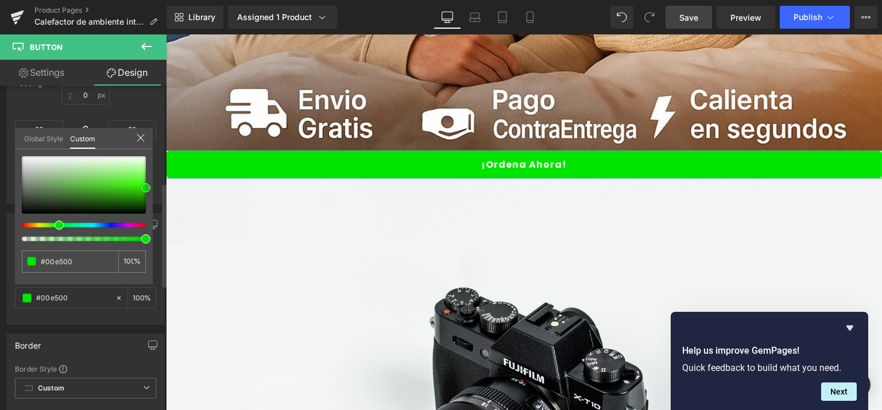
type input "#00db00"
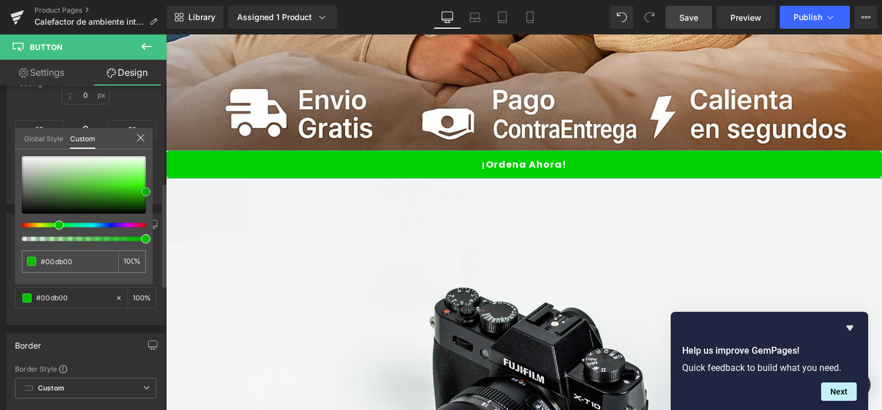
type input "#00d100"
type input "#00c600"
type input "#00b700"
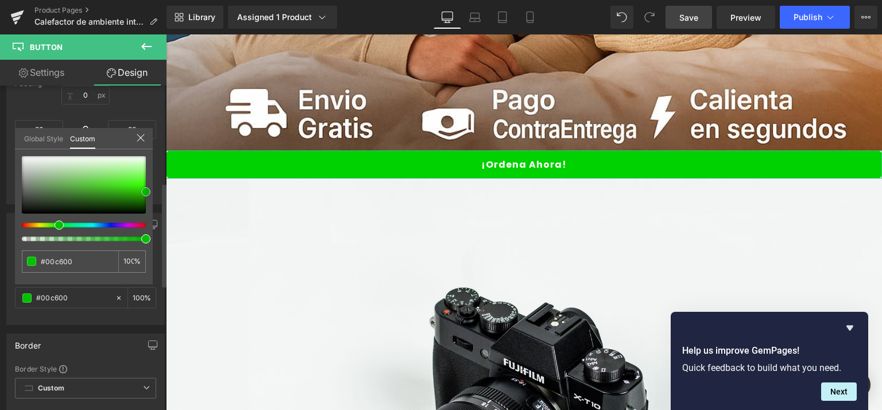
type input "#00b700"
type input "#00ad00"
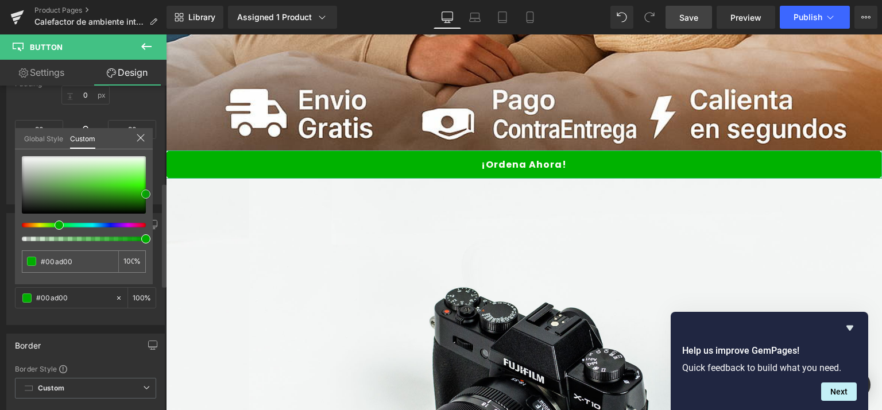
type input "#00b200"
type input "#00b700"
type input "#00bc00"
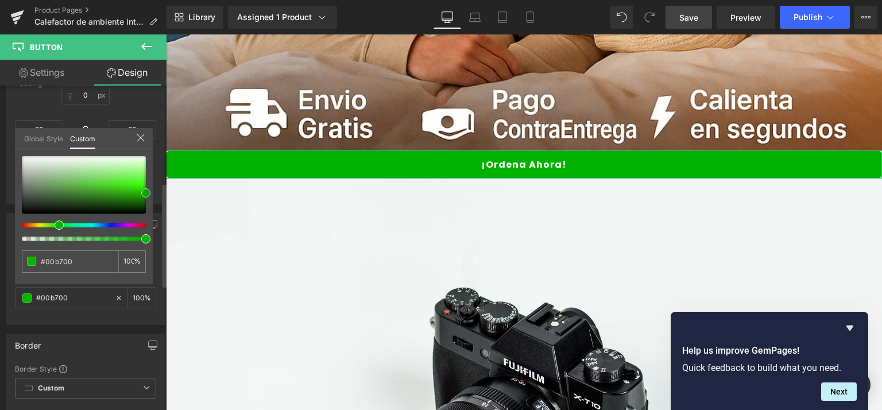
type input "#00bc00"
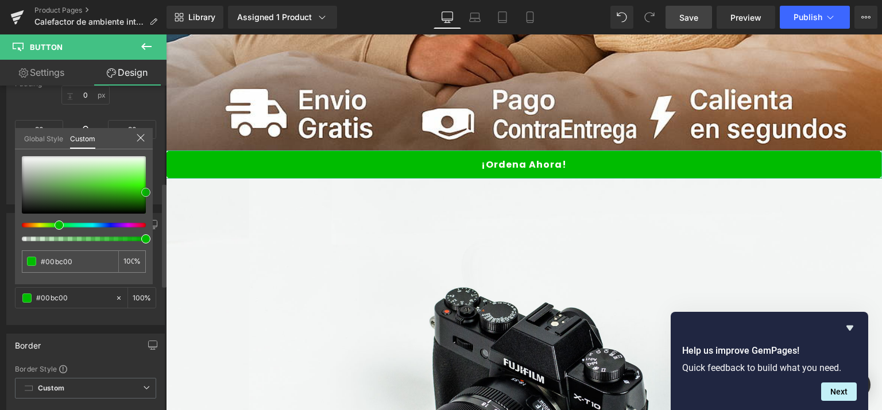
type input "#00c100"
type input "#00c600"
type input "#00cc00"
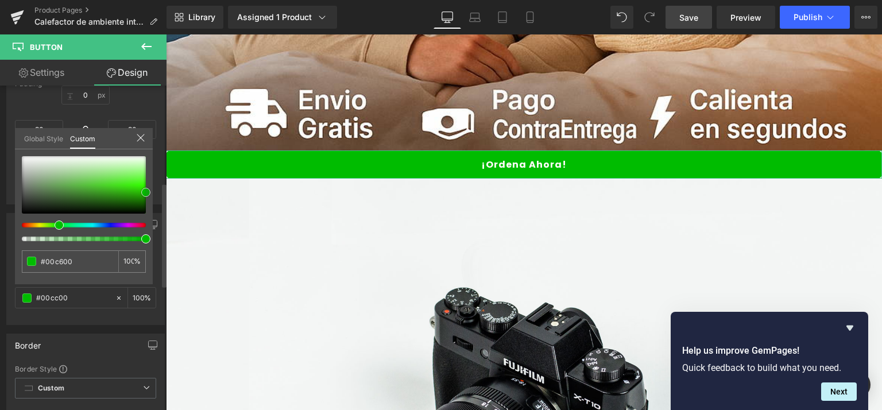
type input "#00cc00"
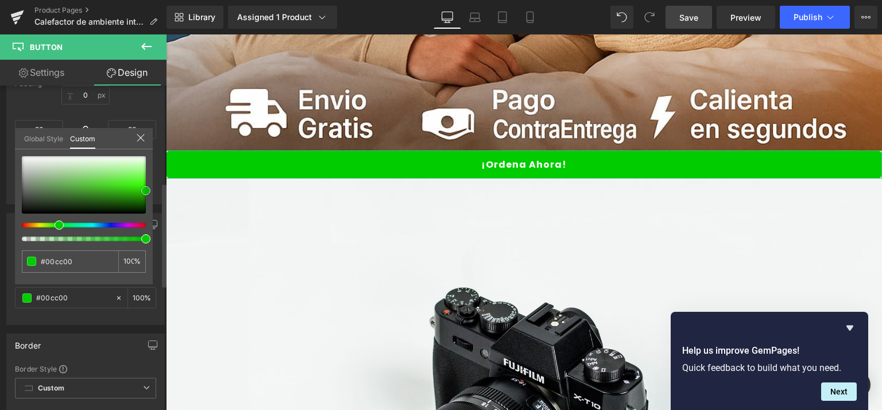
type input "#00d100"
type input "#00e500"
type input "#00ea00"
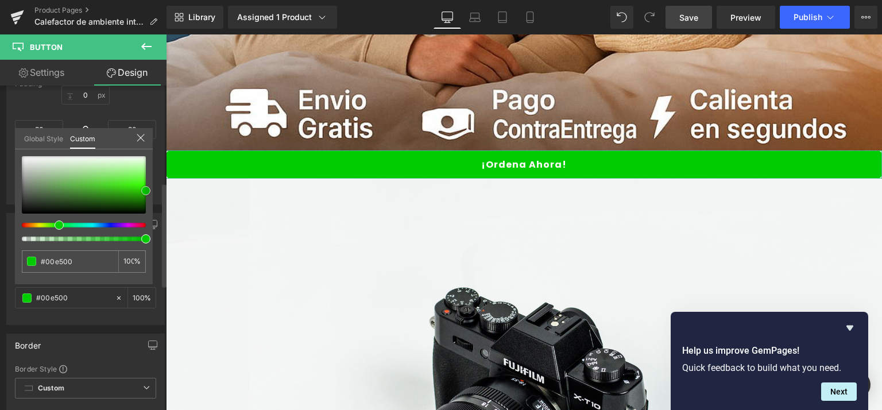
type input "#00ea00"
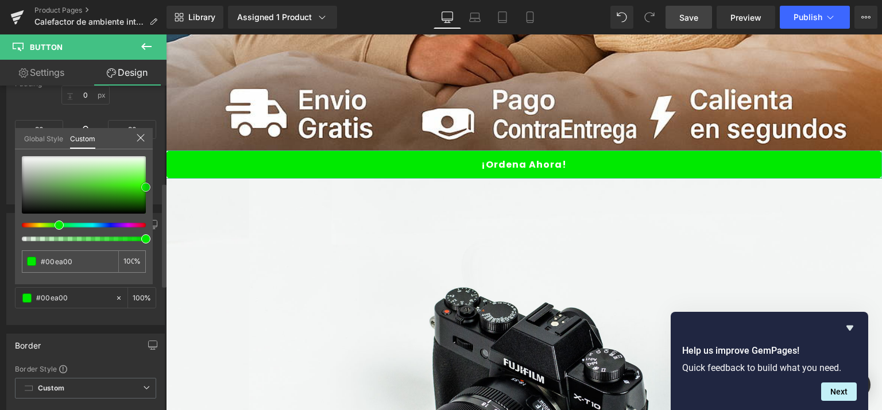
type input "#00e500"
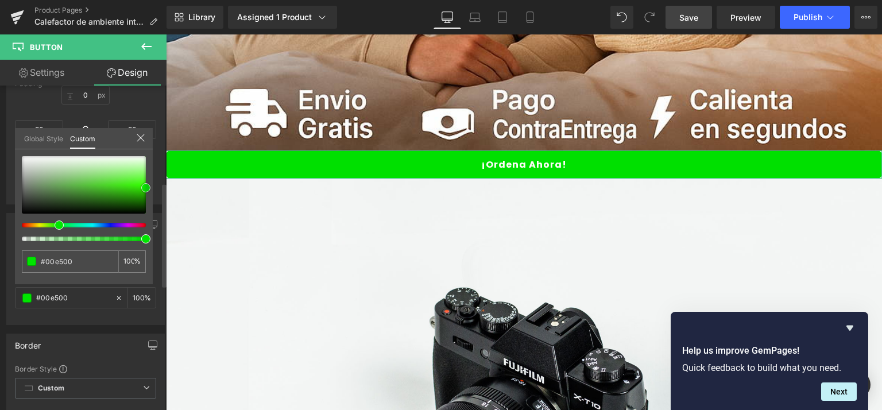
type input "#00e000"
type input "#00db00"
drag, startPoint x: 21, startPoint y: 214, endPoint x: 148, endPoint y: 189, distance: 129.3
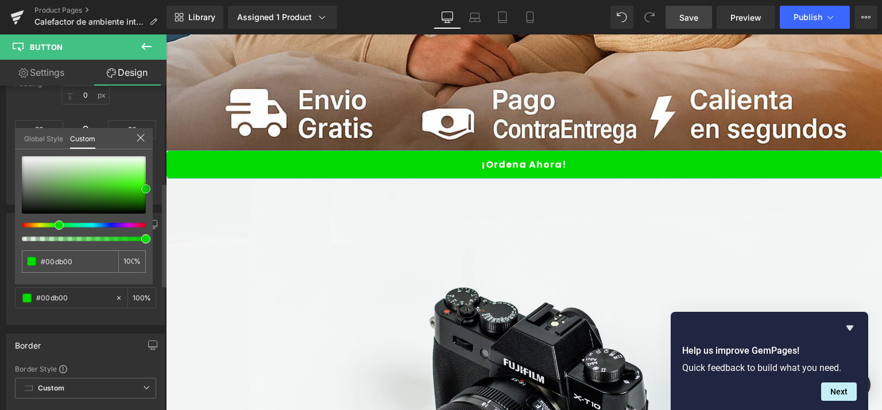
click at [148, 189] on span at bounding box center [145, 188] width 9 height 9
click at [141, 139] on icon at bounding box center [140, 137] width 9 height 9
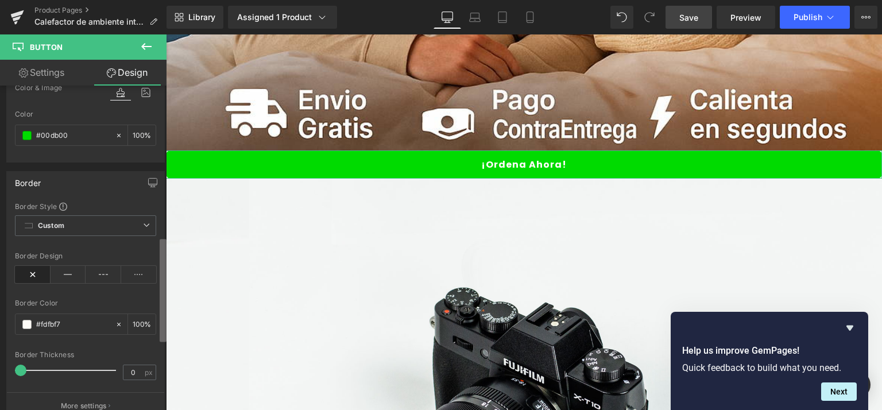
scroll to position [472, 0]
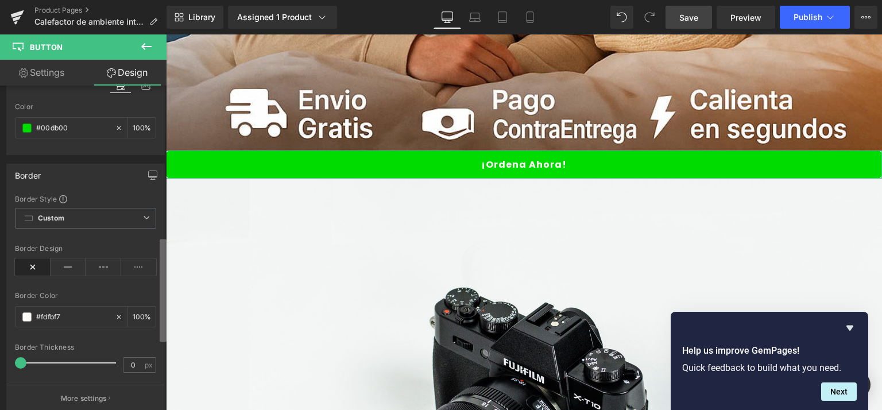
click at [151, 264] on div "Visibility (All) 0|0|0|0 1 Show on Desktop 1 Show on Laptop 1 Show on Tablet 1 …" at bounding box center [83, 251] width 167 height 330
click at [145, 215] on icon at bounding box center [146, 217] width 7 height 7
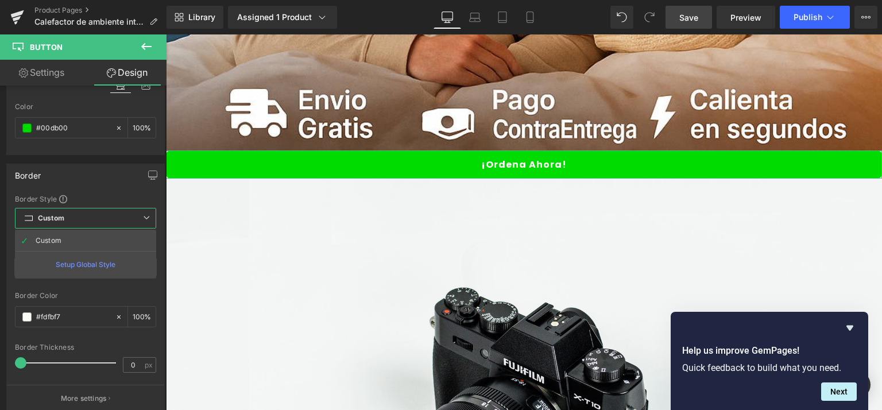
click at [123, 190] on div "Border Border Style Custom Custom Setup Global Style Custom Setup Global Style …" at bounding box center [85, 288] width 159 height 249
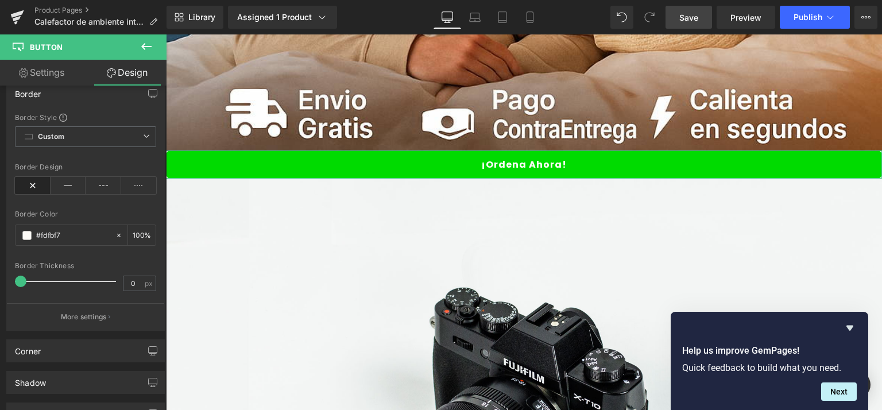
scroll to position [558, 0]
click at [161, 278] on b at bounding box center [163, 318] width 7 height 103
click at [67, 178] on icon at bounding box center [69, 180] width 36 height 17
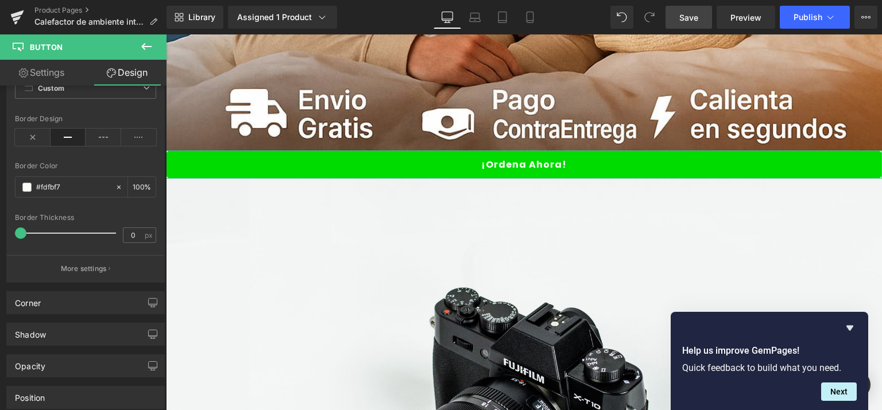
scroll to position [622, 0]
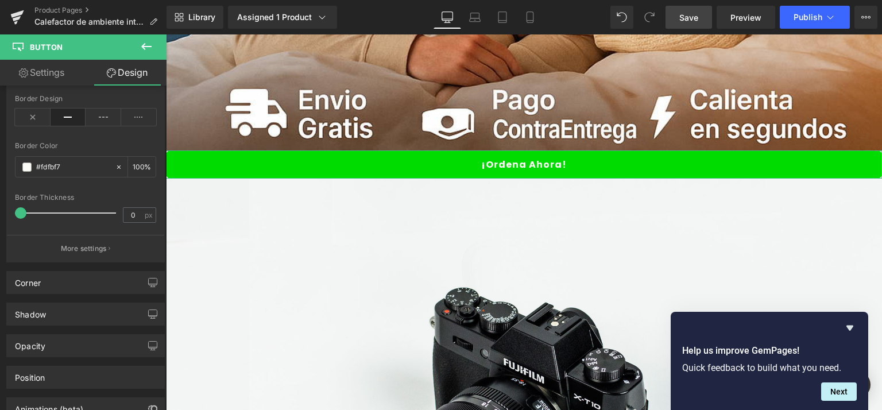
click at [157, 292] on div "Visibility (All) 0|0|0|0 1 Show on Desktop 1 Show on Laptop 1 Show on Tablet 1 …" at bounding box center [83, 251] width 167 height 330
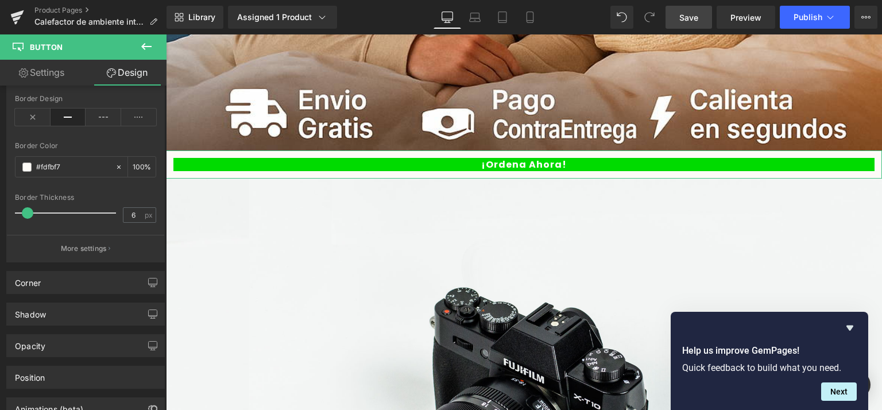
type input "0"
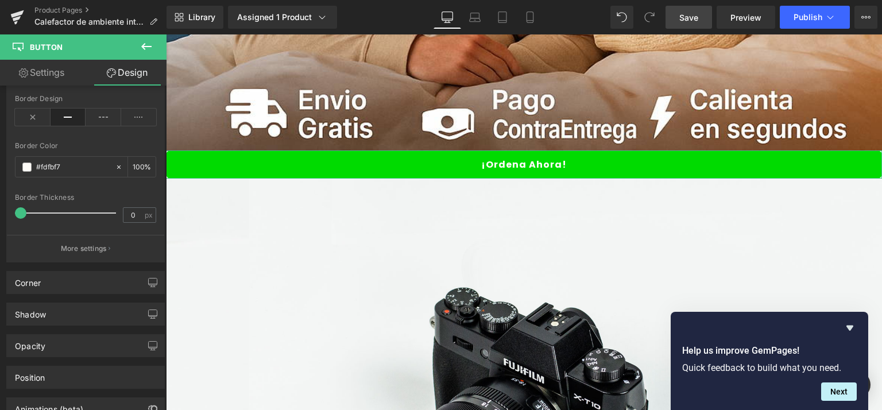
drag, startPoint x: 18, startPoint y: 210, endPoint x: 1, endPoint y: 206, distance: 18.3
click at [1, 206] on div "Border Border Style Custom Custom Setup Global Style Custom Setup Global Style …" at bounding box center [86, 133] width 172 height 257
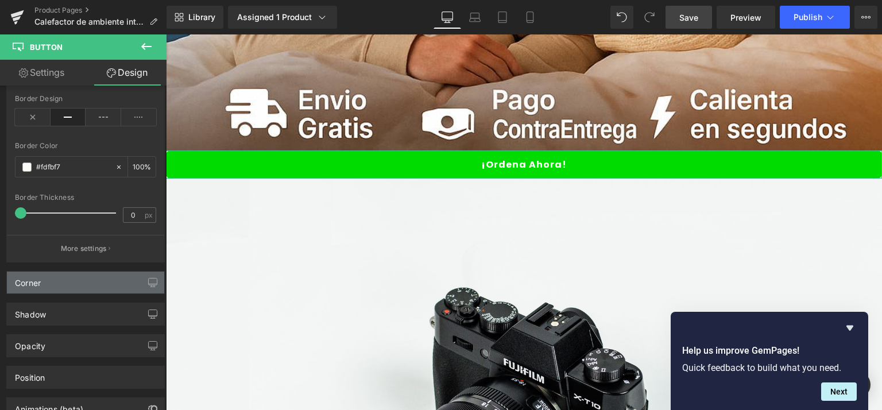
click at [110, 282] on div "Corner" at bounding box center [85, 283] width 157 height 22
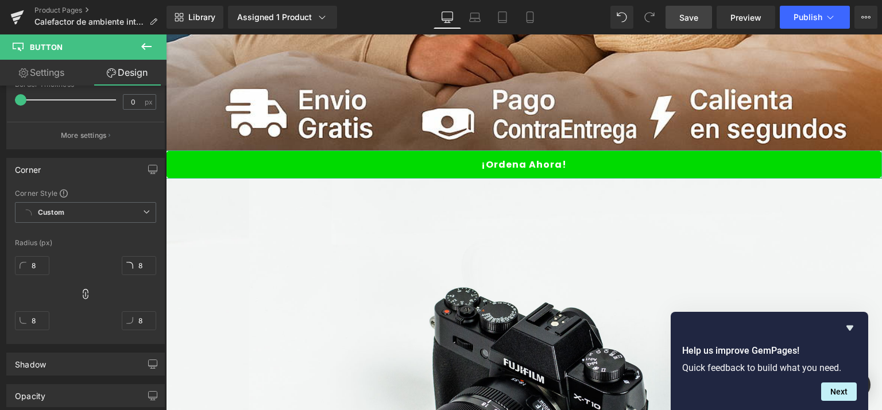
scroll to position [738, 0]
click at [156, 319] on div "Visibility (All) 0|0|0|0 1 Show on Desktop 1 Show on Laptop 1 Show on Tablet 1 …" at bounding box center [83, 251] width 167 height 330
click at [143, 206] on icon at bounding box center [146, 209] width 7 height 7
click at [119, 182] on div "Corner Corner Style Custom Custom Setup Global Style Custom Setup Global Style …" at bounding box center [85, 248] width 159 height 186
click at [82, 288] on icon at bounding box center [85, 290] width 11 height 11
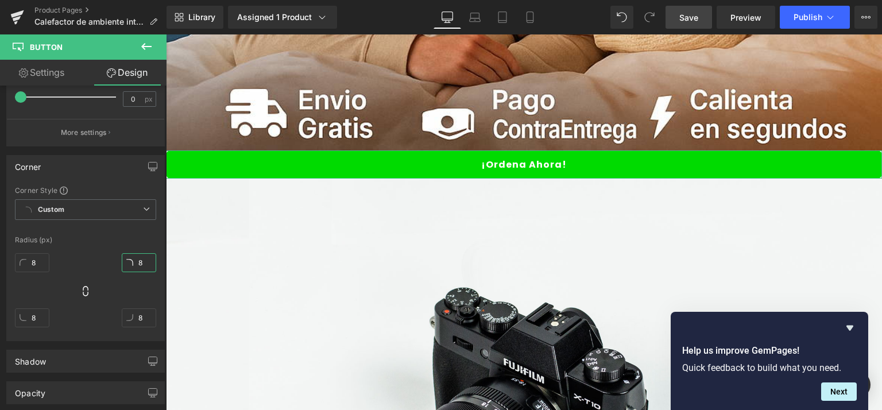
click at [148, 261] on input "8" at bounding box center [139, 262] width 34 height 19
click at [90, 262] on div "8px 8 0px 0 8px 8 8px 8" at bounding box center [85, 295] width 141 height 92
click at [82, 292] on icon at bounding box center [85, 290] width 11 height 11
click at [142, 261] on input "8" at bounding box center [139, 262] width 34 height 19
type input "40"
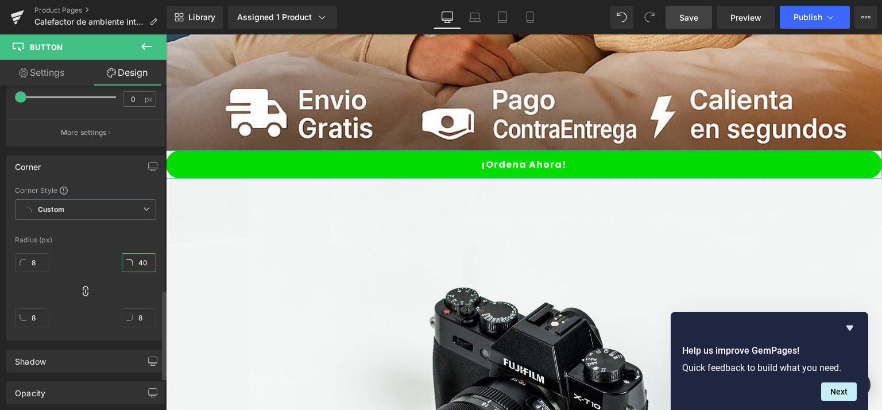
type input "40"
type input "41"
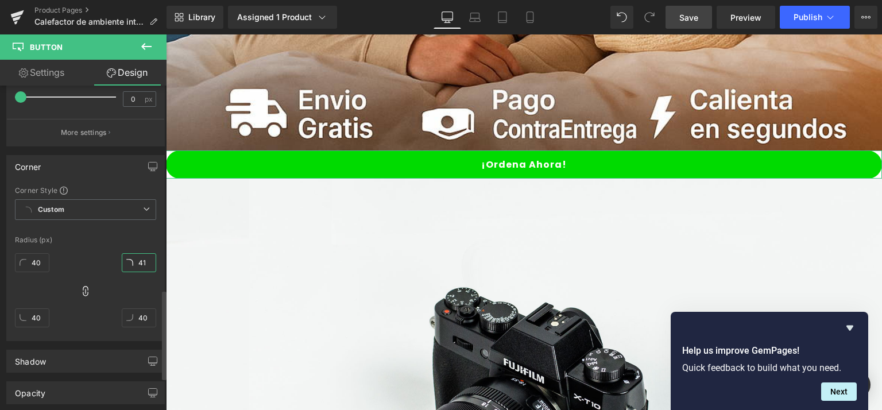
type input "41"
type input "42"
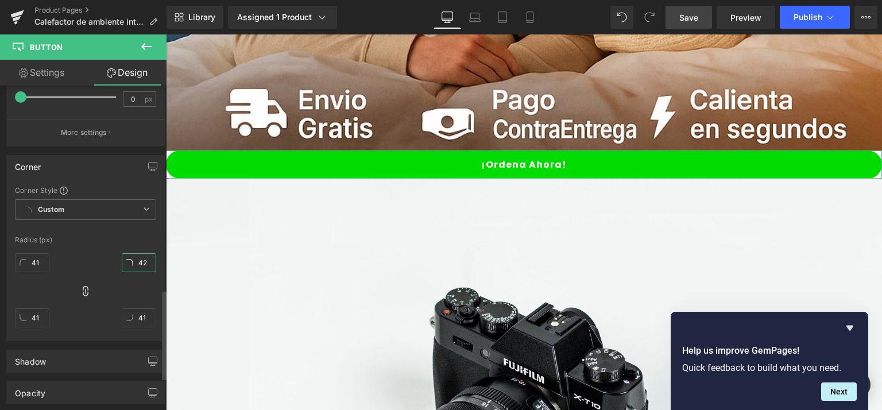
type input "42"
type input "43"
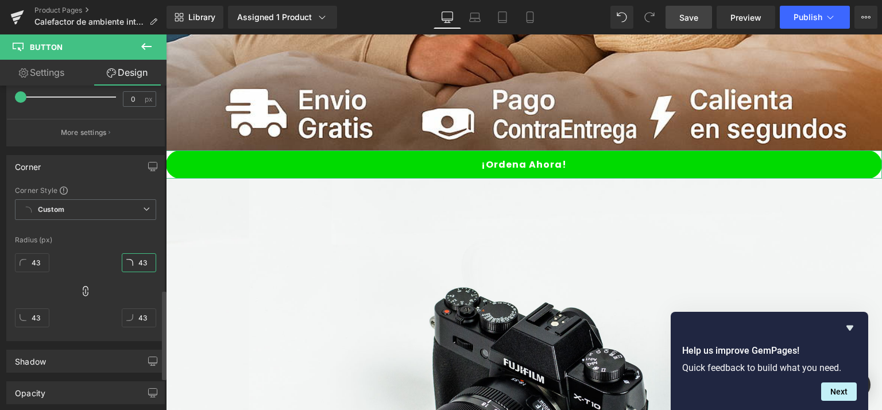
type input "44"
type input "1"
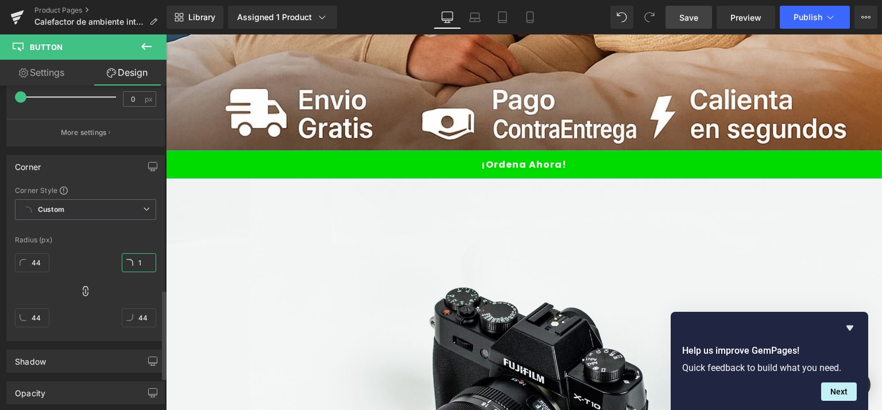
type input "1"
type input "40"
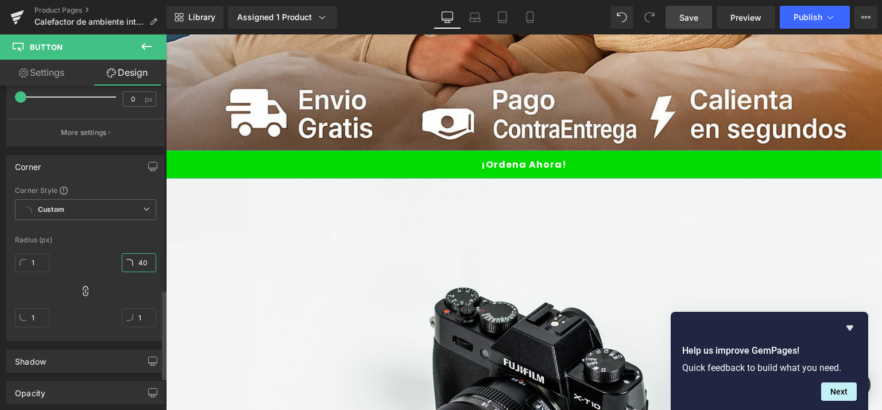
type input "40"
type input "41"
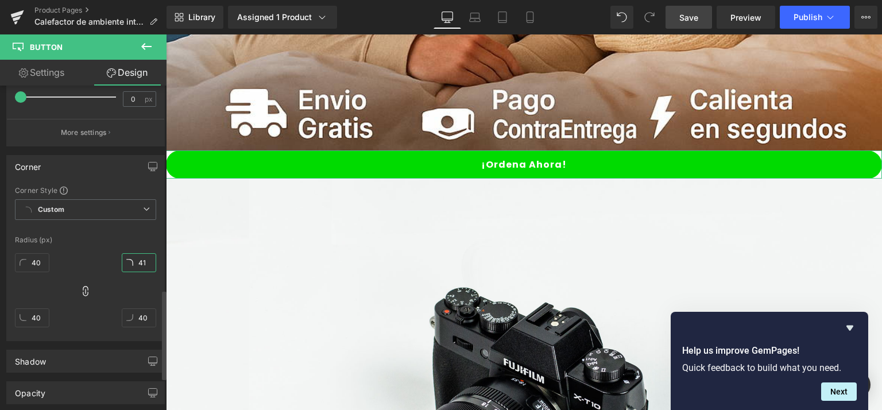
type input "41"
type input "40"
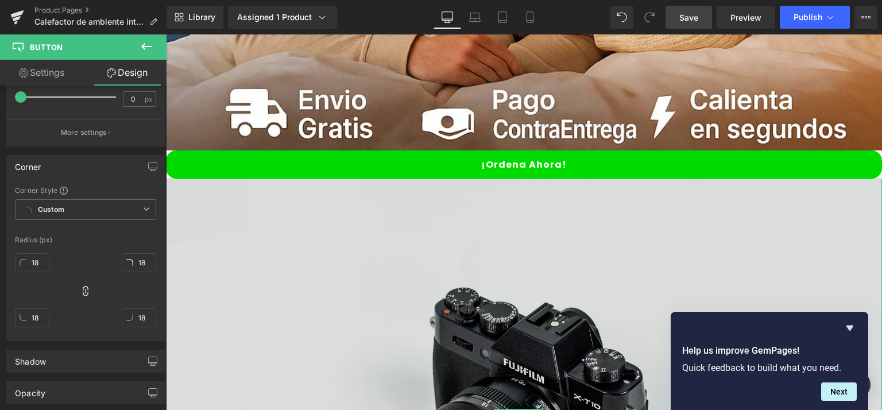
click at [229, 188] on img at bounding box center [524, 416] width 716 height 474
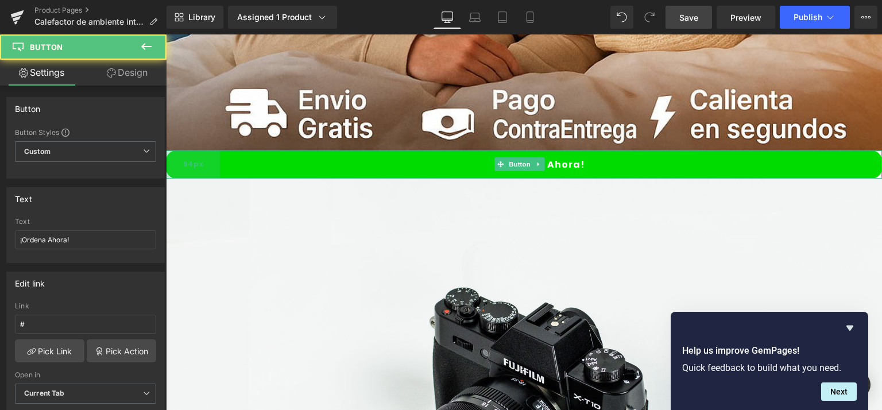
drag, startPoint x: 168, startPoint y: 144, endPoint x: 204, endPoint y: 142, distance: 36.8
click at [204, 150] on div "94px" at bounding box center [193, 164] width 54 height 28
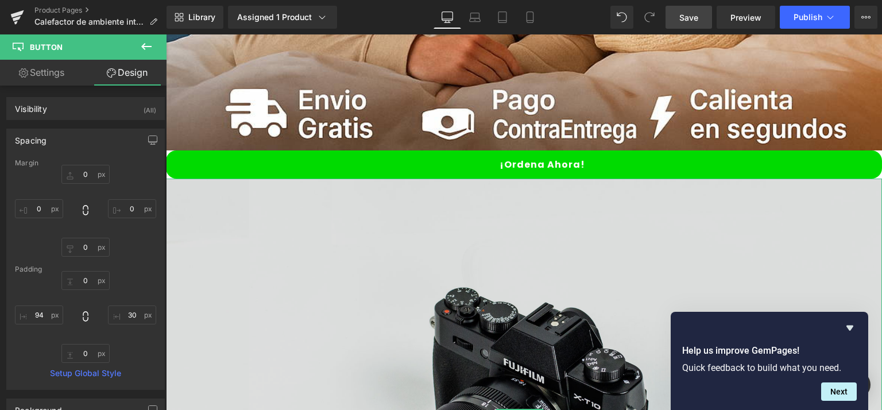
click at [233, 248] on img at bounding box center [524, 416] width 716 height 474
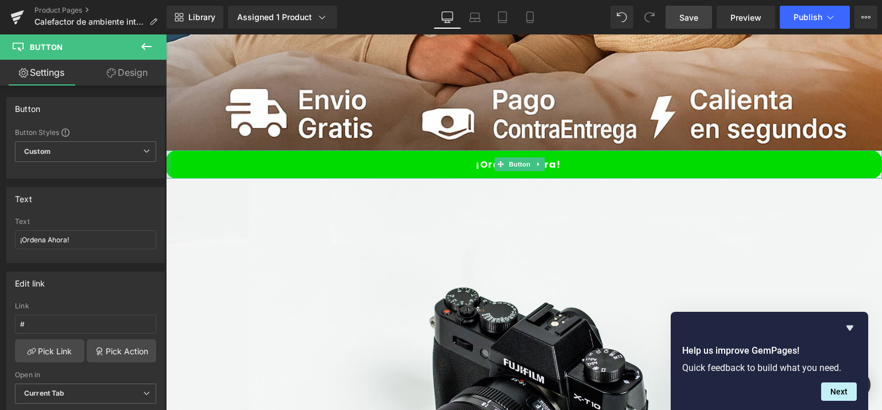
drag, startPoint x: 216, startPoint y: 146, endPoint x: 149, endPoint y: 149, distance: 66.7
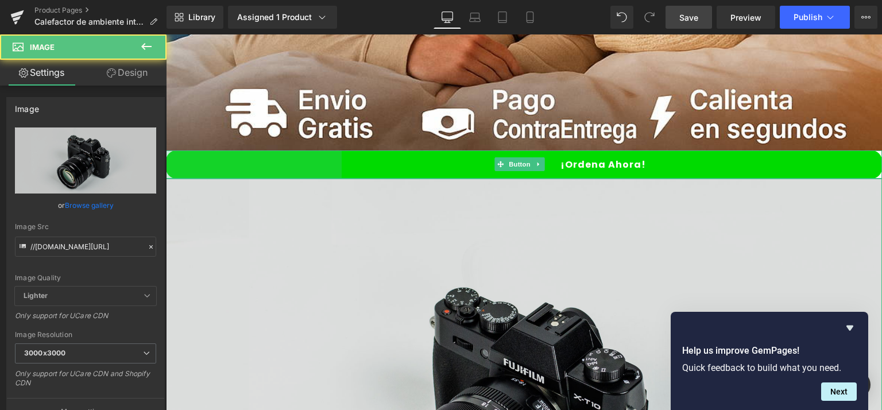
click at [338, 202] on img at bounding box center [524, 416] width 716 height 474
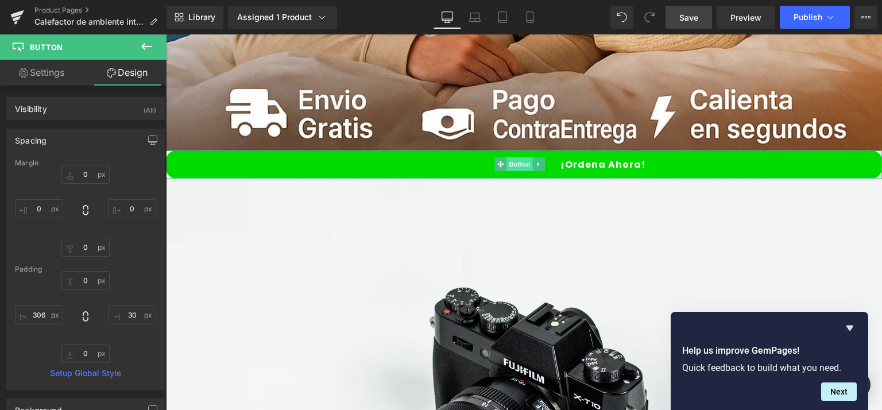
click at [511, 157] on span "Button" at bounding box center [520, 164] width 26 height 14
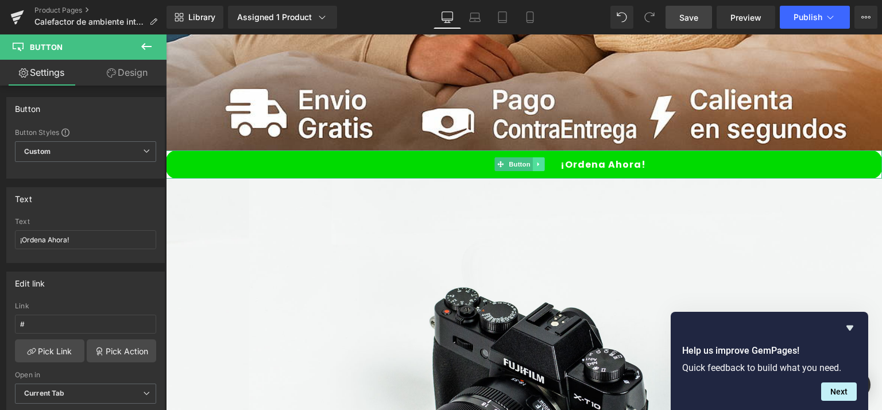
click at [538, 157] on link at bounding box center [539, 164] width 12 height 14
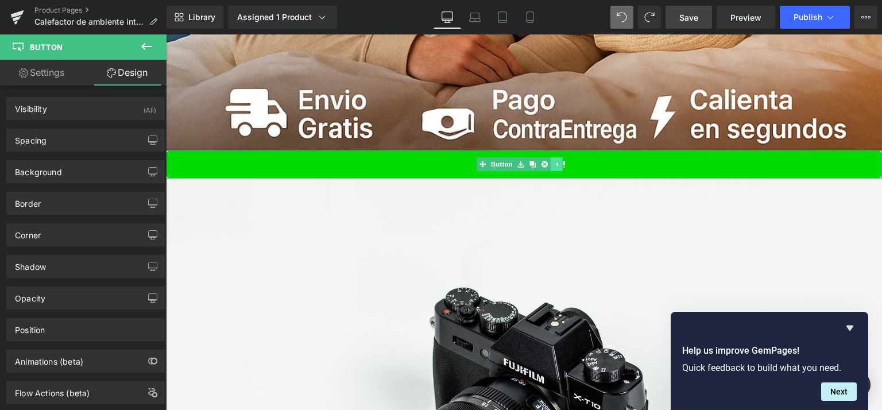
click at [557, 163] on icon at bounding box center [557, 165] width 2 height 4
click at [40, 71] on link "Settings" at bounding box center [41, 73] width 83 height 26
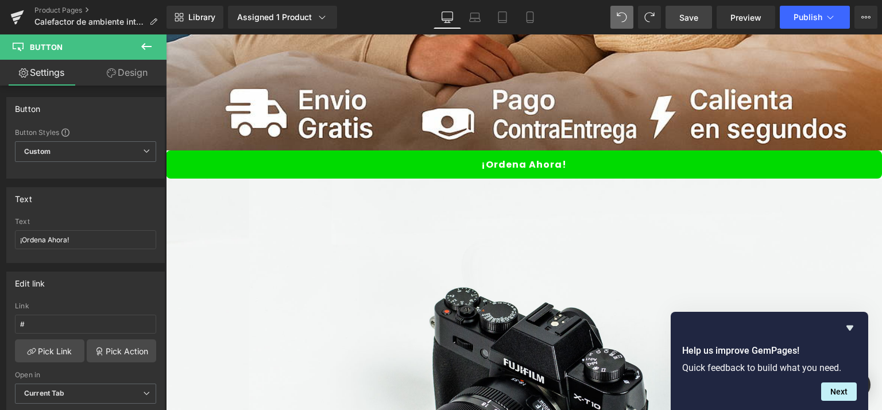
click at [141, 48] on icon at bounding box center [147, 47] width 14 height 14
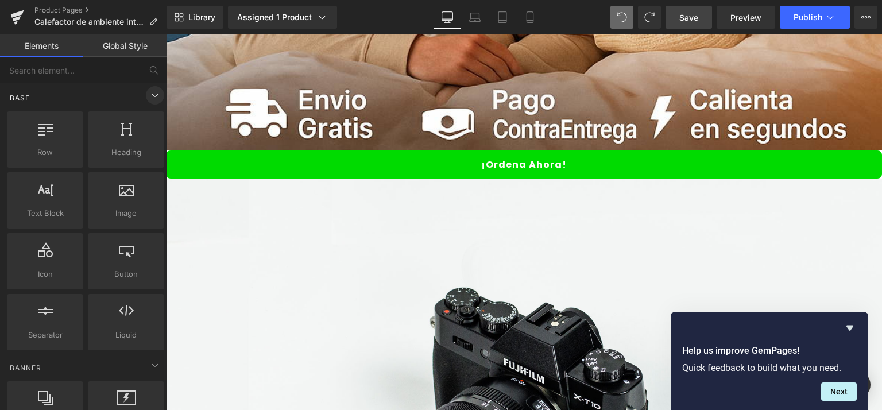
click at [151, 99] on icon at bounding box center [155, 95] width 14 height 14
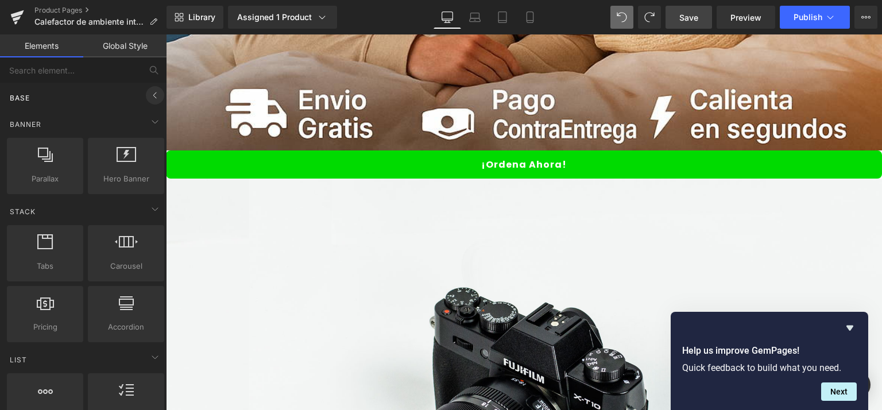
click at [151, 99] on icon at bounding box center [155, 95] width 14 height 14
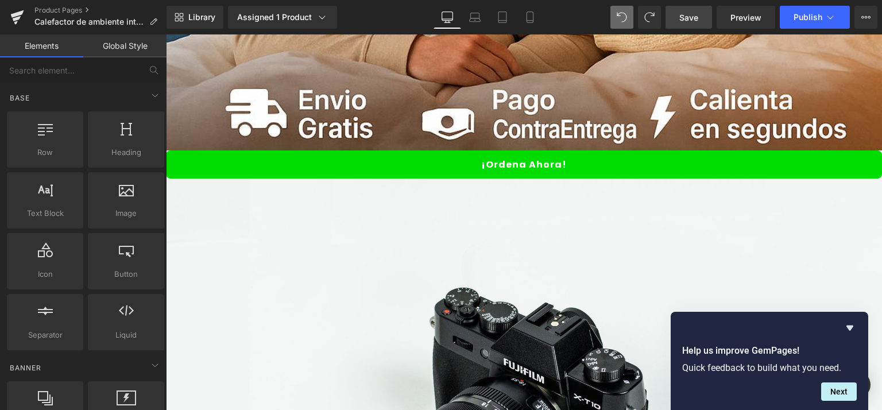
click at [136, 41] on link "Global Style" at bounding box center [124, 45] width 83 height 23
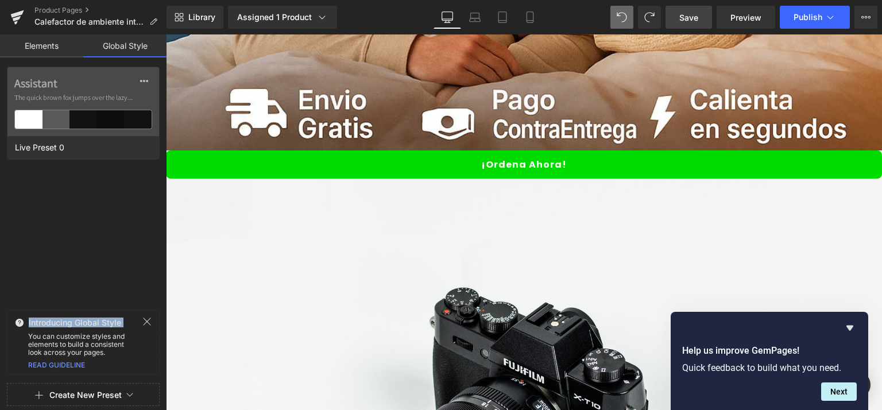
drag, startPoint x: 149, startPoint y: 321, endPoint x: 140, endPoint y: 272, distance: 49.6
click at [140, 272] on div "Assistant The quick brown fox jumps over the lazy... Live Preset 0 Introducing …" at bounding box center [83, 223] width 167 height 312
click at [48, 48] on link "Elements" at bounding box center [41, 45] width 83 height 23
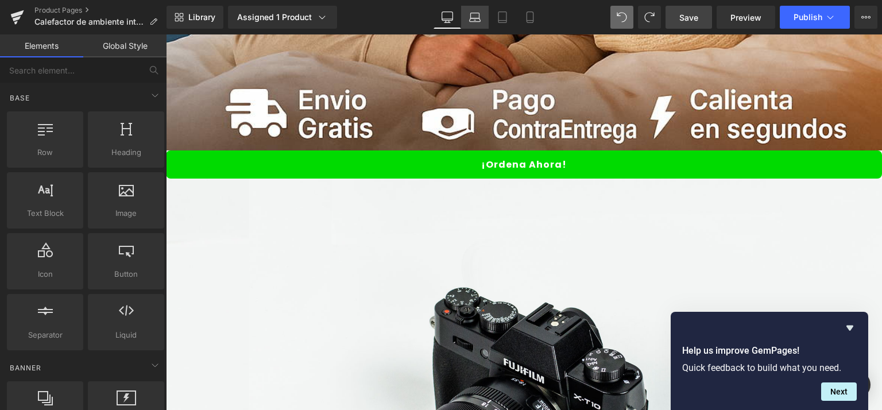
click at [477, 20] on icon at bounding box center [474, 16] width 11 height 11
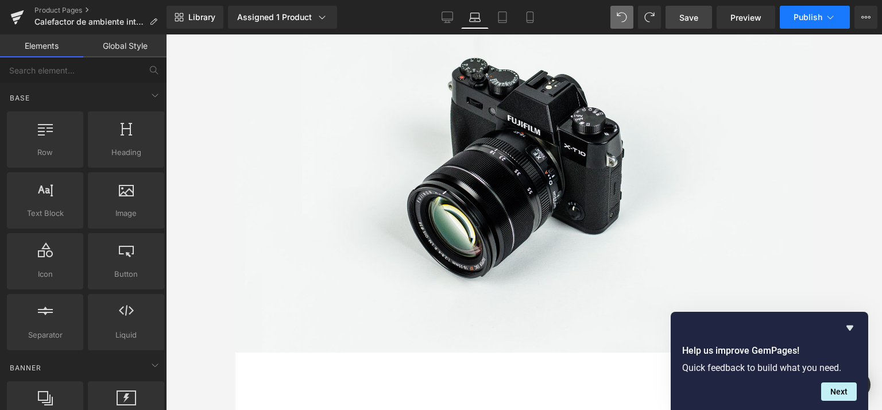
click at [807, 13] on span "Publish" at bounding box center [808, 17] width 29 height 9
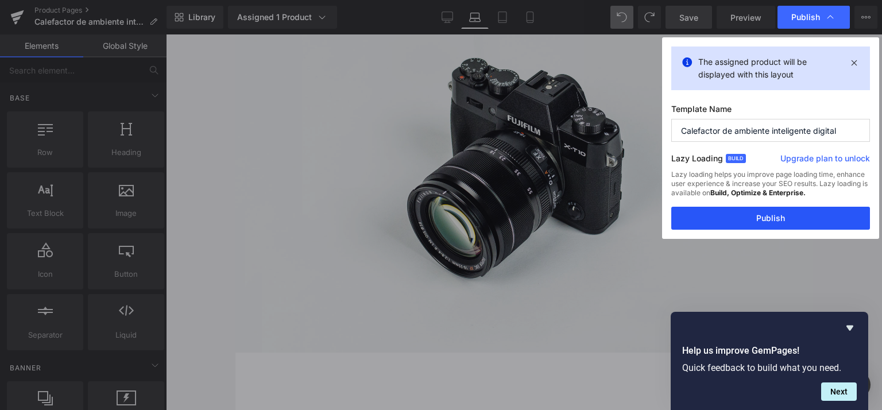
click at [788, 225] on button "Publish" at bounding box center [771, 218] width 199 height 23
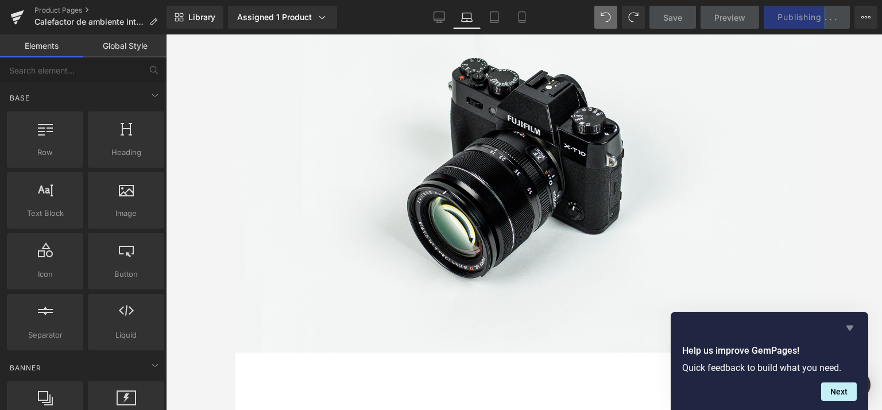
click at [848, 327] on icon "Hide survey" at bounding box center [850, 328] width 7 height 5
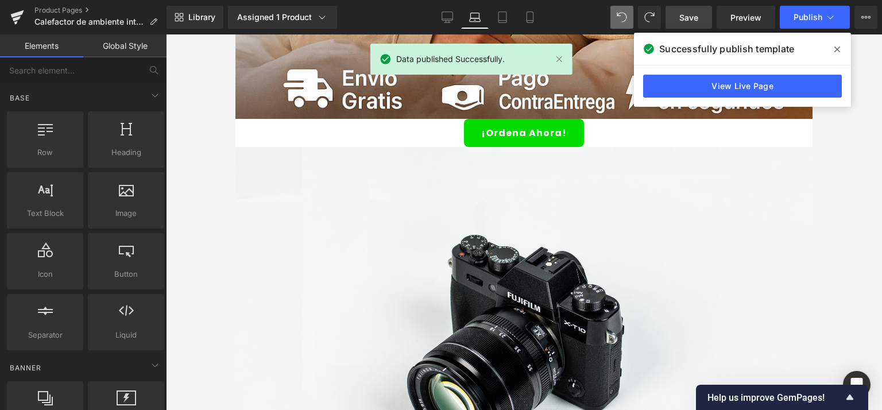
scroll to position [854, 0]
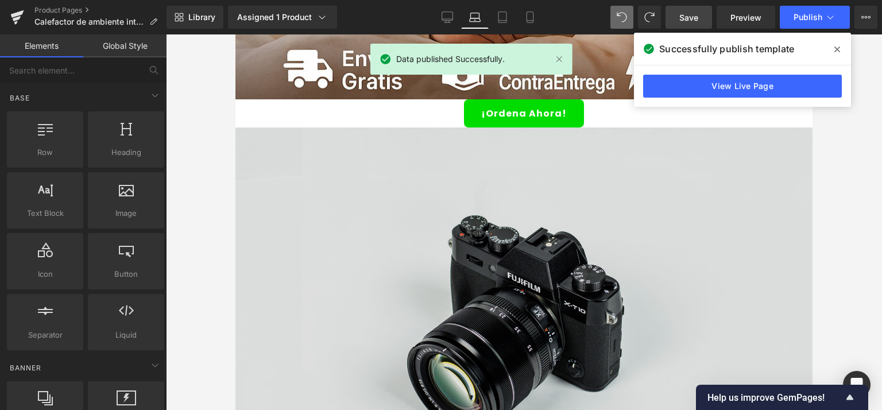
click at [389, 187] on img at bounding box center [524, 319] width 577 height 383
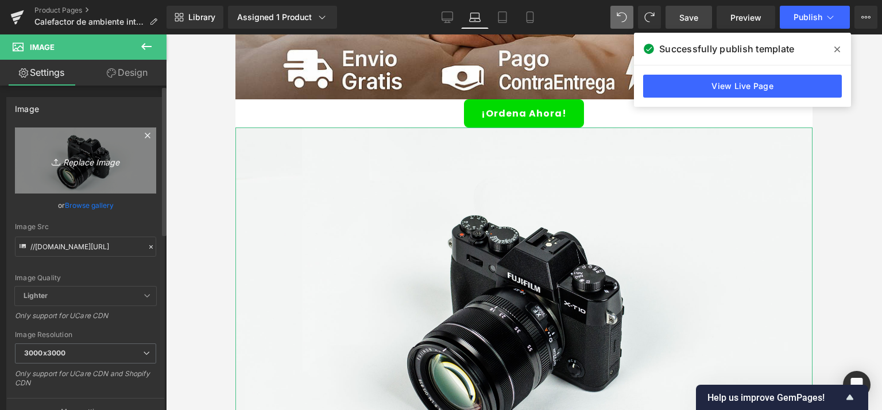
click at [78, 156] on icon "Replace Image" at bounding box center [86, 160] width 92 height 14
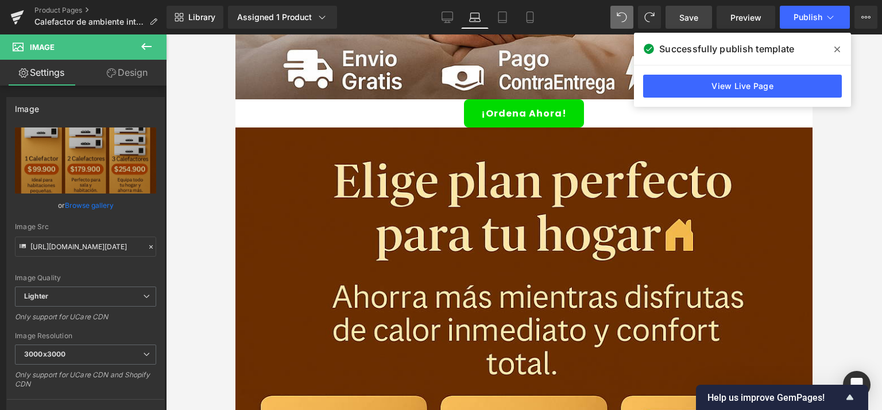
click at [834, 49] on span at bounding box center [837, 49] width 18 height 18
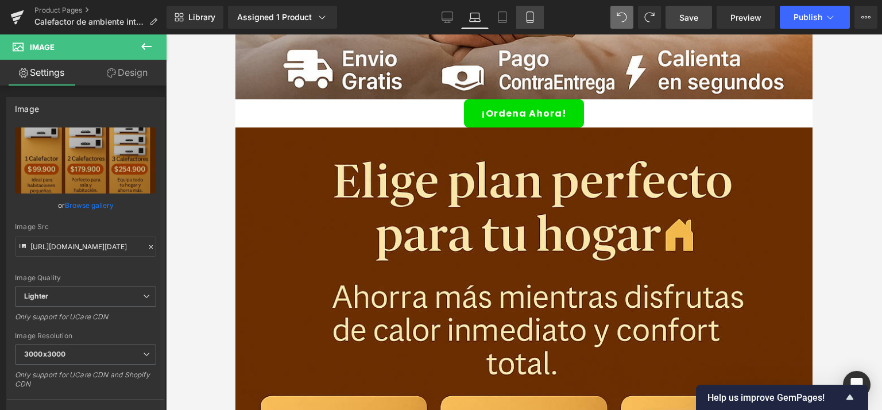
click at [533, 15] on icon at bounding box center [530, 17] width 6 height 11
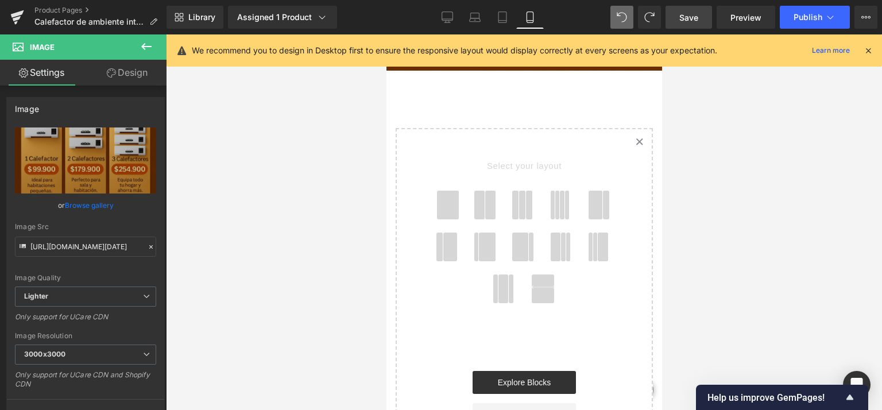
scroll to position [829, 0]
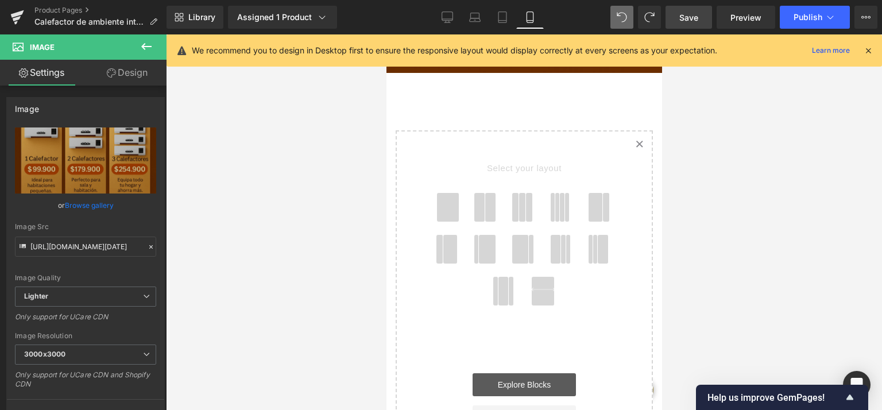
click at [523, 373] on link "Explore Blocks" at bounding box center [523, 384] width 103 height 23
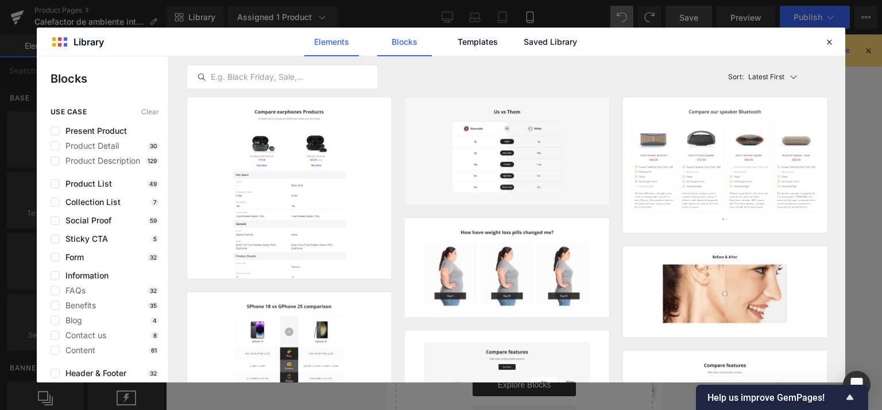
click at [320, 41] on link "Elements" at bounding box center [331, 42] width 55 height 29
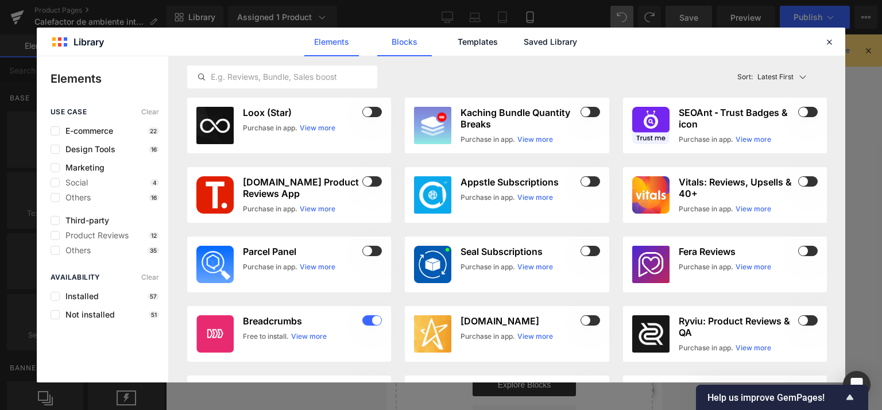
click at [392, 45] on link "Blocks" at bounding box center [404, 42] width 55 height 29
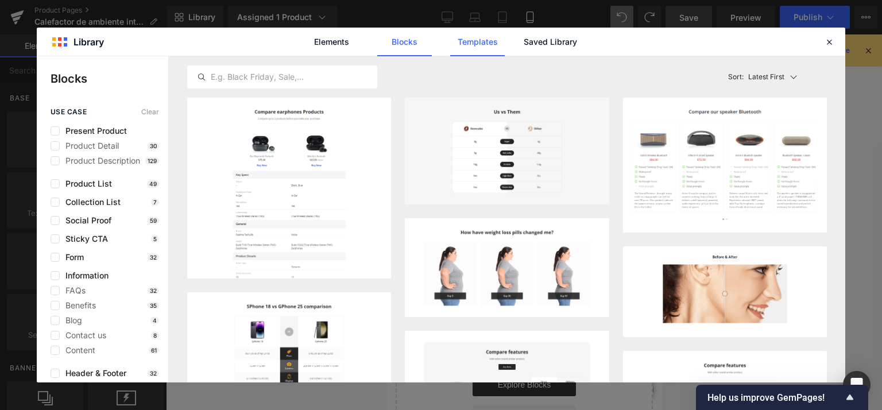
click at [479, 43] on link "Templates" at bounding box center [477, 42] width 55 height 29
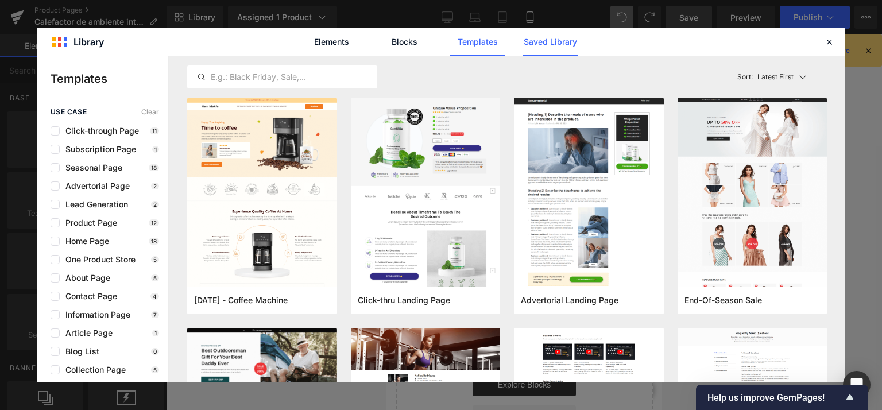
click at [551, 43] on link "Saved Library" at bounding box center [550, 42] width 55 height 29
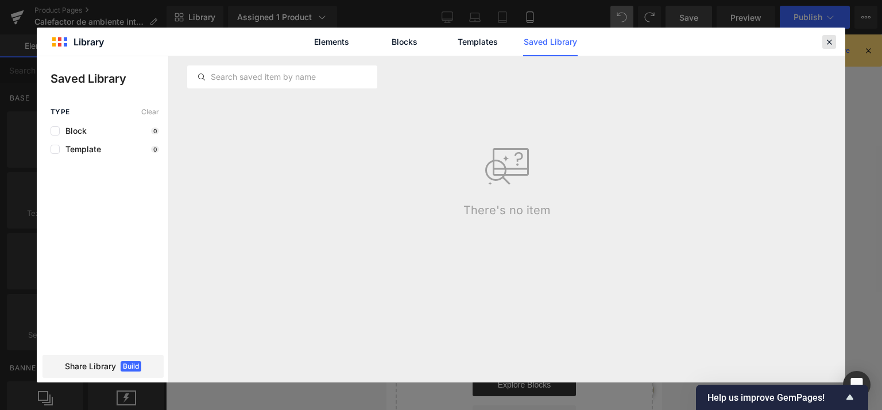
click at [826, 44] on icon at bounding box center [829, 42] width 10 height 10
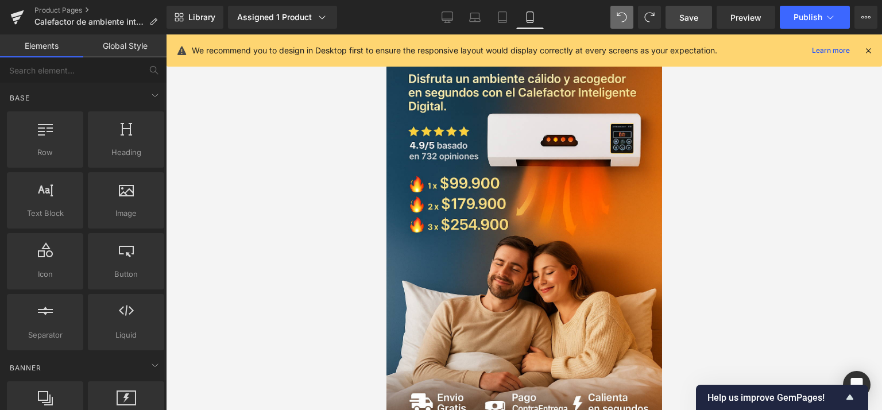
scroll to position [0, 0]
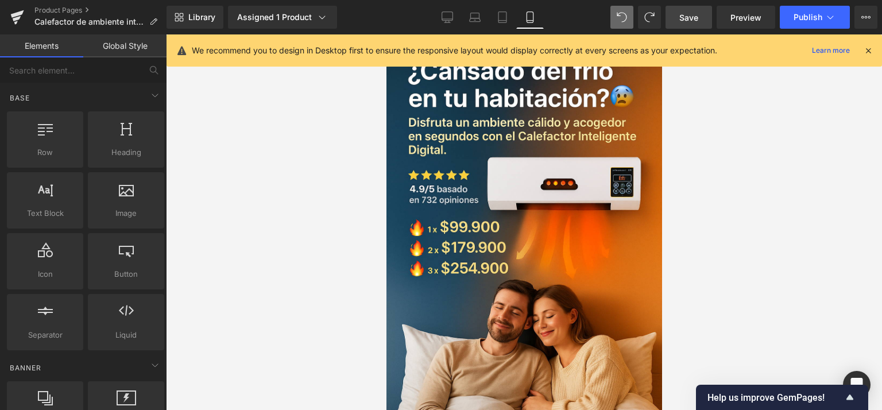
click at [867, 52] on icon at bounding box center [868, 50] width 10 height 10
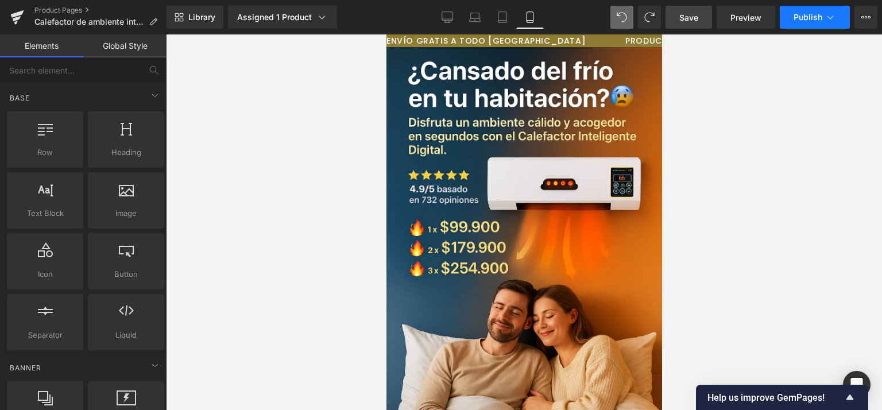
click at [814, 18] on span "Publish" at bounding box center [808, 17] width 29 height 9
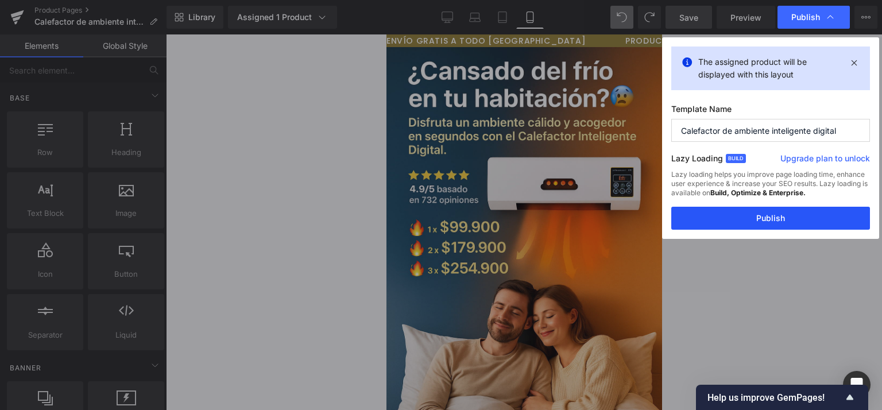
click at [762, 221] on button "Publish" at bounding box center [771, 218] width 199 height 23
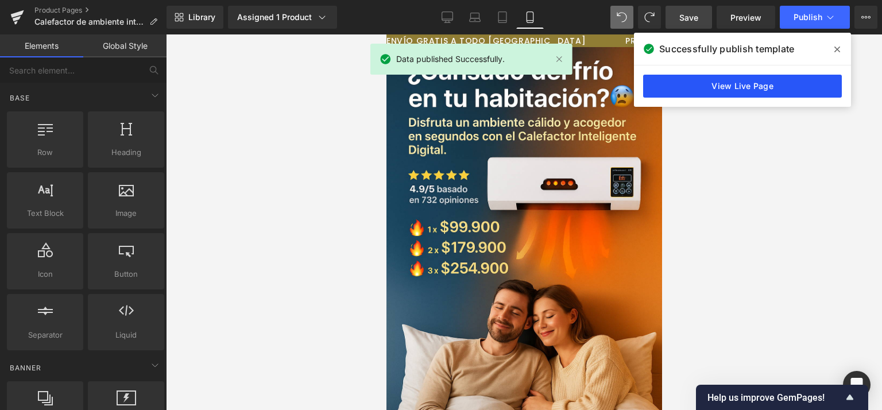
click at [739, 86] on link "View Live Page" at bounding box center [742, 86] width 199 height 23
